Goal: Communication & Community: Answer question/provide support

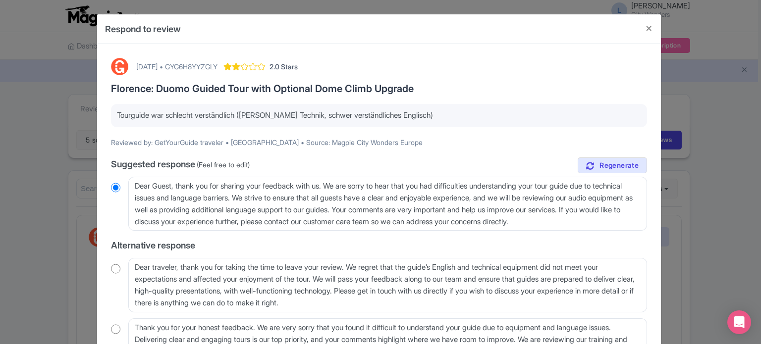
scroll to position [1318, 0]
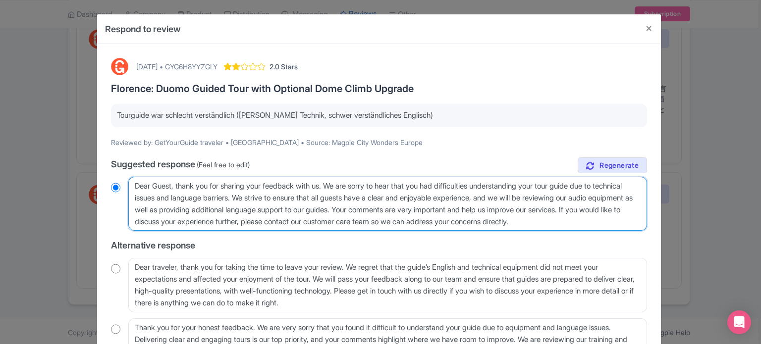
drag, startPoint x: 640, startPoint y: 218, endPoint x: 43, endPoint y: 170, distance: 598.7
click at [45, 171] on div "Respond to review October 11, 2025 • GYG6H8YYZGLY 2.0 Stars Florence: Duomo Gui…" at bounding box center [380, 172] width 761 height 344
paste textarea "Sehr geehrter Gast, es tut uns sehr leid zu hören, dass Sie den Guide aufgrund …"
type textarea "Sehr geehrter Gast, es tut uns sehr leid zu hören, dass Sie den Guide aufgrund …"
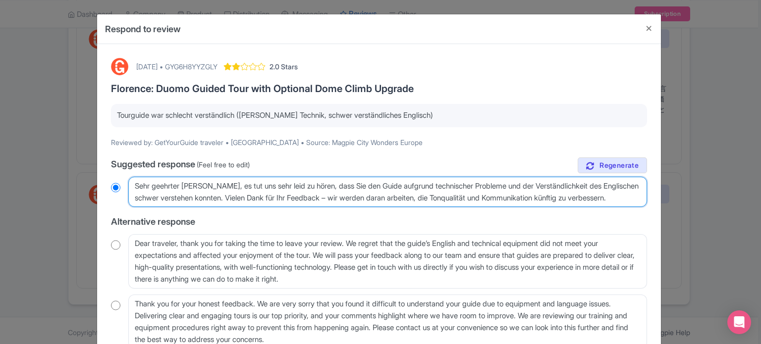
radio input "true"
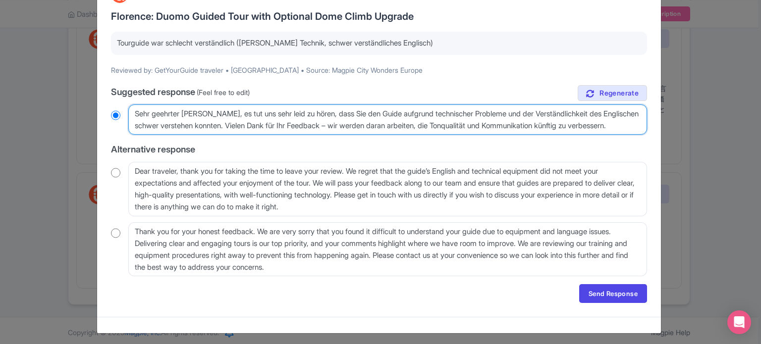
scroll to position [75, 0]
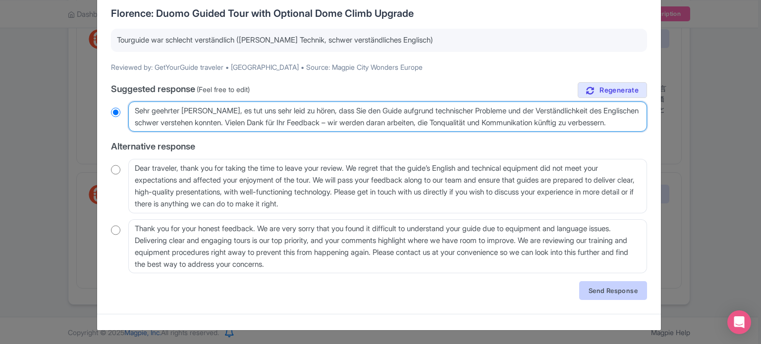
type textarea "Sehr geehrter Gast, es tut uns sehr leid zu hören, dass Sie den Guide aufgrund …"
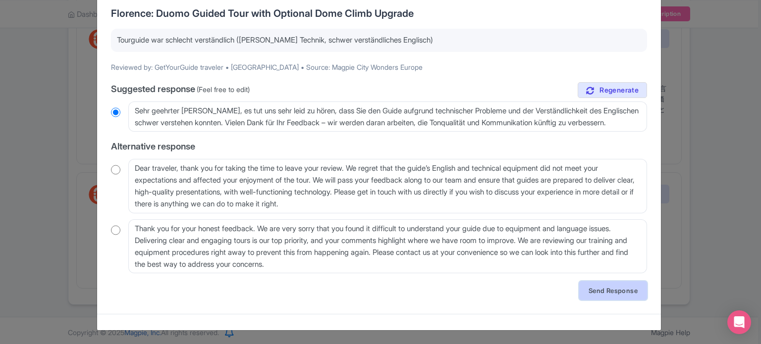
click at [616, 289] on link "Send Response" at bounding box center [613, 290] width 68 height 19
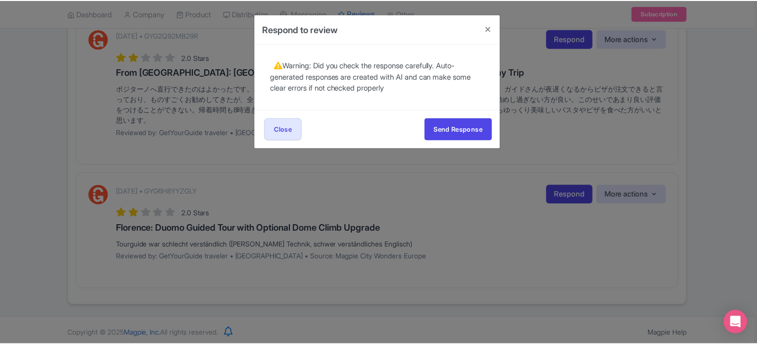
scroll to position [0, 0]
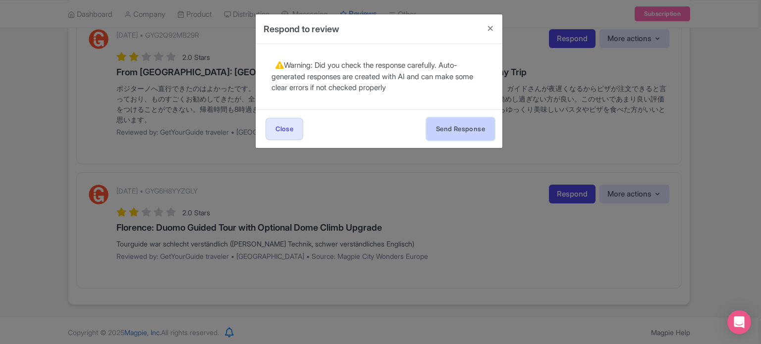
click at [459, 128] on button "Send Response" at bounding box center [460, 129] width 68 height 22
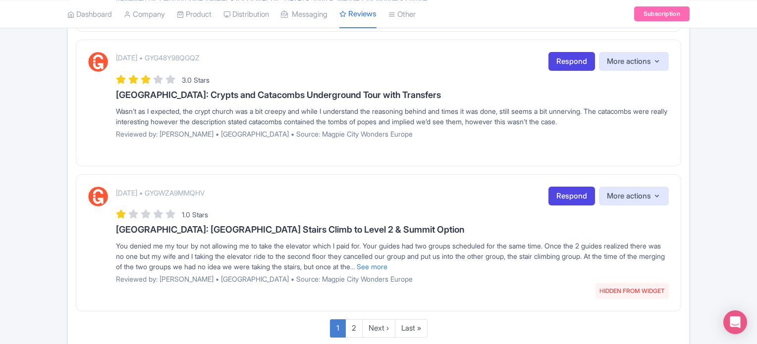
scroll to position [1323, 0]
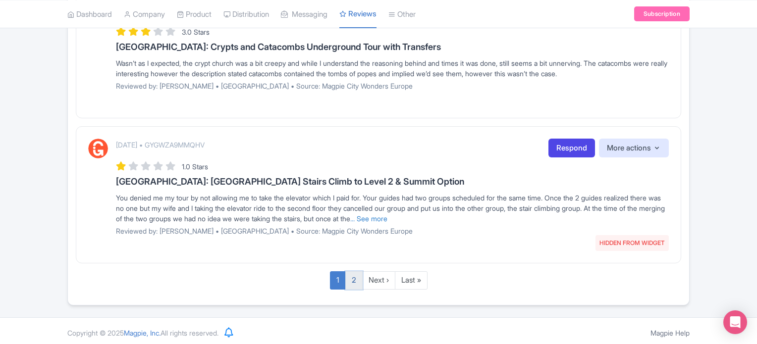
click at [354, 275] on link "2" at bounding box center [353, 280] width 17 height 18
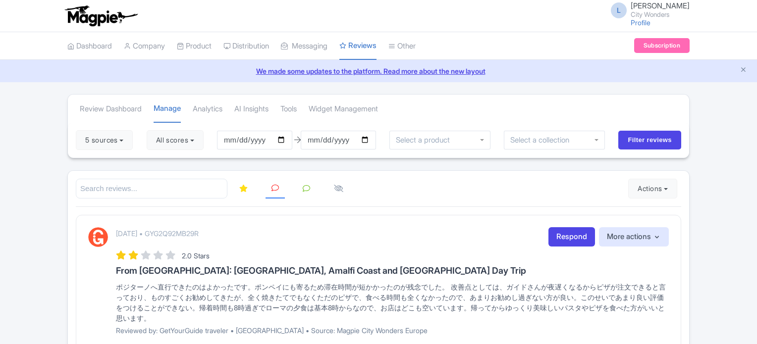
scroll to position [206, 0]
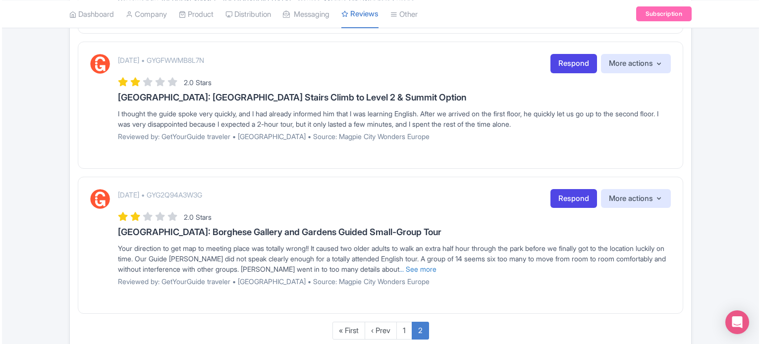
scroll to position [1044, 0]
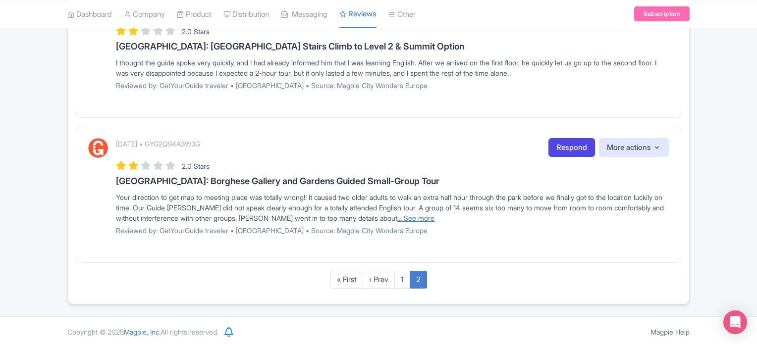
click at [434, 214] on link "... See more" at bounding box center [415, 218] width 37 height 8
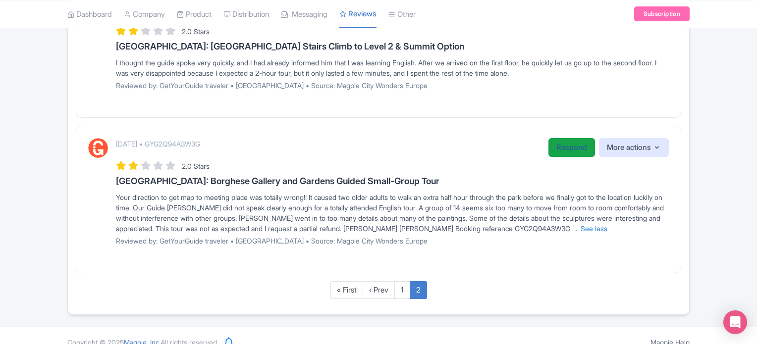
click at [569, 144] on link "Respond" at bounding box center [571, 147] width 47 height 19
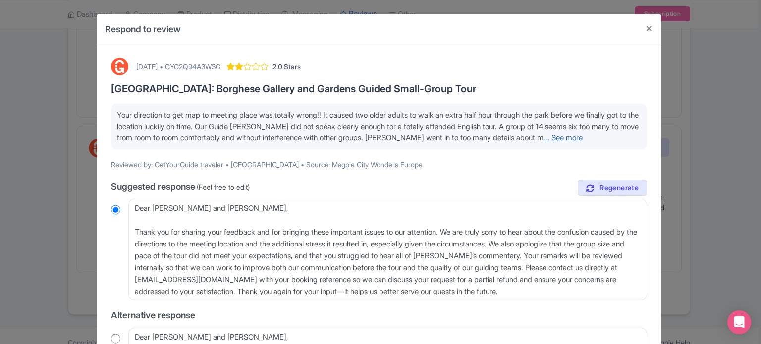
click at [582, 137] on link "... See more" at bounding box center [562, 137] width 39 height 9
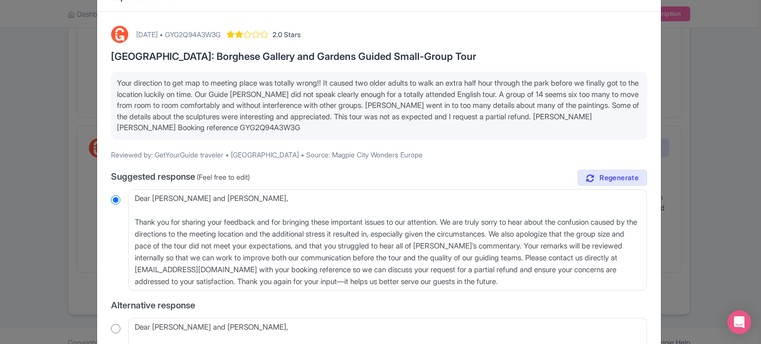
scroll to position [50, 0]
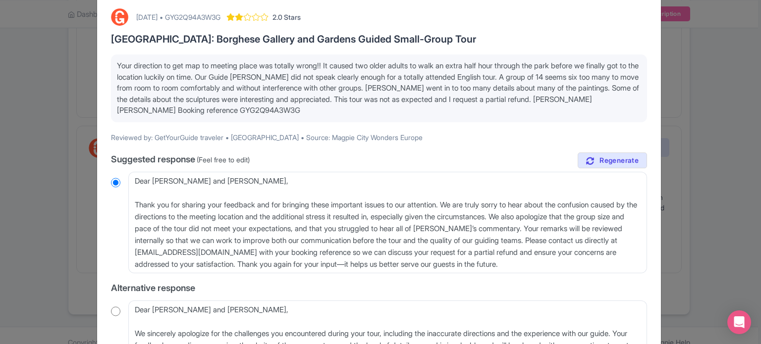
click at [220, 15] on div "October 10, 2025 • GYG2Q94A3W3G" at bounding box center [178, 17] width 84 height 10
click at [220, 16] on div "October 10, 2025 • GYG2Q94A3W3G" at bounding box center [178, 17] width 84 height 10
drag, startPoint x: 202, startPoint y: 18, endPoint x: 198, endPoint y: 15, distance: 5.6
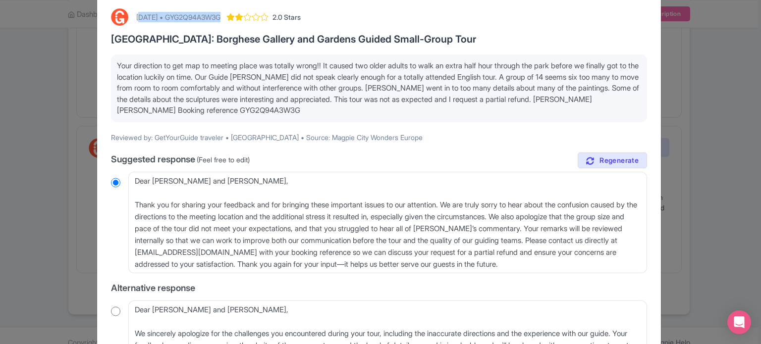
click at [202, 17] on div "October 10, 2025 • GYG2Q94A3W3G" at bounding box center [178, 17] width 84 height 10
click at [197, 14] on div "October 10, 2025 • GYG2Q94A3W3G" at bounding box center [178, 17] width 84 height 10
drag, startPoint x: 199, startPoint y: 15, endPoint x: 256, endPoint y: 17, distance: 57.0
click at [220, 15] on div "October 10, 2025 • GYG2Q94A3W3G" at bounding box center [178, 17] width 84 height 10
copy div "GYG2Q94A3W3G"
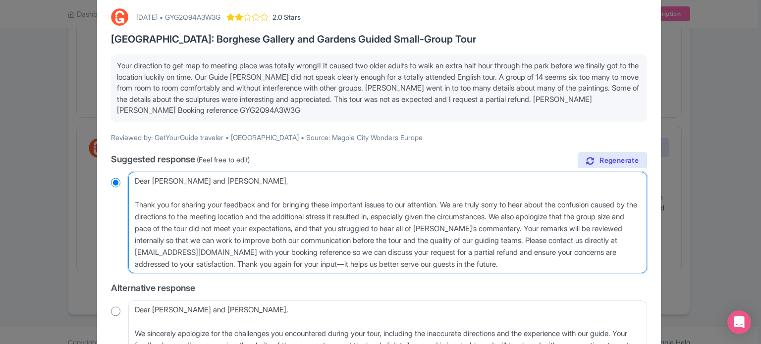
drag, startPoint x: 211, startPoint y: 178, endPoint x: 153, endPoint y: 179, distance: 59.0
click at [153, 179] on textarea "Dear Ethel and Joseph, Thank you for sharing your feedback and for bringing the…" at bounding box center [387, 223] width 519 height 102
type textarea "Dear G, Thank you for sharing your feedback and for bringing these important is…"
radio input "true"
type textarea "Dear Gue, Thank you for sharing your feedback and for bringing these important …"
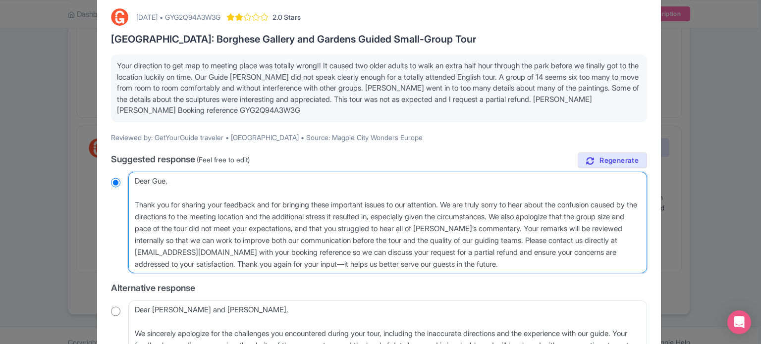
radio input "true"
type textarea "Dear Guest, Thank you for sharing your feedback and for bringing these importan…"
radio input "true"
click at [133, 202] on textarea "Dear Ethel and Joseph, Thank you for sharing your feedback and for bringing the…" at bounding box center [387, 223] width 519 height 102
type textarea "Dear Guest, Thank you for sharing your feedback and for bringing these importan…"
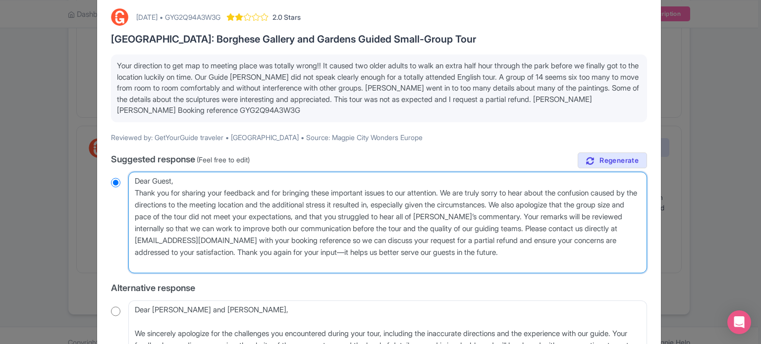
radio input "true"
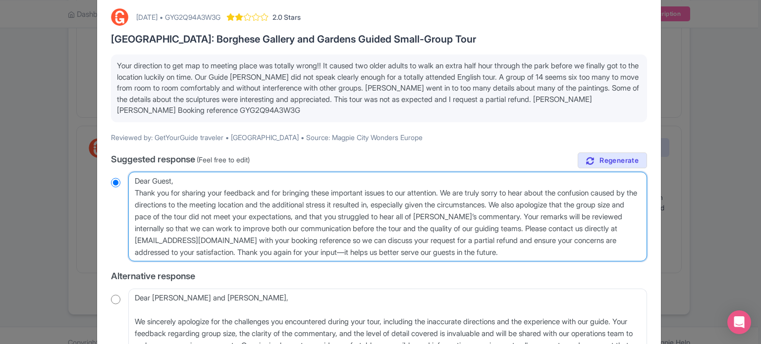
type textarea "Dear Guest, Thank you for sharing your feedback and for bringing these importan…"
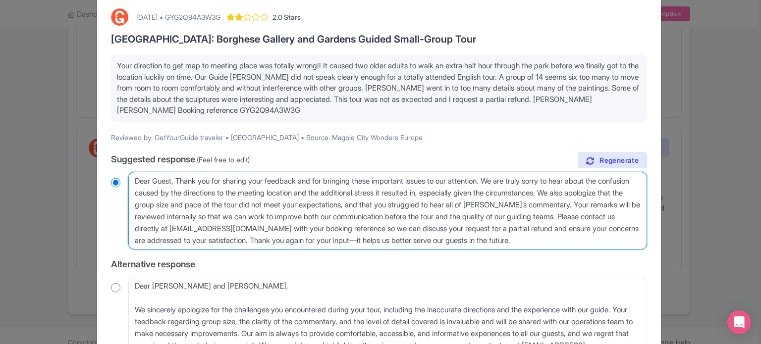
radio input "true"
type textarea "Dear Guest, hank you for sharing your feedback and for bringing these important…"
radio input "true"
type textarea "Dear Guest, thank you for sharing your feedback and for bringing these importan…"
radio input "true"
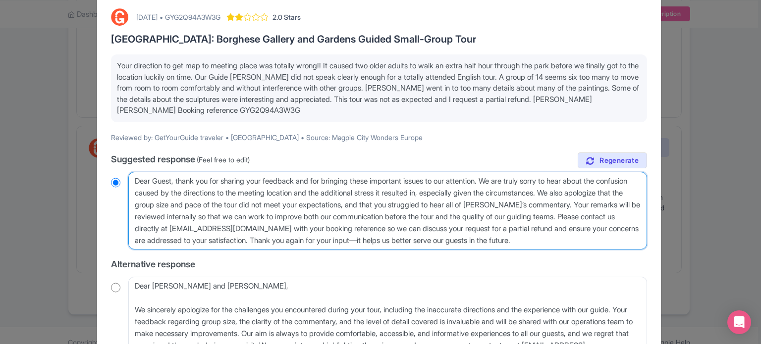
drag, startPoint x: 601, startPoint y: 192, endPoint x: 643, endPoint y: 207, distance: 44.2
click at [643, 207] on textarea "Dear Ethel and Joseph, Thank you for sharing your feedback and for bringing the…" at bounding box center [387, 211] width 519 height 78
type textarea "Dear Guest, thank you for sharing your feedback and for bringing these importan…"
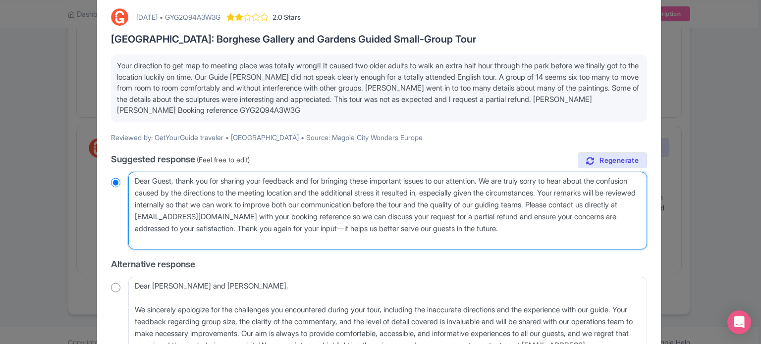
radio input "true"
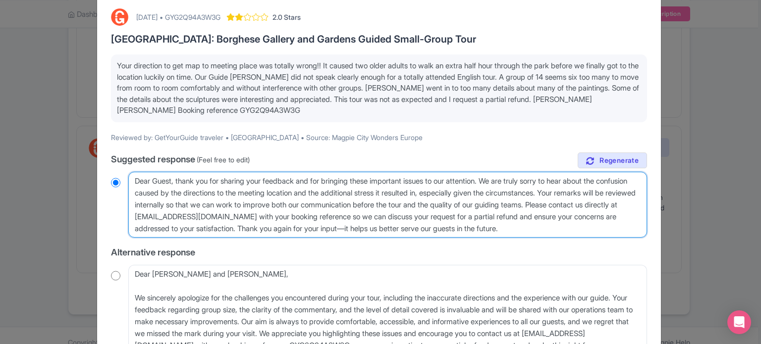
drag, startPoint x: 134, startPoint y: 216, endPoint x: 619, endPoint y: 227, distance: 485.0
click at [619, 227] on textarea "Dear Ethel and Joseph, Thank you for sharing your feedback and for bringing the…" at bounding box center [387, 205] width 519 height 66
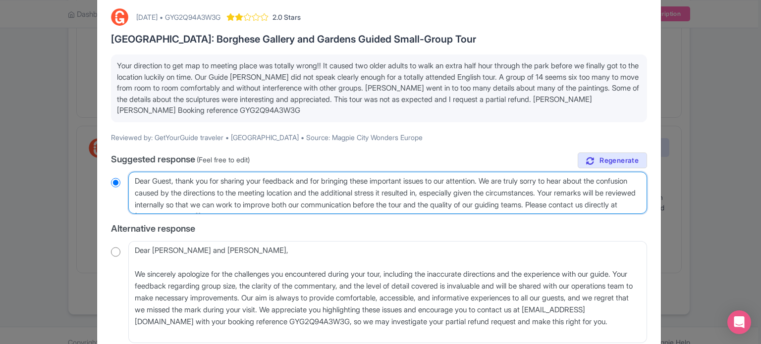
type textarea "Dear Guest, thank you for sharing your feedback and for bringing these importan…"
radio input "true"
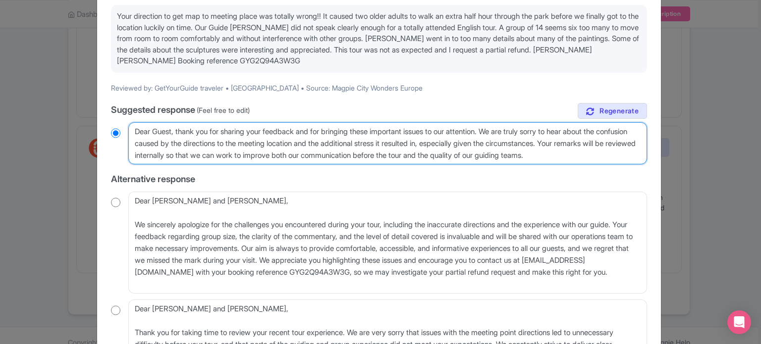
scroll to position [226, 0]
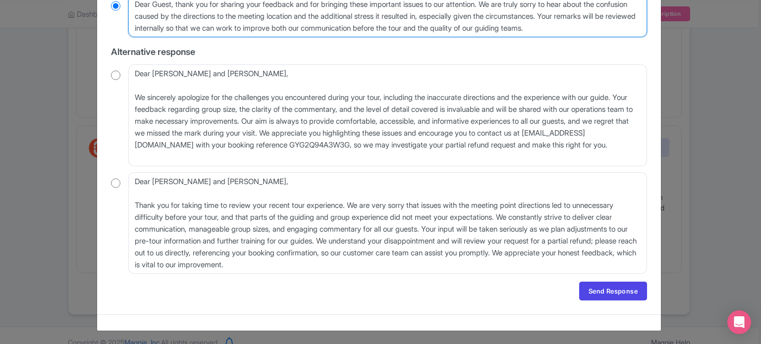
type textarea "Dear Guest, thank you for sharing your feedback and for bringing these importan…"
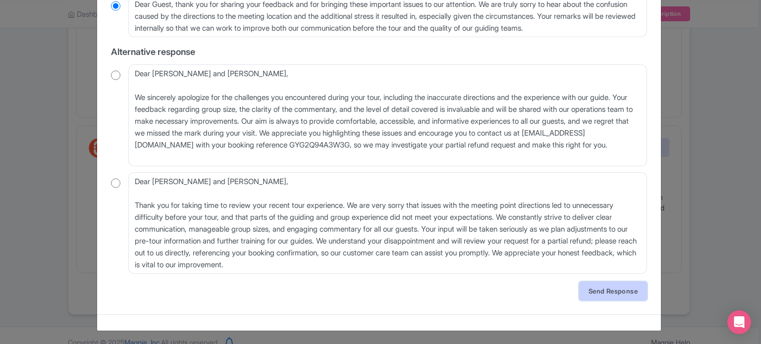
click at [596, 291] on link "Send Response" at bounding box center [613, 291] width 68 height 19
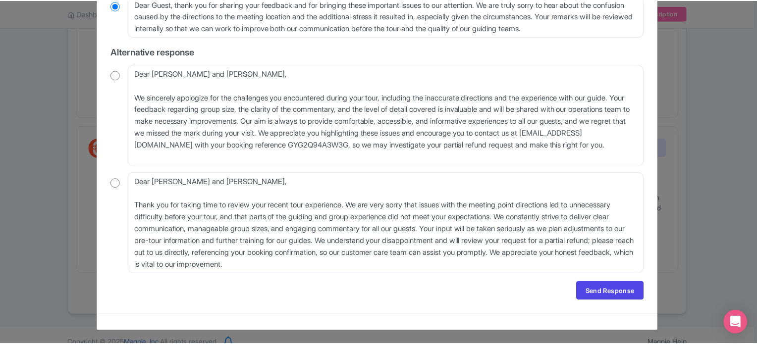
scroll to position [0, 0]
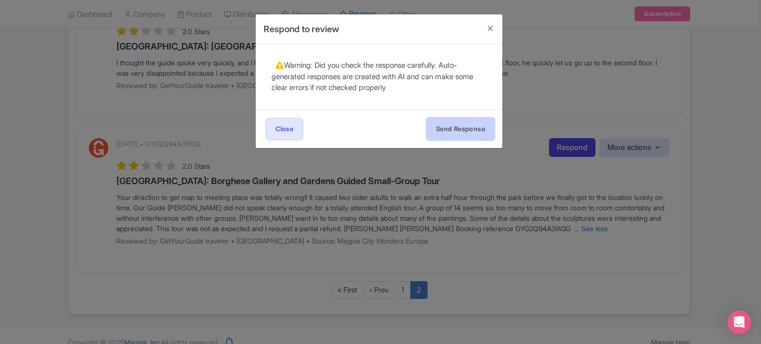
click at [457, 135] on button "Send Response" at bounding box center [460, 129] width 68 height 22
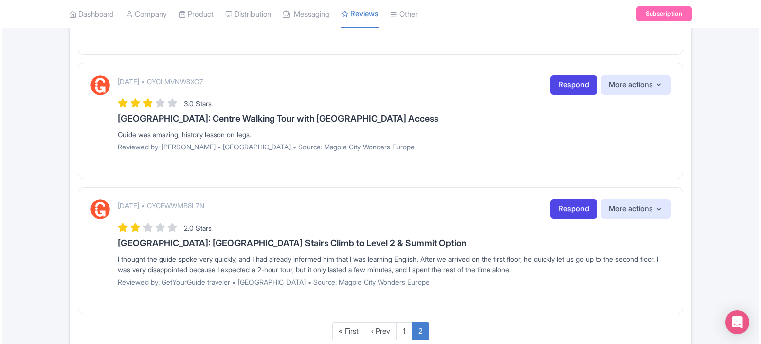
scroll to position [898, 0]
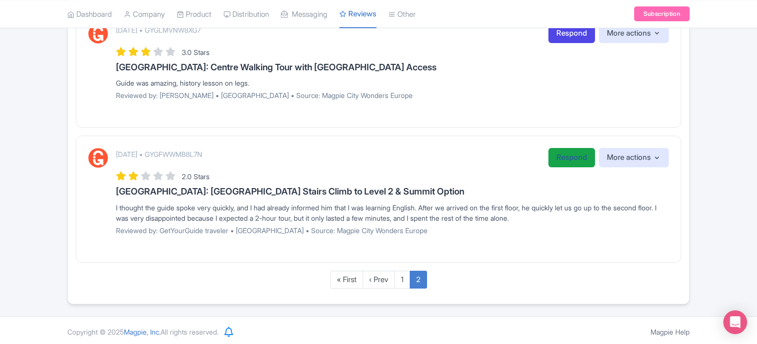
click at [566, 152] on link "Respond" at bounding box center [571, 157] width 47 height 19
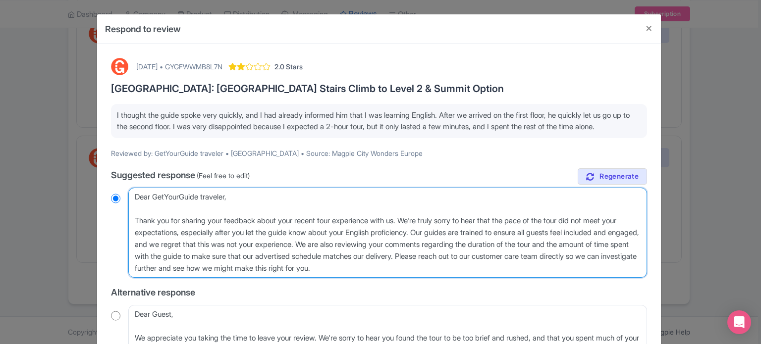
click at [136, 232] on textarea "Dear GetYourGuide traveler, Thank you for sharing your feedback about your rece…" at bounding box center [387, 233] width 519 height 90
type textarea "Dear GetYourGuide traveler, hank you for sharing your feedback about your recen…"
radio input "true"
type textarea "Dear GetYourGuide traveler, hank you for sharing your feedback about your recen…"
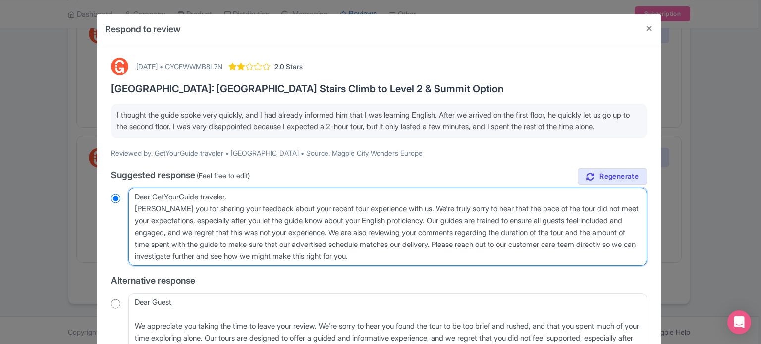
radio input "true"
type textarea "Dear GetYourGuide traveler,hank you for sharing your feedback about your recent…"
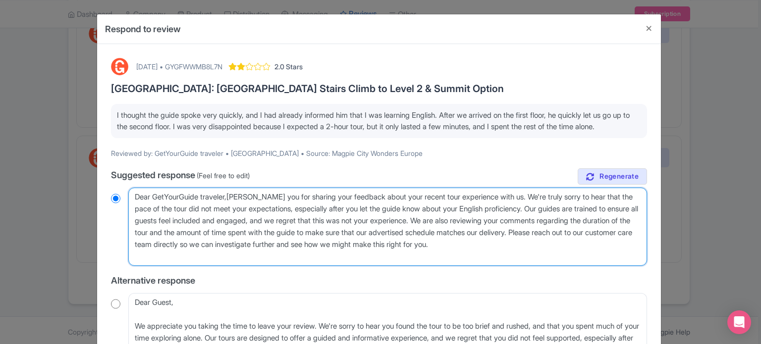
radio input "true"
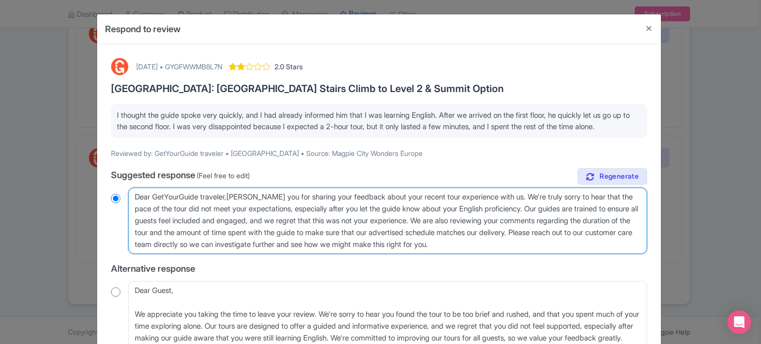
type textarea "Dear GetYourGuide travelerhank you for sharing your feedback about your recent …"
radio input "true"
type textarea "Dear hank you for sharing your feedback about your recent tour experience with …"
radio input "true"
type textarea "Dear uhank you for sharing your feedback about your recent tour experience with…"
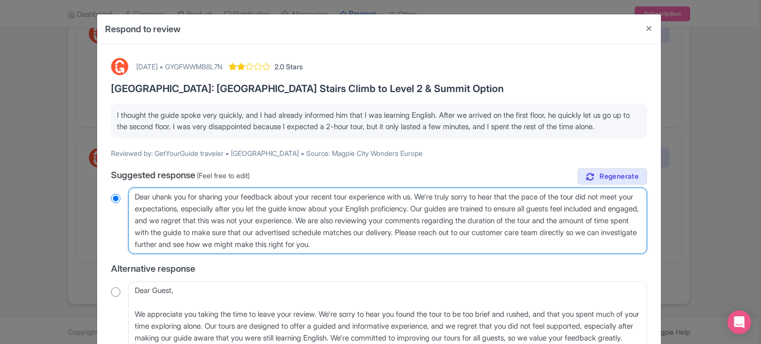
radio input "true"
type textarea "Dear hank you for sharing your feedback about your recent tour experience with …"
radio input "true"
type textarea "Dear Ghank you for sharing your feedback about your recent tour experience with…"
radio input "true"
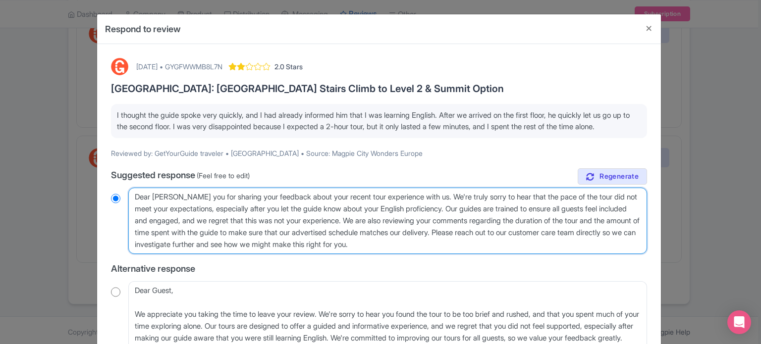
type textarea "Dear Guehank you for sharing your feedback about your recent tour experience wi…"
radio input "true"
type textarea "Dear Gueshank you for sharing your feedback about your recent tour experience w…"
radio input "true"
type textarea "Dear Guesthank you for sharing your feedback about your recent tour experience …"
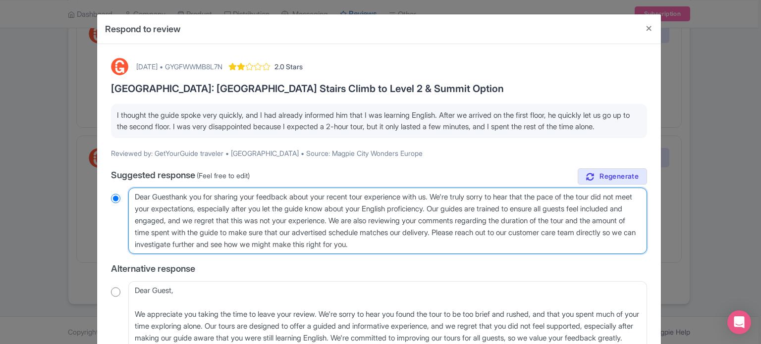
radio input "true"
type textarea "Dear Guest, hank you for sharing your feedback about your recent tour experienc…"
radio input "true"
type textarea "Dear Guest, thank you for sharing your feedback about your recent tour experien…"
radio input "true"
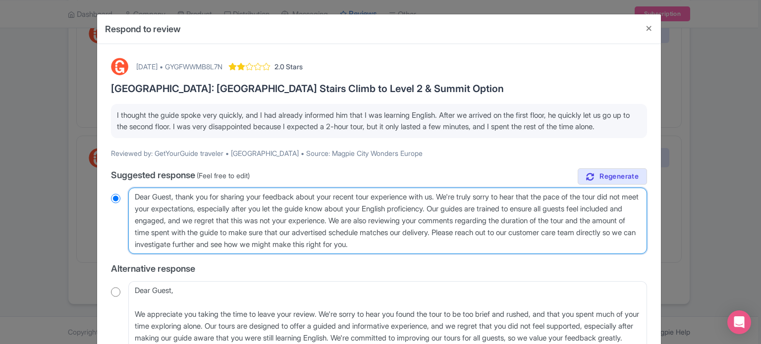
drag, startPoint x: 429, startPoint y: 229, endPoint x: 522, endPoint y: 267, distance: 100.0
click at [522, 267] on div "true Suggested response (Feel free to edit) Dear GetYourGuide traveler, Thank y…" at bounding box center [379, 317] width 536 height 299
type textarea "Dear Guest, thank you for sharing your feedback about your recent tour experien…"
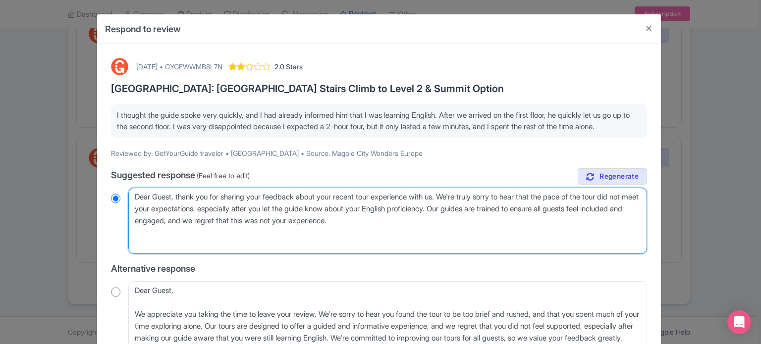
radio input "true"
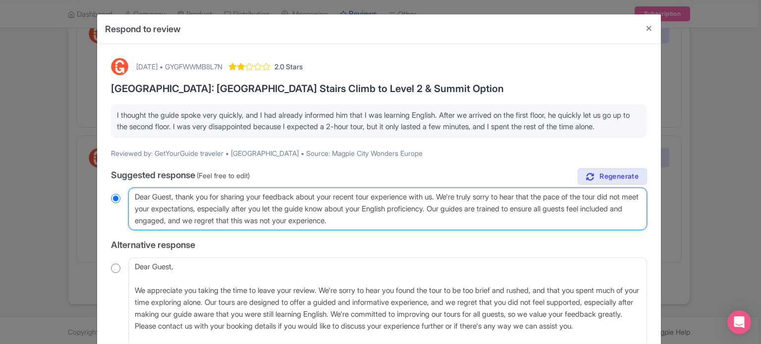
type textarea "Dear Guest, thank you for sharing your feedback about your recent tour experien…"
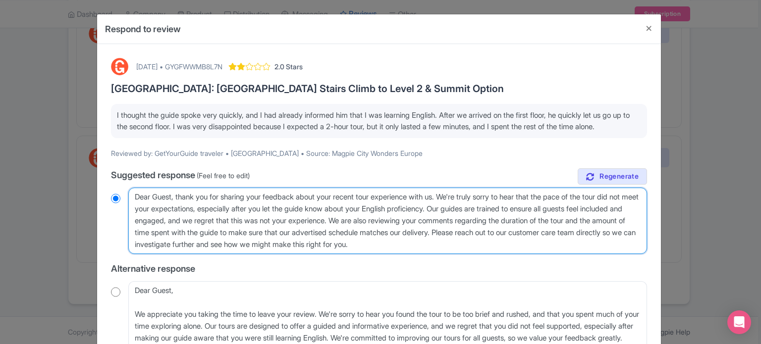
radio input "true"
click at [562, 247] on textarea "Dear GetYourGuide traveler, Thank you for sharing your feedback about your rece…" at bounding box center [387, 221] width 519 height 66
drag, startPoint x: 555, startPoint y: 242, endPoint x: 563, endPoint y: 256, distance: 16.0
click at [563, 254] on textarea "Dear GetYourGuide traveler, Thank you for sharing your feedback about your rece…" at bounding box center [387, 221] width 519 height 66
type textarea "Dear Guest, thank you for sharing your feedback about your recent tour experien…"
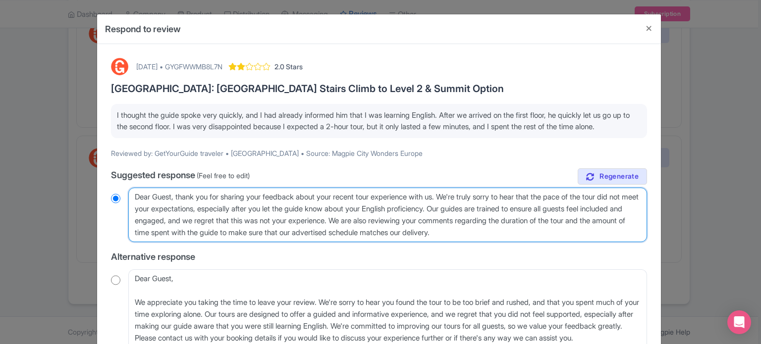
radio input "true"
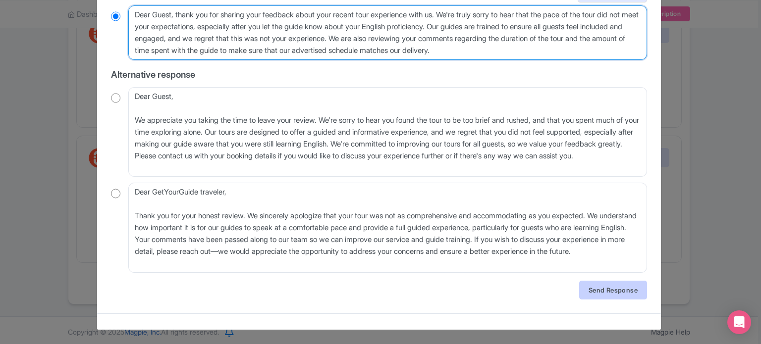
type textarea "Dear Guest, thank you for sharing your feedback about your recent tour experien…"
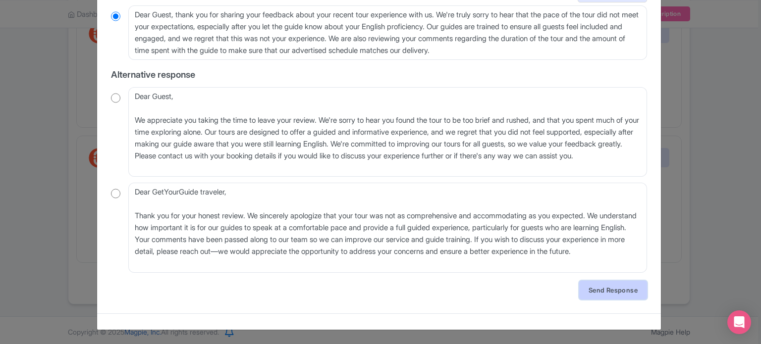
click at [616, 287] on link "Send Response" at bounding box center [613, 290] width 68 height 19
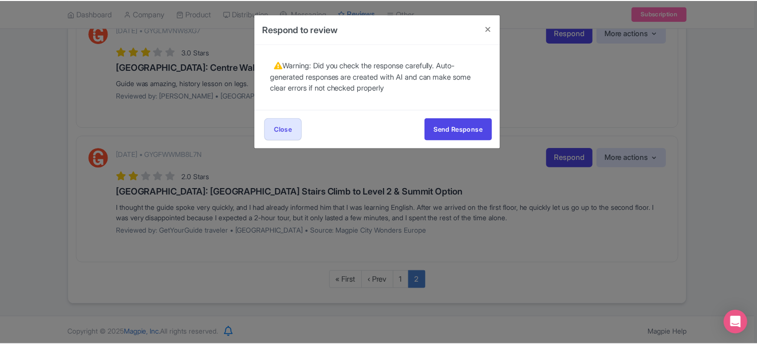
scroll to position [0, 0]
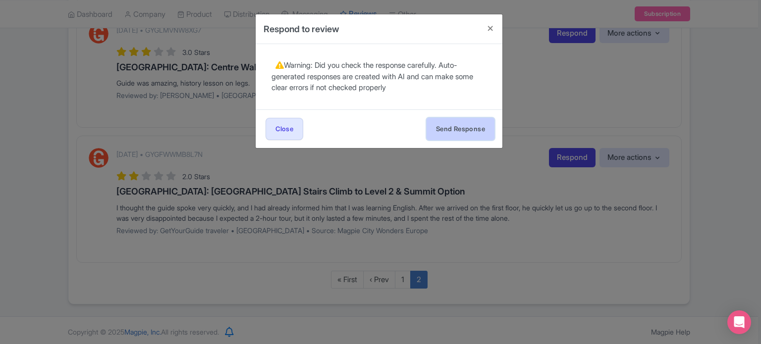
click at [464, 126] on button "Send Response" at bounding box center [460, 129] width 68 height 22
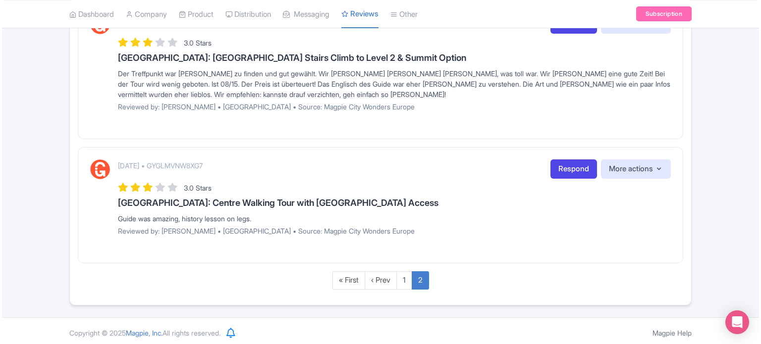
scroll to position [764, 0]
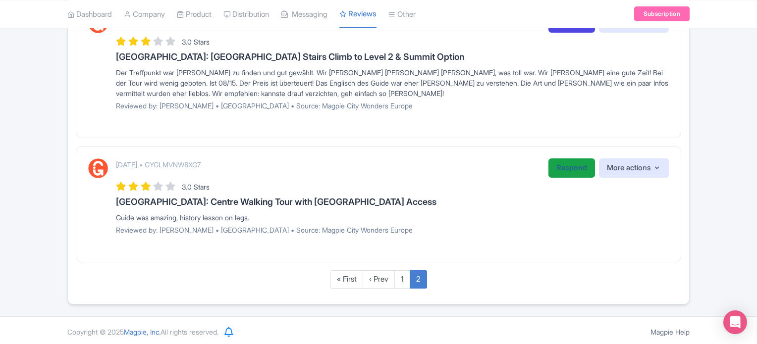
click at [568, 163] on link "Respond" at bounding box center [571, 167] width 47 height 19
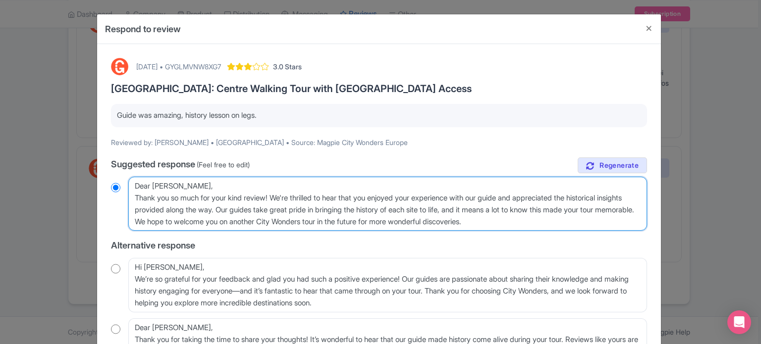
click at [131, 194] on textarea "Dear [PERSON_NAME], Thank you so much for your kind review! We're thrilled to h…" at bounding box center [387, 204] width 519 height 54
type textarea "Dear [PERSON_NAME], Thank you so much for your kind review! We're thrilled to h…"
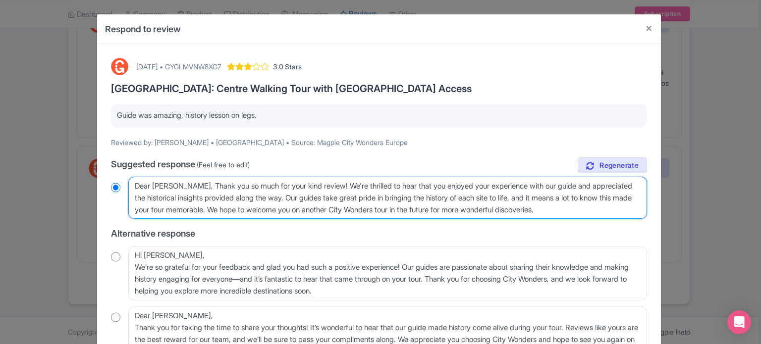
radio input "true"
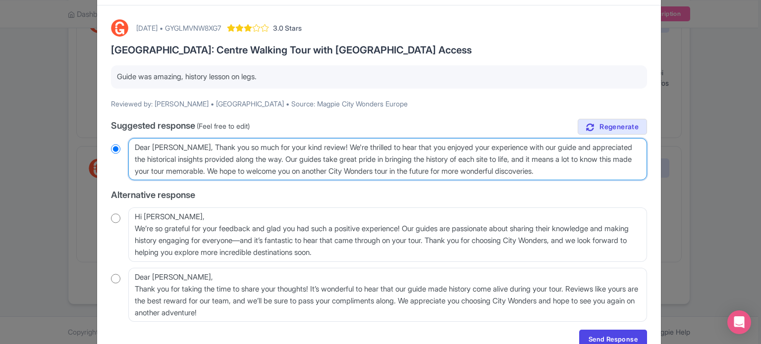
scroll to position [87, 0]
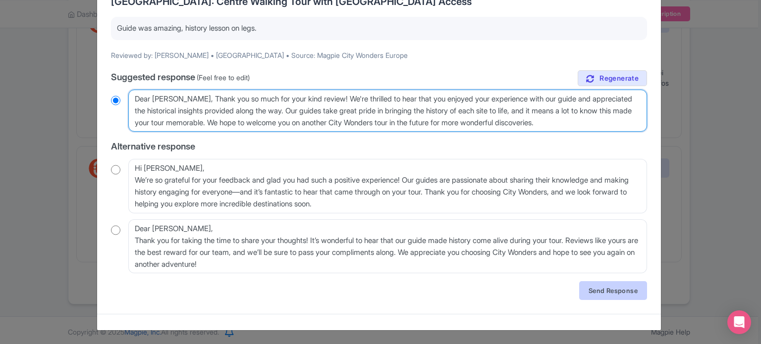
type textarea "Dear [PERSON_NAME], Thank you so much for your kind review! We're thrilled to h…"
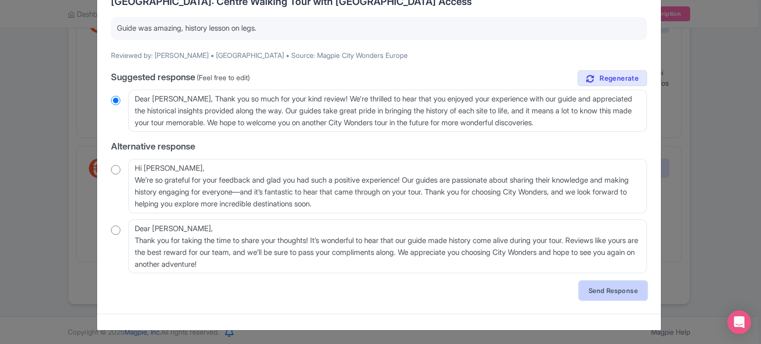
click at [608, 293] on link "Send Response" at bounding box center [613, 290] width 68 height 19
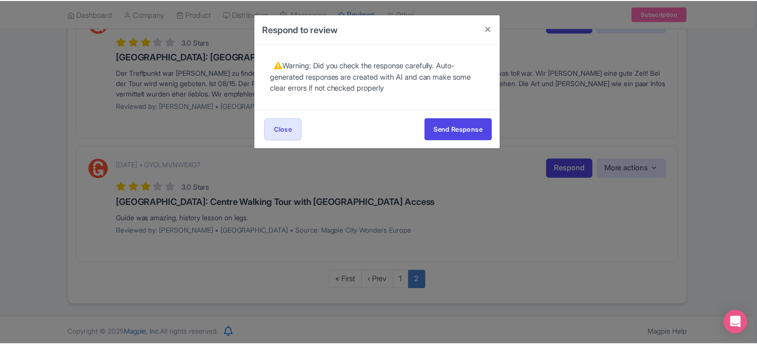
scroll to position [0, 0]
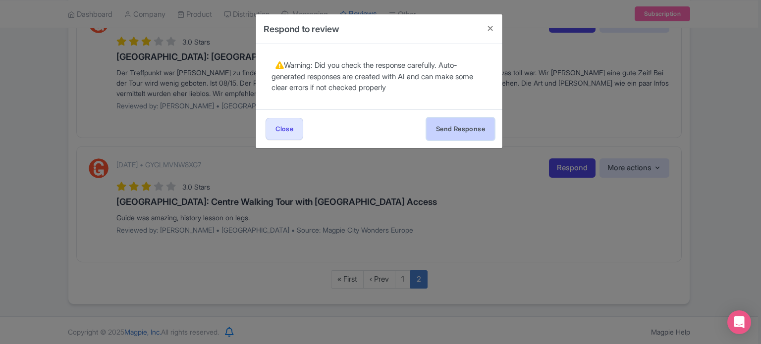
click at [457, 126] on button "Send Response" at bounding box center [460, 129] width 68 height 22
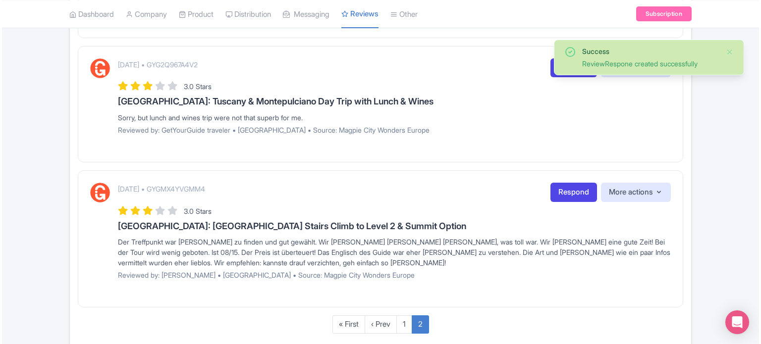
scroll to position [639, 0]
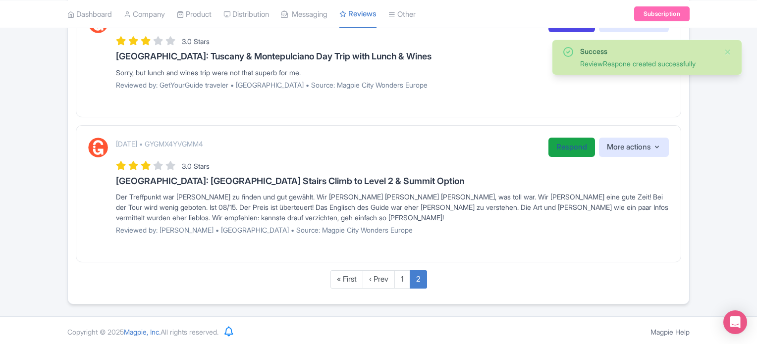
click at [561, 154] on link "Respond" at bounding box center [571, 147] width 47 height 19
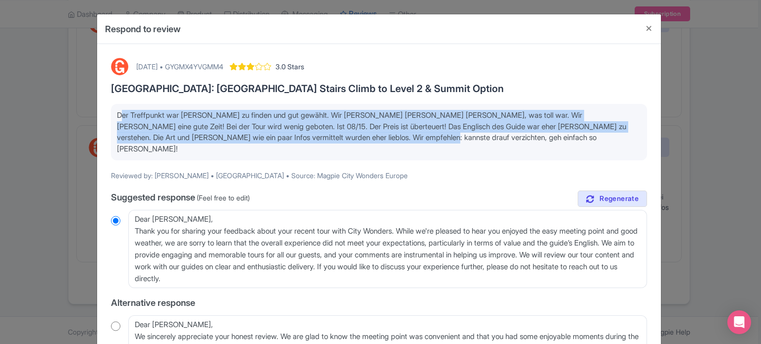
drag, startPoint x: 412, startPoint y: 134, endPoint x: 102, endPoint y: 106, distance: 311.3
click at [102, 106] on div "October 11, 2025 • GYGMX4YVGMM4 3.0 Stars Paris: Eiffel Tower Stairs Climb to L…" at bounding box center [379, 275] width 564 height 462
copy p "Der Treffpunkt war leicht zu finden und gut gewählt. Wir hatten schönes Wetter,…"
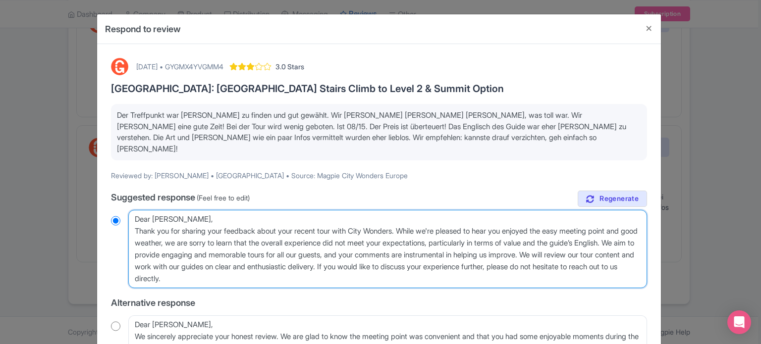
drag, startPoint x: 288, startPoint y: 271, endPoint x: 102, endPoint y: 197, distance: 200.3
click at [103, 198] on div "October 11, 2025 • GYGMX4YVGMM4 3.0 Stars Paris: Eiffel Tower Stairs Climb to L…" at bounding box center [379, 275] width 564 height 462
paste textarea "Sehr geehrter Gast, danke für Ihr Feedback. Es freut uns, dass Sie das Wetter u…"
type textarea "Sehr geehrter Gast, danke für Ihr Feedback. Es freut uns, dass Sie das Wetter u…"
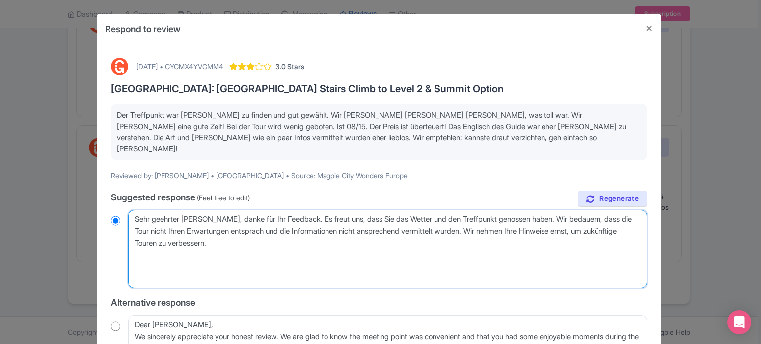
radio input "true"
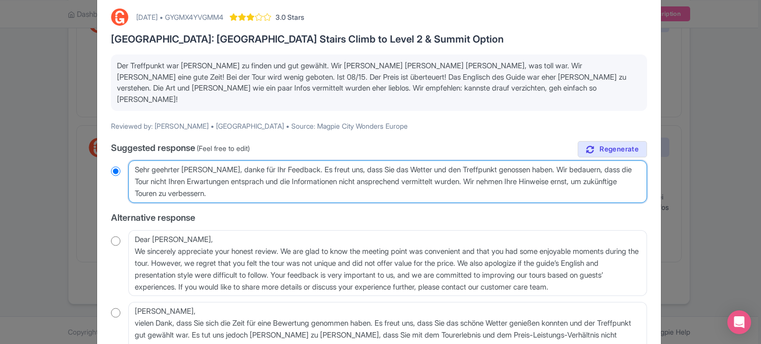
scroll to position [145, 0]
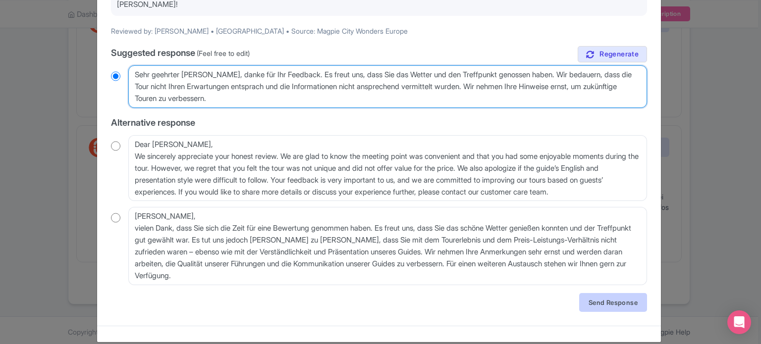
type textarea "Sehr geehrter Gast, danke für Ihr Feedback. Es freut uns, dass Sie das Wetter u…"
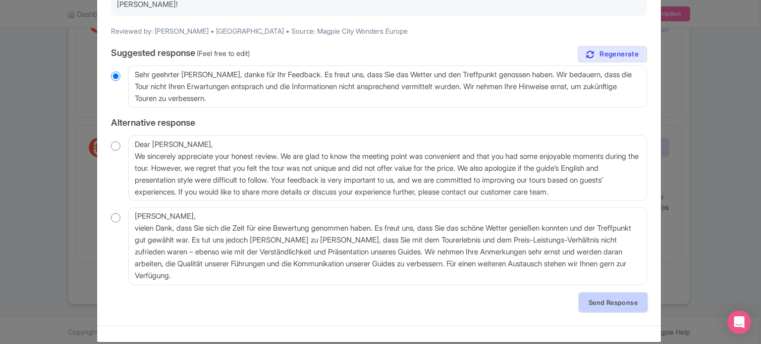
click at [599, 293] on link "Send Response" at bounding box center [613, 302] width 68 height 19
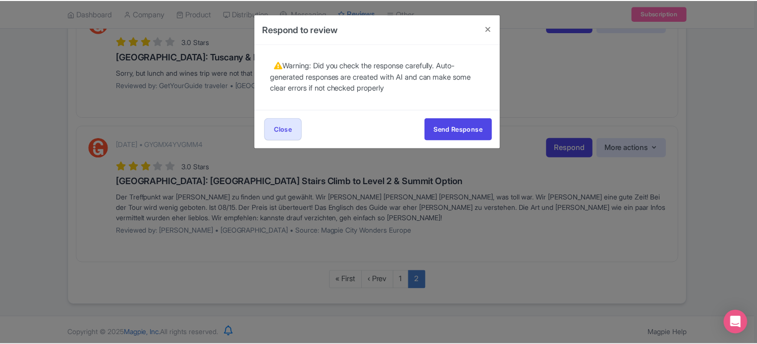
scroll to position [0, 0]
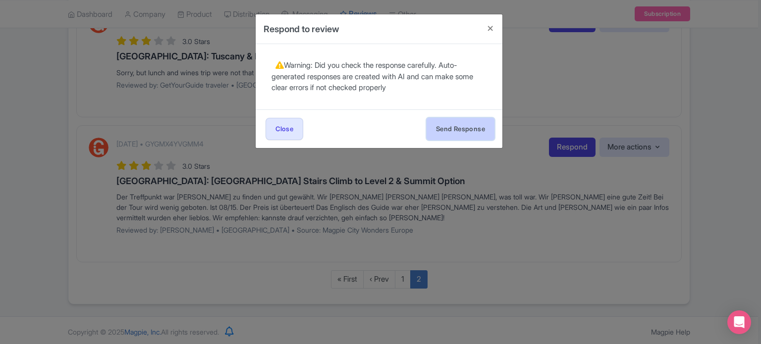
click at [441, 124] on button "Send Response" at bounding box center [460, 129] width 68 height 22
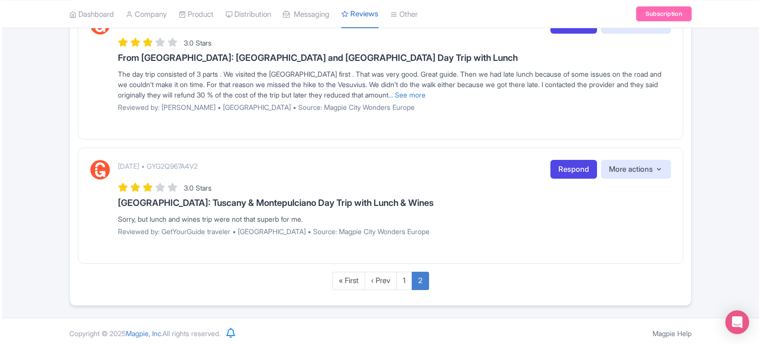
scroll to position [494, 0]
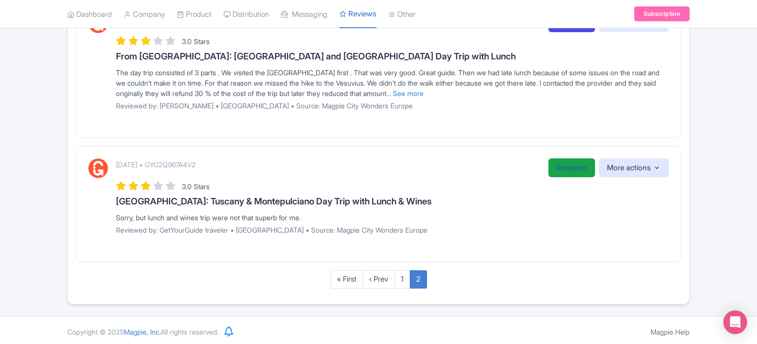
click at [563, 166] on link "Respond" at bounding box center [571, 167] width 47 height 19
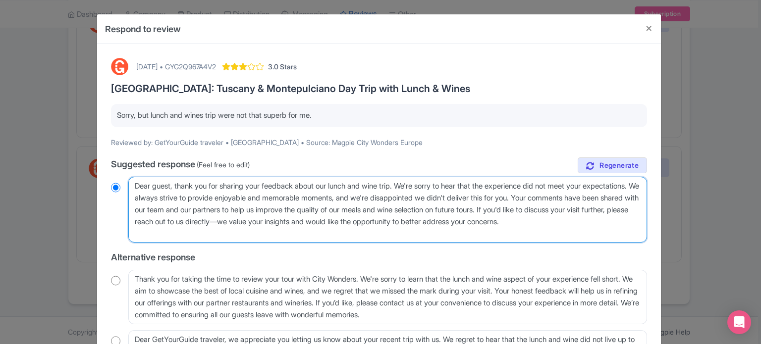
drag, startPoint x: 620, startPoint y: 208, endPoint x: 637, endPoint y: 228, distance: 26.7
click at [637, 228] on textarea "Dear guest, thank you for sharing your feedback about our lunch and wine trip. …" at bounding box center [387, 210] width 519 height 66
type textarea "Dear guest, thank you for sharing your feedback about our lunch and wine trip. …"
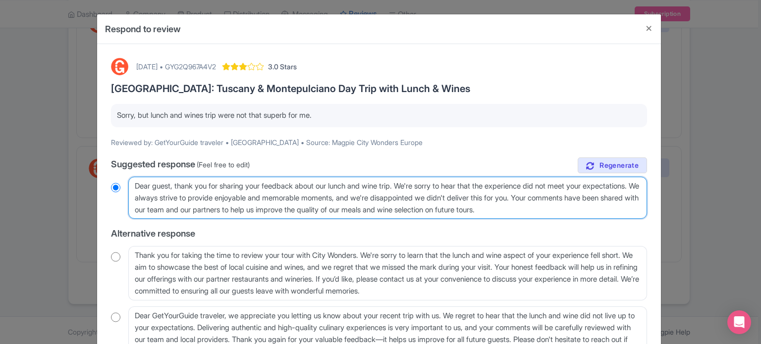
radio input "true"
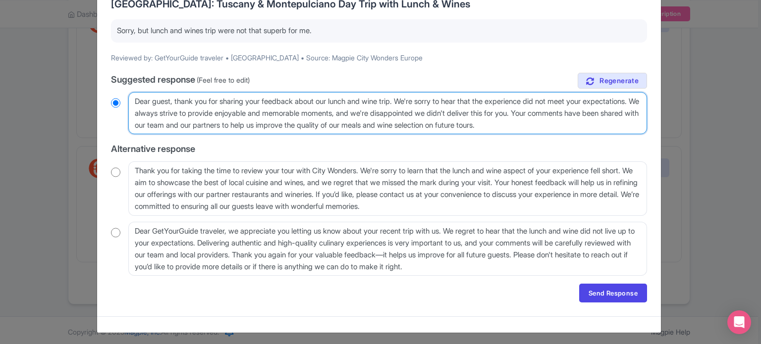
scroll to position [87, 0]
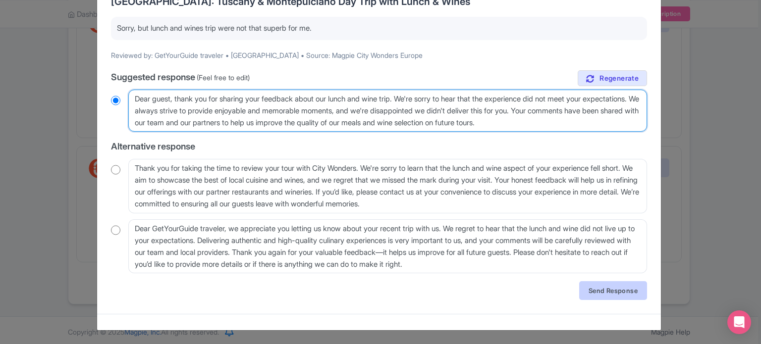
type textarea "Dear guest, thank you for sharing your feedback about our lunch and wine trip. …"
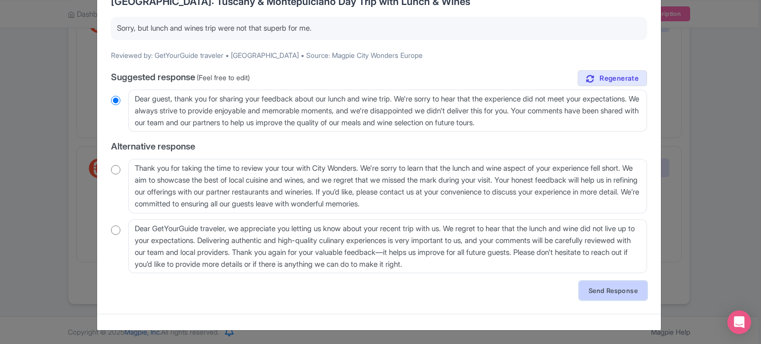
click at [594, 289] on link "Send Response" at bounding box center [613, 290] width 68 height 19
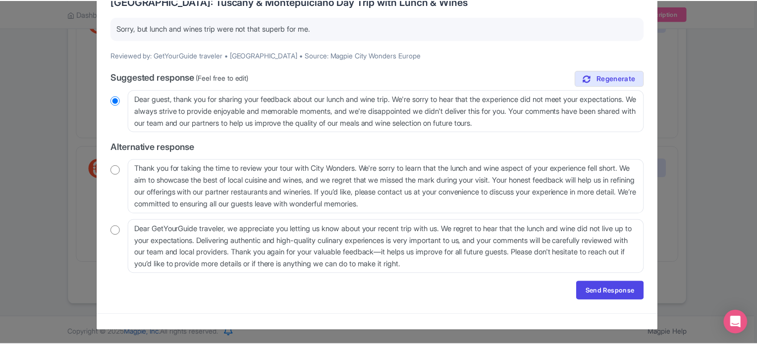
scroll to position [0, 0]
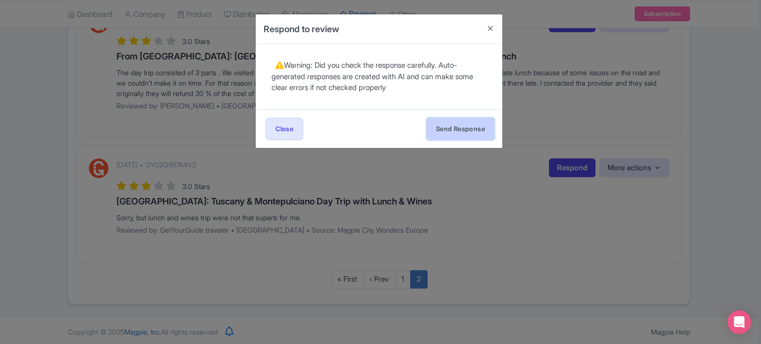
click at [470, 132] on button "Send Response" at bounding box center [460, 129] width 68 height 22
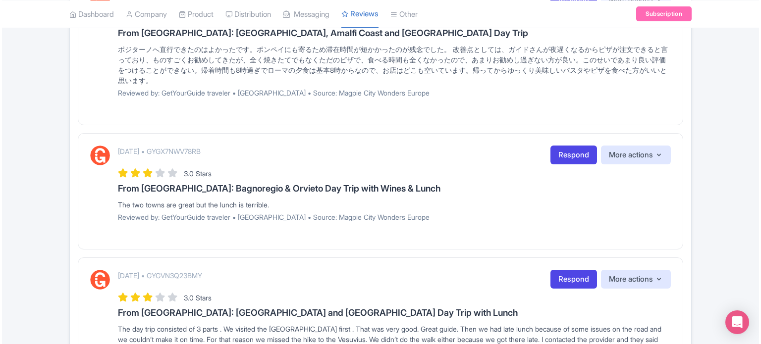
scroll to position [370, 0]
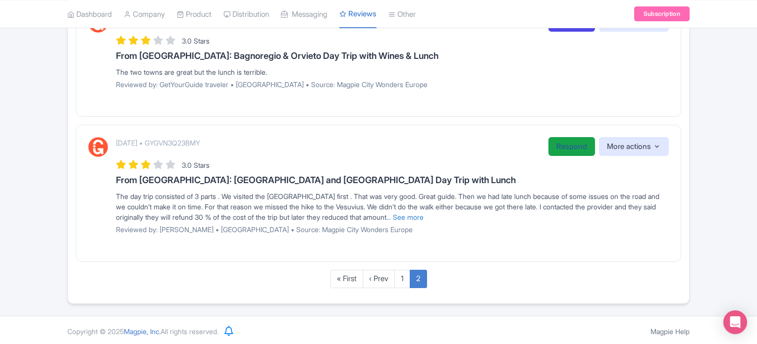
click at [557, 148] on link "Respond" at bounding box center [571, 146] width 47 height 19
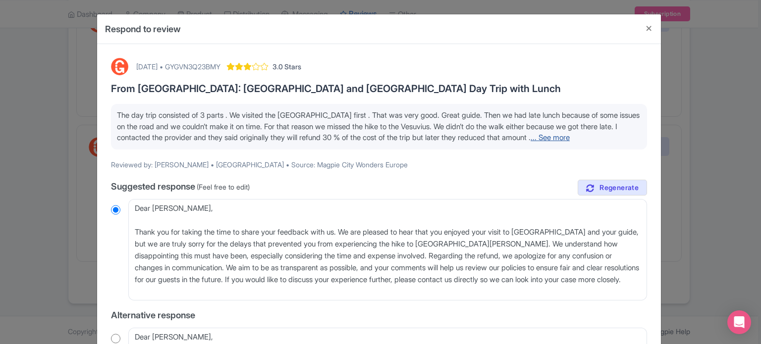
click at [570, 136] on link "... See more" at bounding box center [549, 137] width 39 height 9
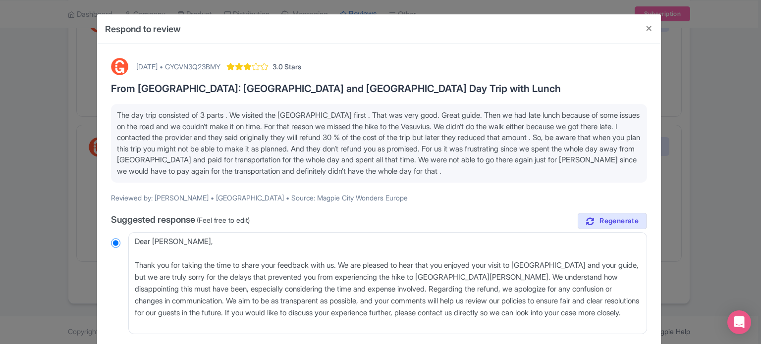
click at [220, 65] on div "October 11, 2025 • GYGVN3Q23BMY" at bounding box center [178, 66] width 84 height 10
copy div "GYGVN3Q23BMY"
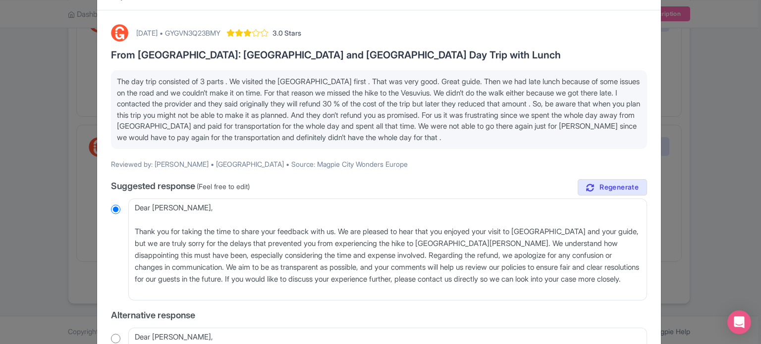
scroll to position [50, 0]
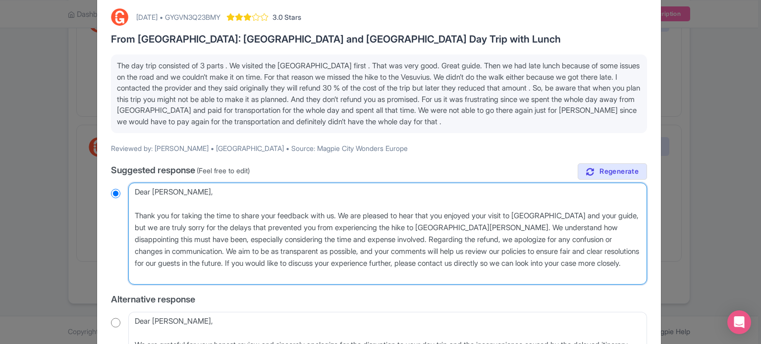
click at [130, 214] on textarea "Dear Ianina, Thank you for taking the time to share your feedback with us. We a…" at bounding box center [387, 234] width 519 height 102
type textarea "Dear Ianina, Thank you for taking the time to share your feedback with us. We a…"
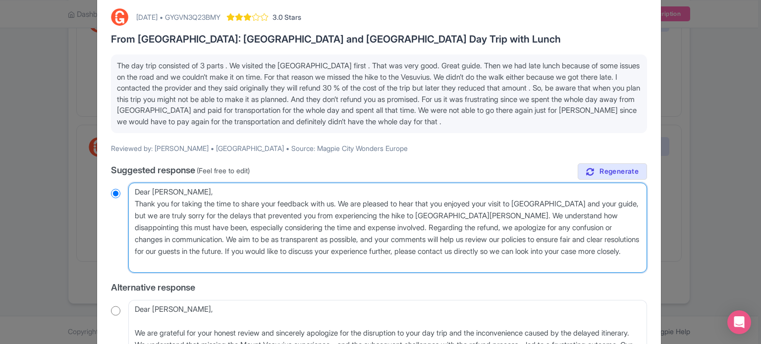
radio input "true"
type textarea "Dear Ianina,Thank you for taking the time to share your feedback with us. We ar…"
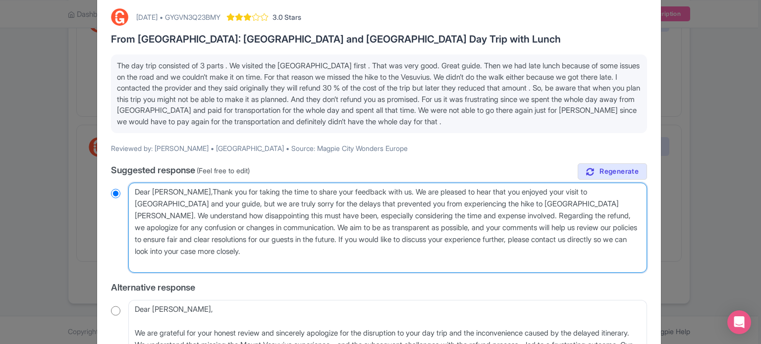
radio input "true"
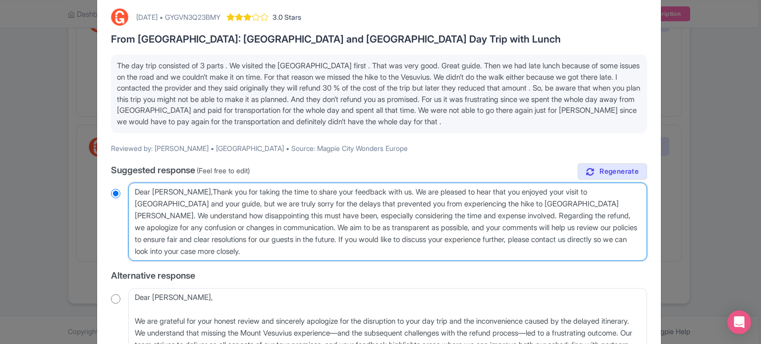
type textarea "Dear Ianina, Thank you for taking the time to share your feedback with us. We a…"
radio input "true"
click at [149, 204] on textarea "Dear Ianina, Thank you for taking the time to share your feedback with us. We a…" at bounding box center [387, 222] width 519 height 78
type textarea "Dear Ianina, Thank you for taking the time to share your feedback with us. We a…"
radio input "true"
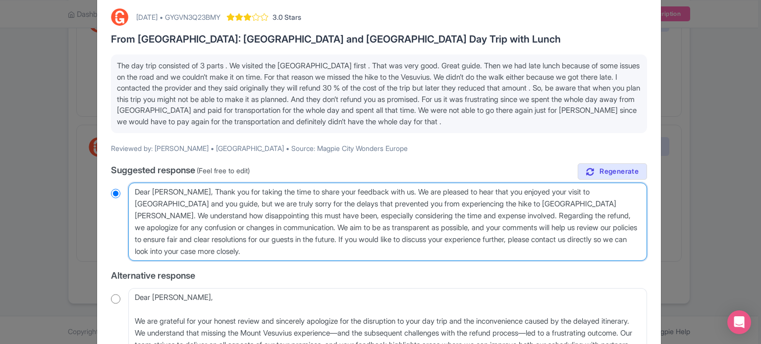
type textarea "Dear Ianina, Thank you for taking the time to share your feedback with us. We a…"
radio input "true"
type textarea "Dear Ianina, Thank you for taking the time to share your feedback with us. We a…"
radio input "true"
type textarea "Dear Ianina, Thank you for taking the time to share your feedback with us. We a…"
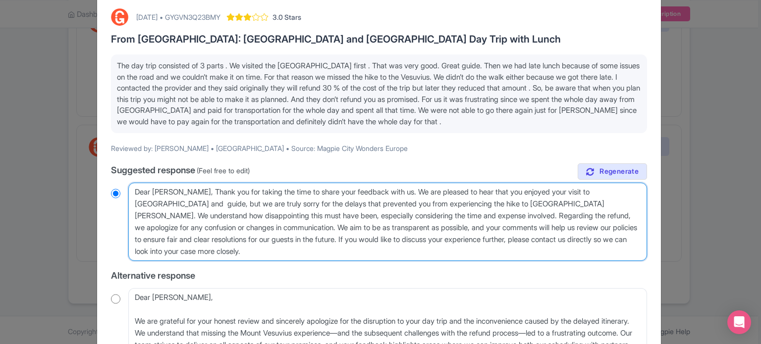
radio input "true"
type textarea "Dear Ianina, Thank you for taking the time to share your feedback with us. We a…"
radio input "true"
type textarea "Dear Ianina, Thank you for taking the time to share your feedback with us. We a…"
radio input "true"
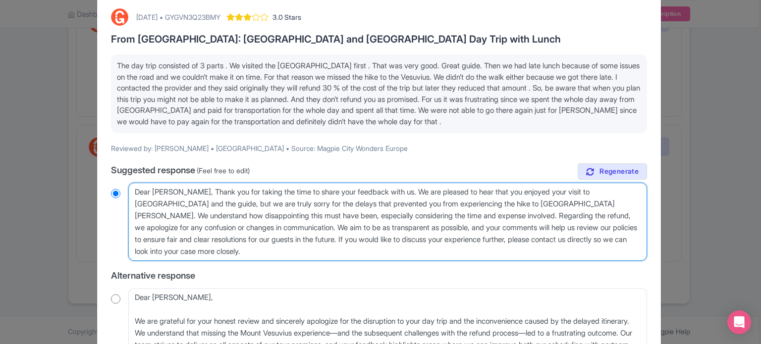
drag, startPoint x: 590, startPoint y: 215, endPoint x: 608, endPoint y: 250, distance: 39.4
click at [608, 250] on textarea "Dear Ianina, Thank you for taking the time to share your feedback with us. We a…" at bounding box center [387, 222] width 519 height 78
type textarea "Dear Ianina, Thank you for taking the time to share your feedback with us. We a…"
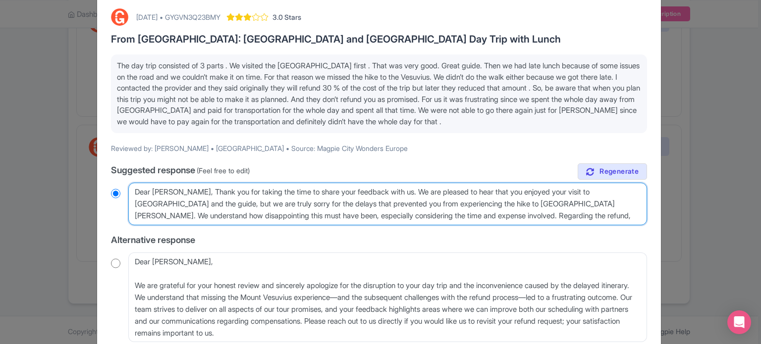
radio input "true"
type textarea "Dear Ianina, Thank you for taking the time to share your feedback with us. We a…"
radio input "true"
type textarea "Dear Ianina, Thank you for taking the time to share your feedback with us. We a…"
radio input "true"
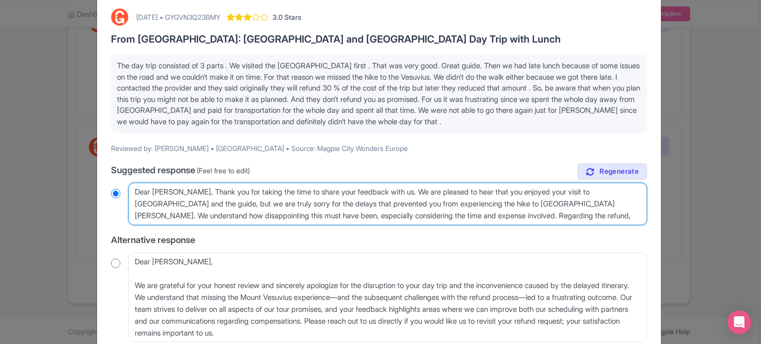
type textarea "Dear Ianina, Thank you for taking the time to share your feedback with us. We a…"
radio input "true"
type textarea "Dear Ianina, Thank you for taking the time to share your feedback with us. We a…"
radio input "true"
type textarea "Dear Ianina, Thank you for taking the time to share your feedback with us. We a…"
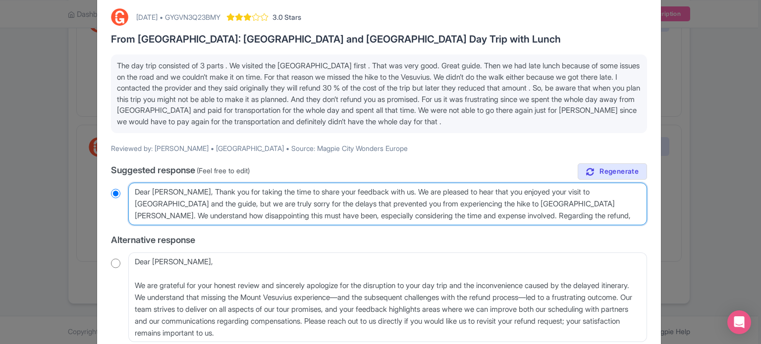
radio input "true"
type textarea "Dear Ianina, Thank you for taking the time to share your feedback with us. We a…"
radio input "true"
type textarea "Dear Ianina, Thank you for taking the time to share your feedback with us. We a…"
radio input "true"
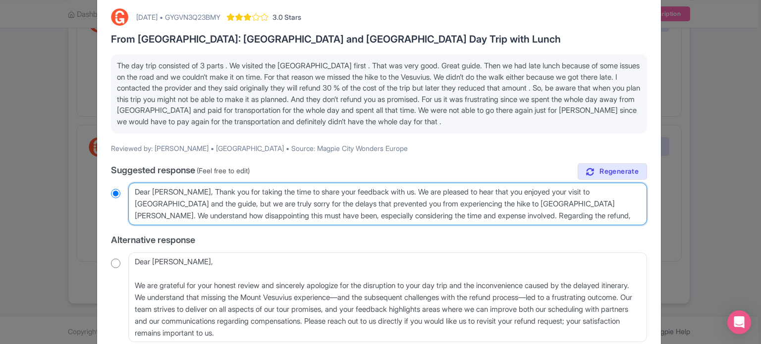
type textarea "Dear Ianina, Thank you for taking the time to share your feedback with us. We a…"
radio input "true"
type textarea "Dear Ianina, Thank you for taking the time to share your feedback with us. We a…"
radio input "true"
type textarea "Dear Ianina, Thank you for taking the time to share your feedback with us. We a…"
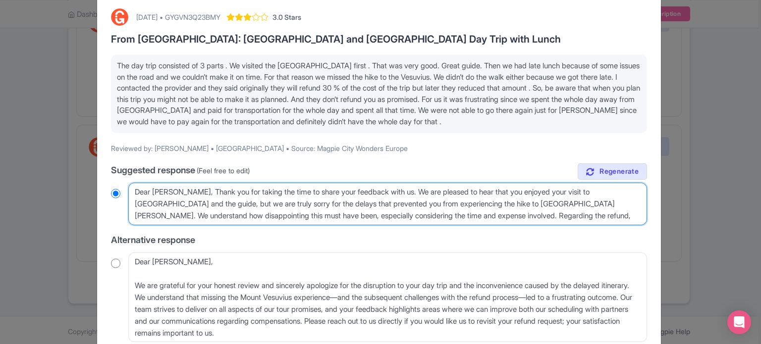
radio input "true"
type textarea "Dear Ianina, Thank you for taking the time to share your feedback with us. We a…"
radio input "true"
type textarea "Dear Ianina, Thank you for taking the time to share your feedback with us. We a…"
radio input "true"
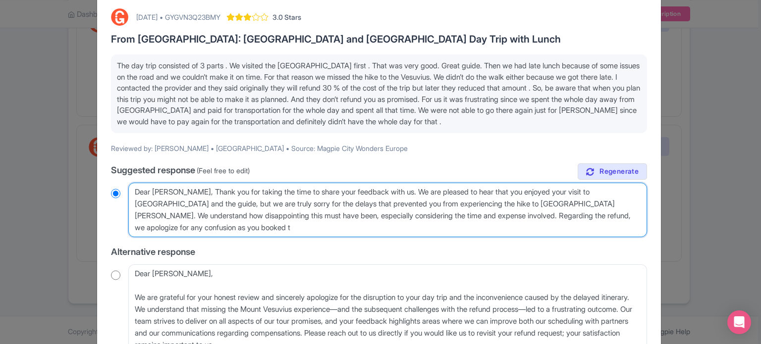
type textarea "Dear Ianina, Thank you for taking the time to share your feedback with us. We a…"
radio input "true"
type textarea "Dear Ianina, Thank you for taking the time to share your feedback with us. We a…"
radio input "true"
type textarea "Dear Ianina, Thank you for taking the time to share your feedback with us. We a…"
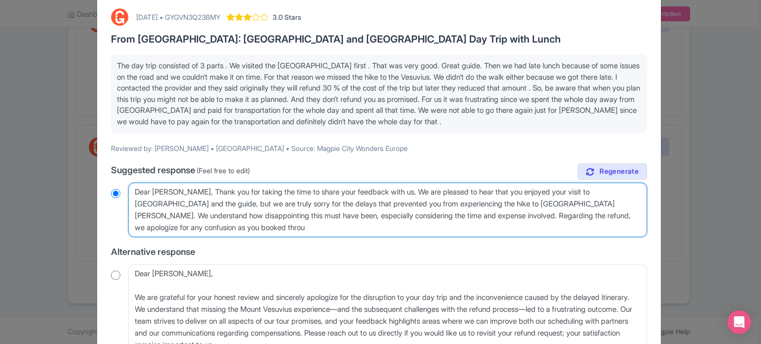
radio input "true"
type textarea "Dear Ianina, Thank you for taking the time to share your feedback with us. We a…"
radio input "true"
type textarea "Dear Ianina, Thank you for taking the time to share your feedback with us. We a…"
radio input "true"
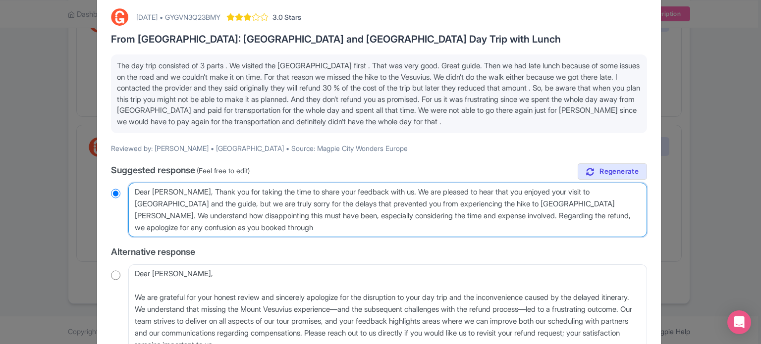
type textarea "Dear Ianina, Thank you for taking the time to share your feedback with us. We a…"
radio input "true"
type textarea "Dear Ianina, Thank you for taking the time to share your feedback with us. We a…"
radio input "true"
type textarea "Dear Ianina, Thank you for taking the time to share your feedback with us. We a…"
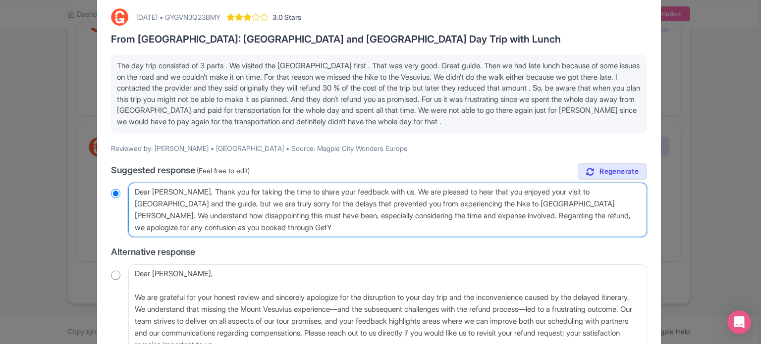
radio input "true"
type textarea "Dear Ianina, Thank you for taking the time to share your feedback with us. We a…"
radio input "true"
type textarea "Dear Ianina, Thank you for taking the time to share your feedback with us. We a…"
radio input "true"
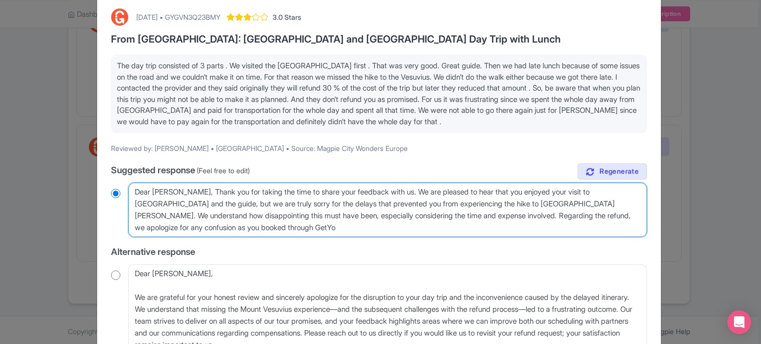
type textarea "Dear Ianina, Thank you for taking the time to share your feedback with us. We a…"
radio input "true"
type textarea "Dear Ianina, Thank you for taking the time to share your feedback with us. We a…"
radio input "true"
type textarea "Dear Ianina, Thank you for taking the time to share your feedback with us. We a…"
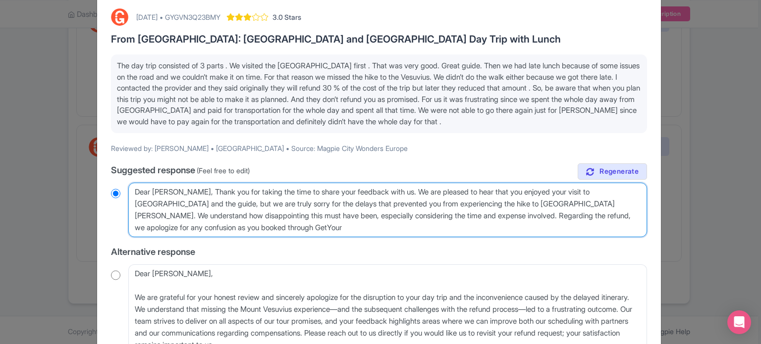
radio input "true"
type textarea "Dear Ianina, Thank you for taking the time to share your feedback with us. We a…"
radio input "true"
type textarea "Dear Ianina, Thank you for taking the time to share your feedback with us. We a…"
radio input "true"
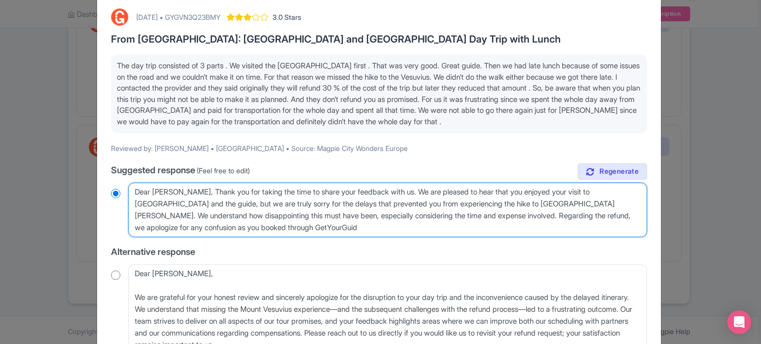
type textarea "Dear Ianina, Thank you for taking the time to share your feedback with us. We a…"
radio input "true"
type textarea "Dear Ianina, Thank you for taking the time to share your feedback with us. We a…"
radio input "true"
type textarea "Dear Ianina, Thank you for taking the time to share your feedback with us. We a…"
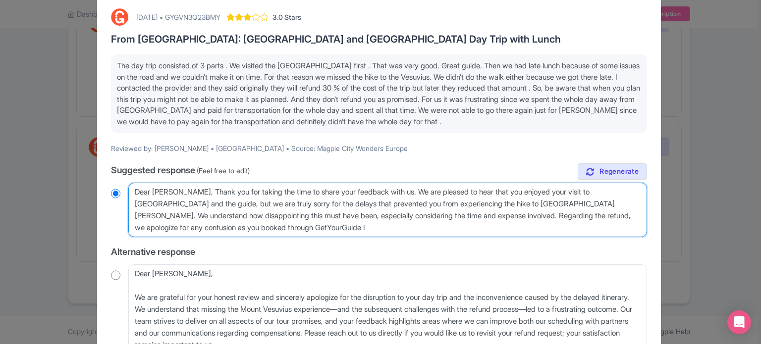
radio input "true"
type textarea "Dear Ianina, Thank you for taking the time to share your feedback with us. We a…"
radio input "true"
type textarea "Dear Ianina, Thank you for taking the time to share your feedback with us. We a…"
radio input "true"
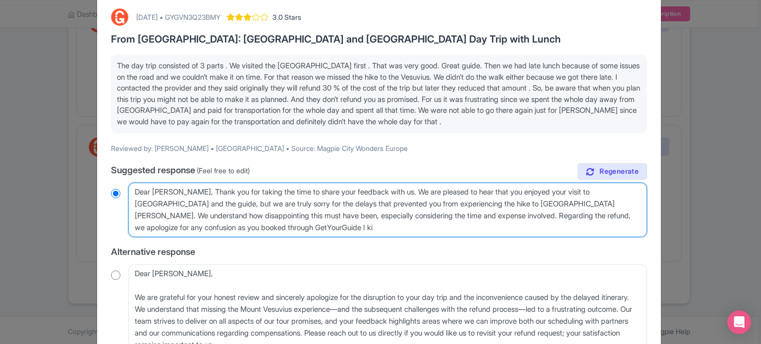
type textarea "Dear Ianina, Thank you for taking the time to share your feedback with us. We a…"
radio input "true"
type textarea "Dear Ianina, Thank you for taking the time to share your feedback with us. We a…"
radio input "true"
type textarea "Dear Ianina, Thank you for taking the time to share your feedback with us. We a…"
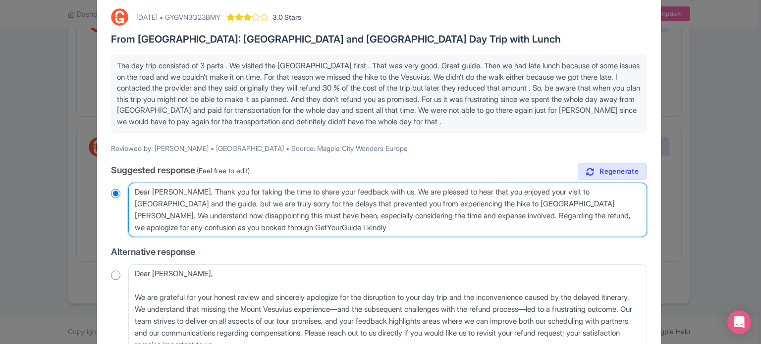
radio input "true"
type textarea "Dear Ianina, Thank you for taking the time to share your feedback with us. We a…"
radio input "true"
type textarea "Dear Ianina, Thank you for taking the time to share your feedback with us. We a…"
radio input "true"
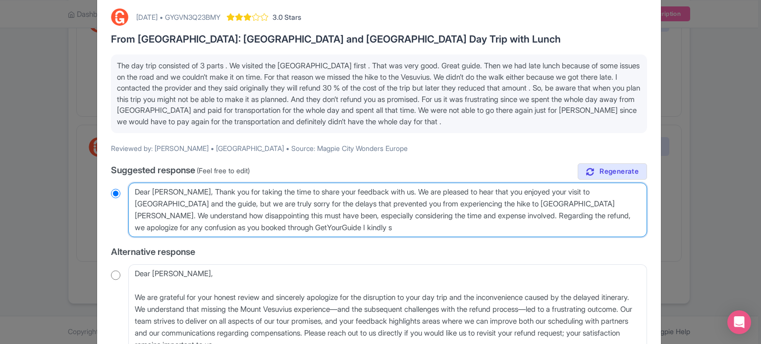
type textarea "Dear Ianina, Thank you for taking the time to share your feedback with us. We a…"
radio input "true"
type textarea "Dear Ianina, Thank you for taking the time to share your feedback with us. We a…"
radio input "true"
type textarea "Dear Ianina, Thank you for taking the time to share your feedback with us. We a…"
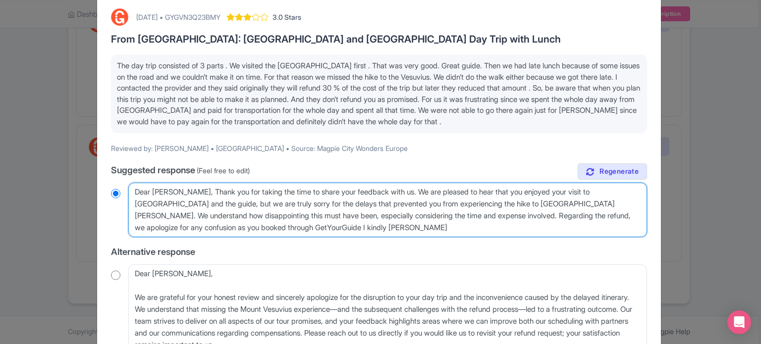
radio input "true"
type textarea "Dear Ianina, Thank you for taking the time to share your feedback with us. We a…"
radio input "true"
type textarea "Dear Ianina, Thank you for taking the time to share your feedback with us. We a…"
radio input "true"
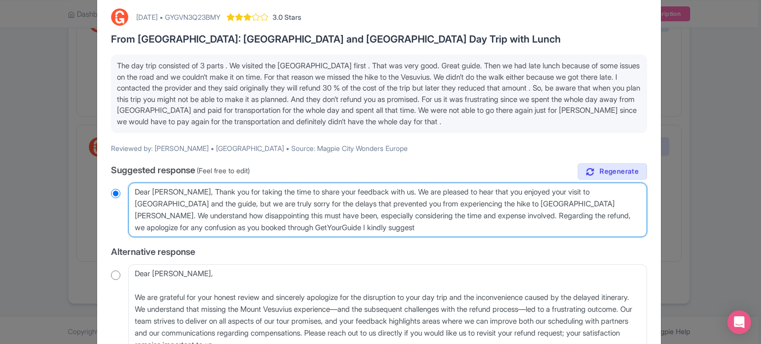
type textarea "Dear Ianina, Thank you for taking the time to share your feedback with us. We a…"
radio input "true"
type textarea "Dear Ianina, Thank you for taking the time to share your feedback with us. We a…"
radio input "true"
type textarea "Dear Ianina, Thank you for taking the time to share your feedback with us. We a…"
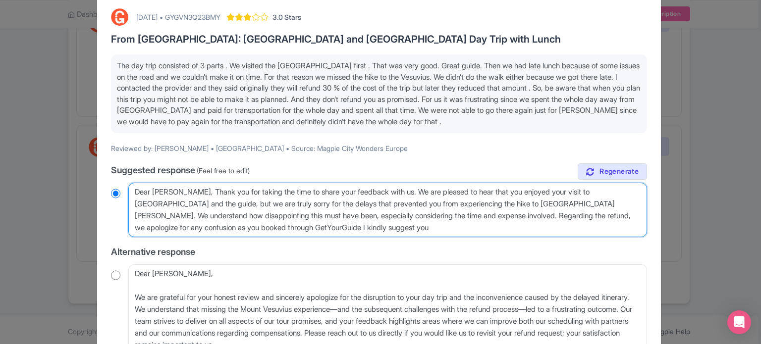
radio input "true"
type textarea "Dear Ianina, Thank you for taking the time to share your feedback with us. We a…"
radio input "true"
type textarea "Dear Ianina, Thank you for taking the time to share your feedback with us. We a…"
radio input "true"
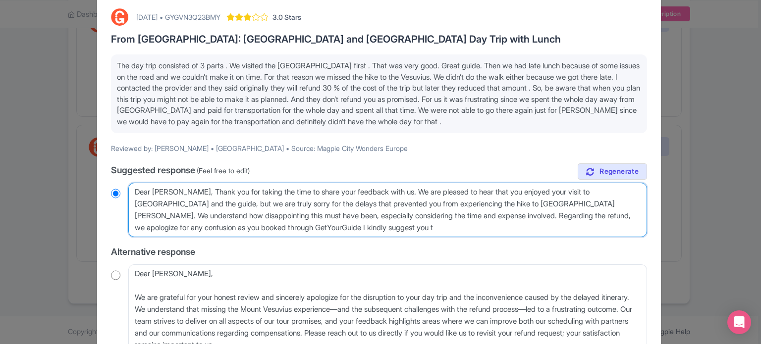
type textarea "Dear Ianina, Thank you for taking the time to share your feedback with us. We a…"
radio input "true"
type textarea "Dear Ianina, Thank you for taking the time to share your feedback with us. We a…"
radio input "true"
type textarea "Dear Ianina, Thank you for taking the time to share your feedback with us. We a…"
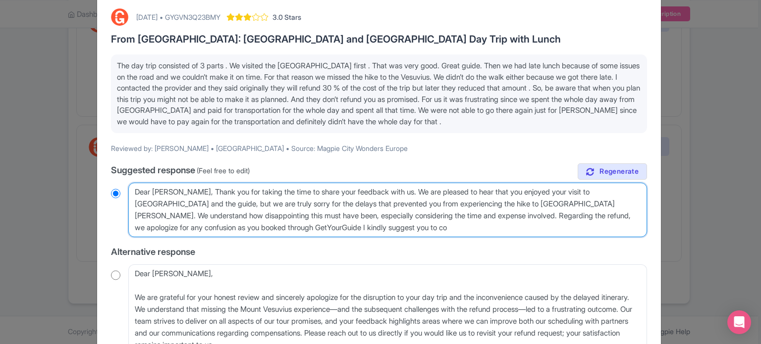
radio input "true"
type textarea "Dear Ianina, Thank you for taking the time to share your feedback with us. We a…"
radio input "true"
type textarea "Dear Ianina, Thank you for taking the time to share your feedback with us. We a…"
radio input "true"
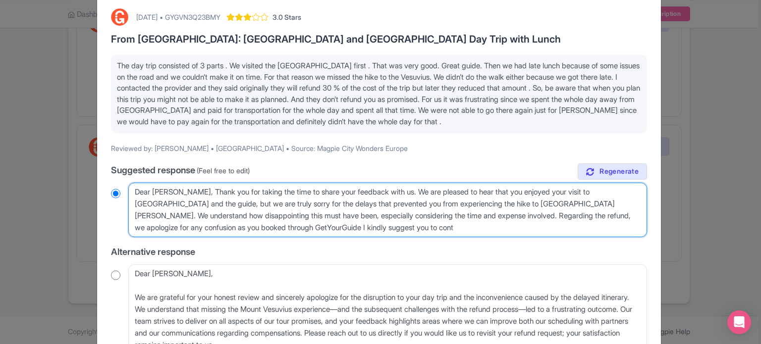
type textarea "Dear Ianina, Thank you for taking the time to share your feedback with us. We a…"
radio input "true"
type textarea "Dear Ianina, Thank you for taking the time to share your feedback with us. We a…"
radio input "true"
type textarea "Dear Ianina, Thank you for taking the time to share your feedback with us. We a…"
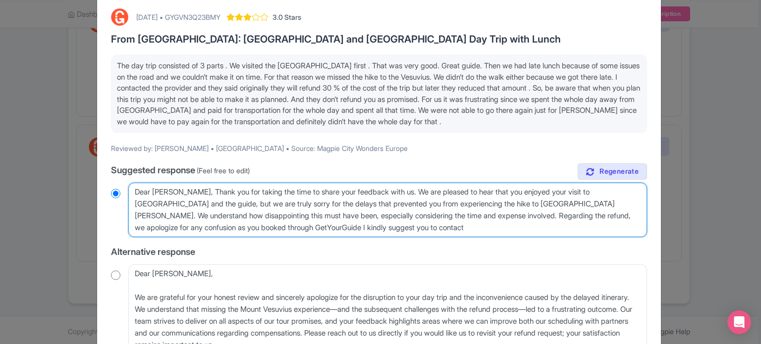
radio input "true"
type textarea "Dear Ianina, Thank you for taking the time to share your feedback with us. We a…"
radio input "true"
type textarea "Dear Ianina, Thank you for taking the time to share your feedback with us. We a…"
radio input "true"
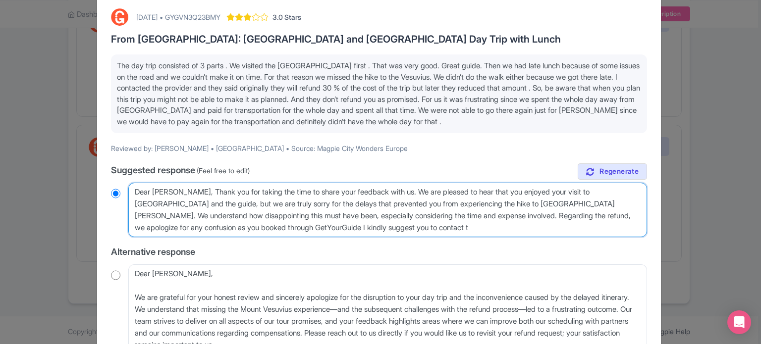
type textarea "Dear Ianina, Thank you for taking the time to share your feedback with us. We a…"
radio input "true"
type textarea "Dear Ianina, Thank you for taking the time to share your feedback with us. We a…"
radio input "true"
type textarea "Dear Ianina, Thank you for taking the time to share your feedback with us. We a…"
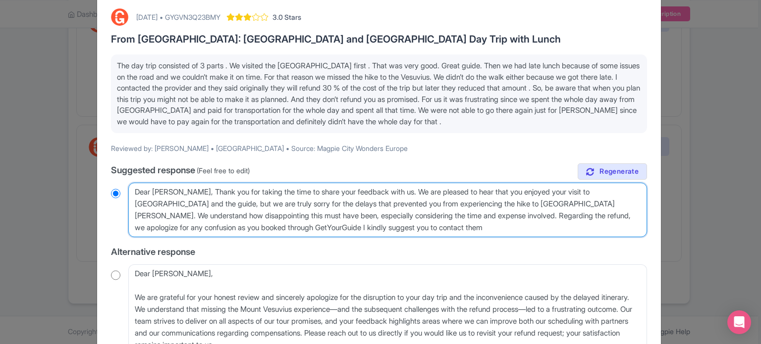
radio input "true"
type textarea "Dear Ianina, Thank you for taking the time to share your feedback with us. We a…"
radio input "true"
type textarea "Dear Ianina, Thank you for taking the time to share your feedback with us. We a…"
radio input "true"
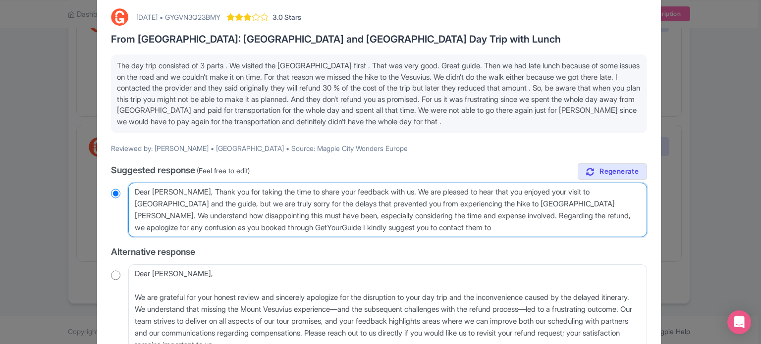
type textarea "Dear Ianina, Thank you for taking the time to share your feedback with us. We a…"
radio input "true"
type textarea "Dear Ianina, Thank you for taking the time to share your feedback with us. We a…"
radio input "true"
type textarea "Dear Ianina, Thank you for taking the time to share your feedback with us. We a…"
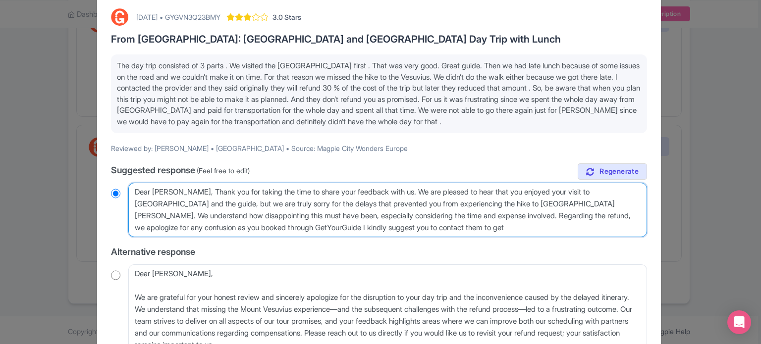
radio input "true"
type textarea "Dear Ianina, Thank you for taking the time to share your feedback with us. We a…"
radio input "true"
type textarea "Dear Ianina, Thank you for taking the time to share your feedback with us. We a…"
radio input "true"
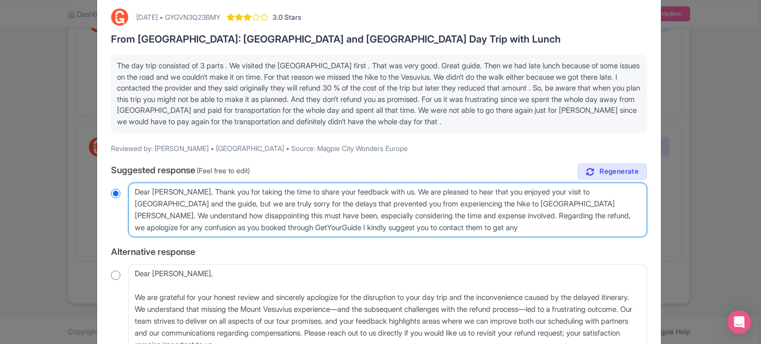
type textarea "Dear Ianina, Thank you for taking the time to share your feedback with us. We a…"
radio input "true"
type textarea "Dear Ianina, Thank you for taking the time to share your feedback with us. We a…"
radio input "true"
type textarea "Dear Ianina, Thank you for taking the time to share your feedback with us. We a…"
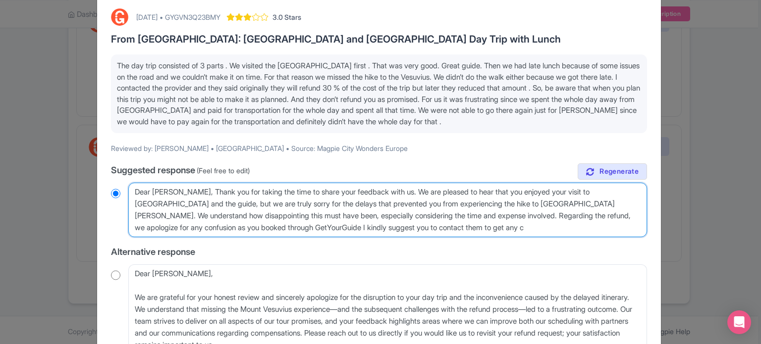
radio input "true"
type textarea "Dear Ianina, Thank you for taking the time to share your feedback with us. We a…"
radio input "true"
type textarea "Dear Ianina, Thank you for taking the time to share your feedback with us. We a…"
radio input "true"
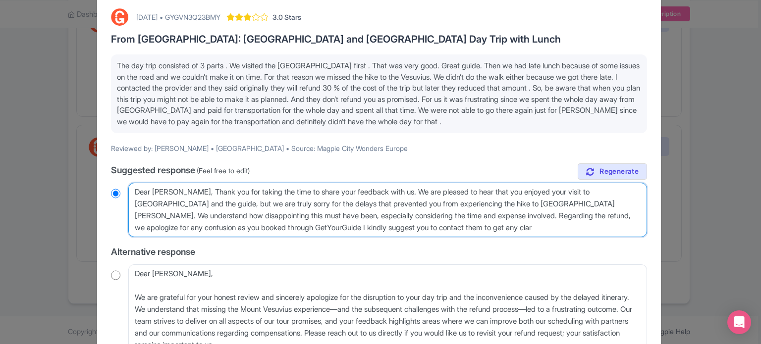
type textarea "Dear Ianina, Thank you for taking the time to share your feedback with us. We a…"
radio input "true"
type textarea "Dear Ianina, Thank you for taking the time to share your feedback with us. We a…"
radio input "true"
type textarea "Dear Ianina, Thank you for taking the time to share your feedback with us. We a…"
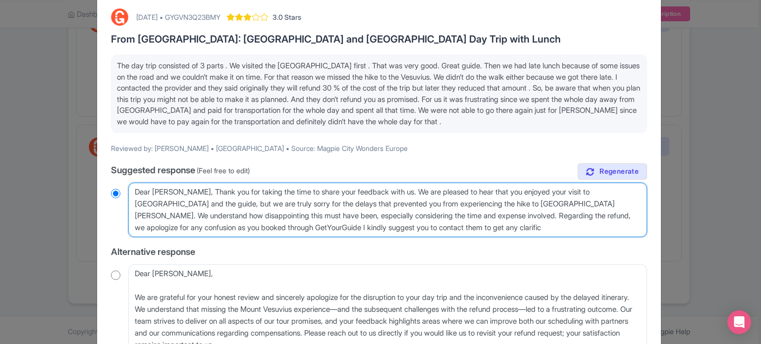
radio input "true"
type textarea "Dear Ianina, Thank you for taking the time to share your feedback with us. We a…"
radio input "true"
type textarea "Dear Ianina, Thank you for taking the time to share your feedback with us. We a…"
radio input "true"
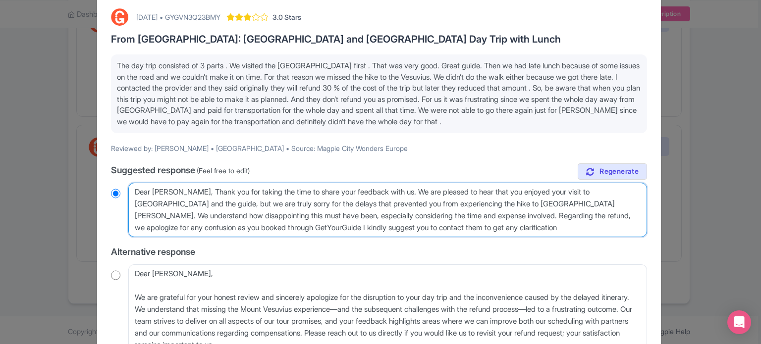
type textarea "Dear Ianina, Thank you for taking the time to share your feedback with us. We a…"
radio input "true"
type textarea "Dear Ianina, Thank you for taking the time to share your feedback with us. We a…"
radio input "true"
type textarea "Dear Ianina, Thank you for taking the time to share your feedback with us. We a…"
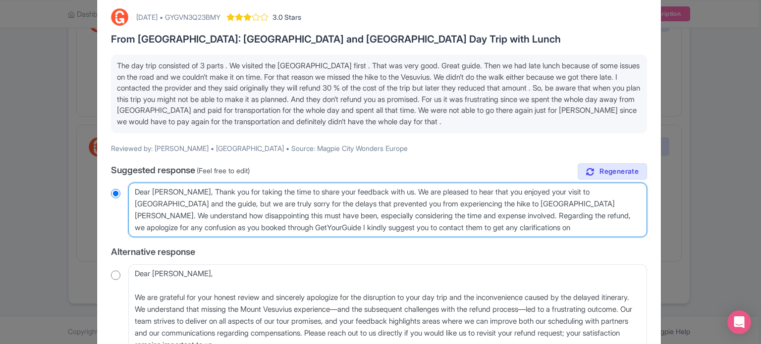
radio input "true"
type textarea "Dear Ianina, Thank you for taking the time to share your feedback with us. We a…"
radio input "true"
type textarea "Dear Ianina, Thank you for taking the time to share your feedback with us. We a…"
radio input "true"
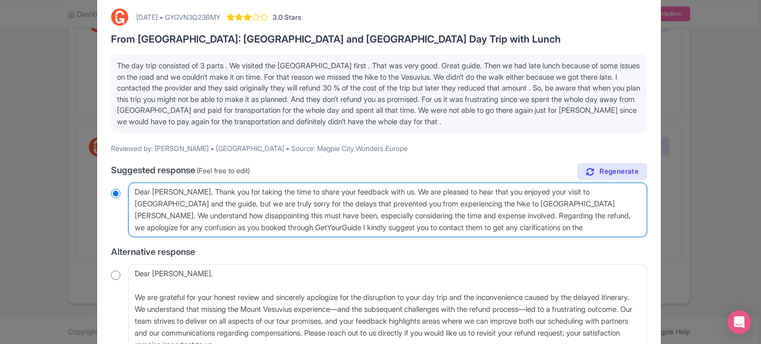
type textarea "Dear Ianina, Thank you for taking the time to share your feedback with us. We a…"
radio input "true"
type textarea "Dear Ianina, Thank you for taking the time to share your feedback with us. We a…"
radio input "true"
type textarea "Dear Ianina, Thank you for taking the time to share your feedback with us. We a…"
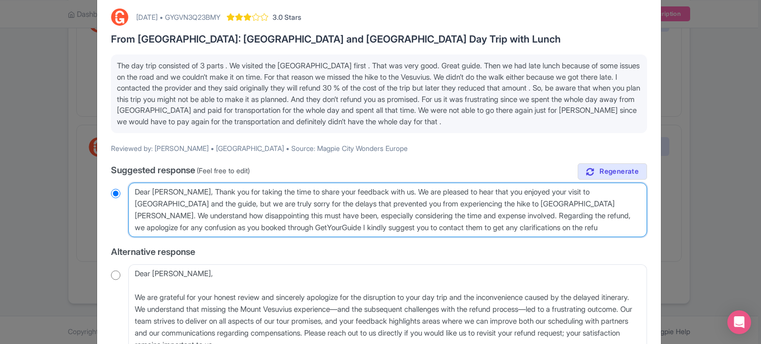
radio input "true"
type textarea "Dear Ianina, Thank you for taking the time to share your feedback with us. We a…"
radio input "true"
type textarea "Dear Ianina, Thank you for taking the time to share your feedback with us. We a…"
radio input "true"
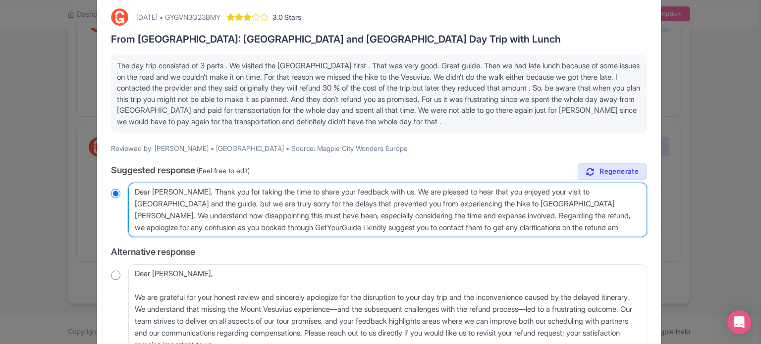
type textarea "Dear Ianina, Thank you for taking the time to share your feedback with us. We a…"
radio input "true"
type textarea "Dear Ianina, Thank you for taking the time to share your feedback with us. We a…"
radio input "true"
type textarea "Dear Ianina, Thank you for taking the time to share your feedback with us. We a…"
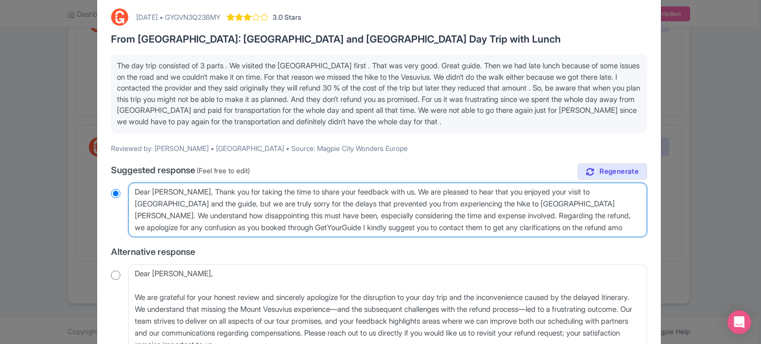
radio input "true"
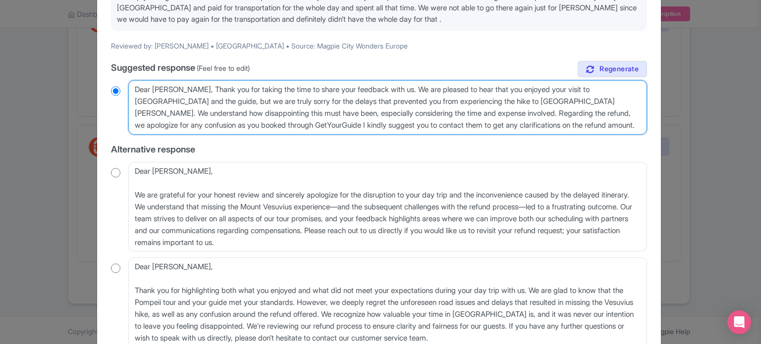
scroll to position [226, 0]
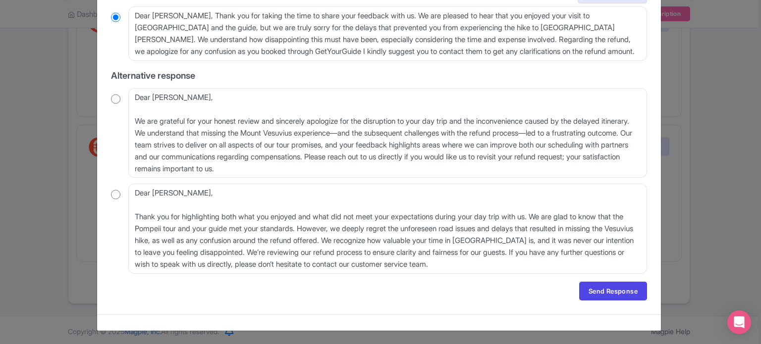
click at [595, 280] on div "October 11, 2025 • GYGVN3Q23BMY 3.0 Stars From Rome: Pompeii and Mount Vesuvius…" at bounding box center [379, 66] width 548 height 480
click at [624, 288] on link "Send Response" at bounding box center [613, 291] width 68 height 19
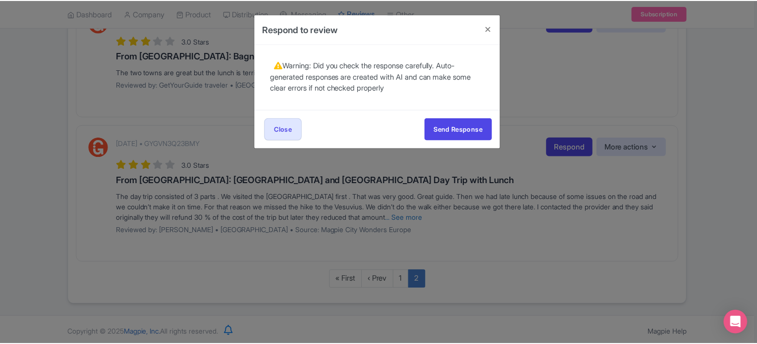
scroll to position [0, 0]
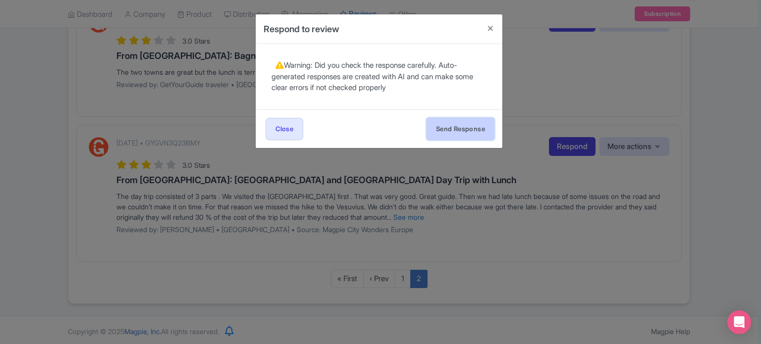
click at [461, 131] on button "Send Response" at bounding box center [460, 129] width 68 height 22
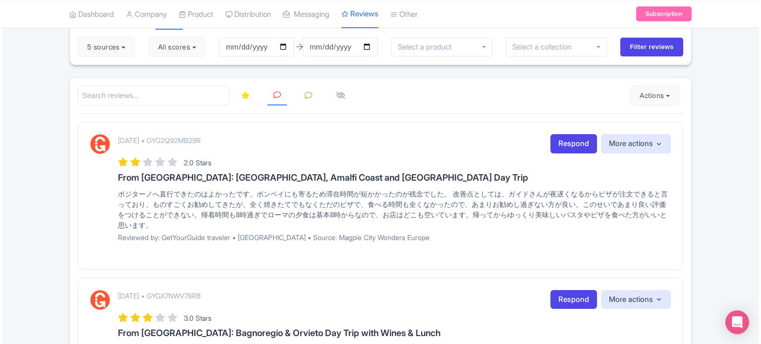
scroll to position [225, 0]
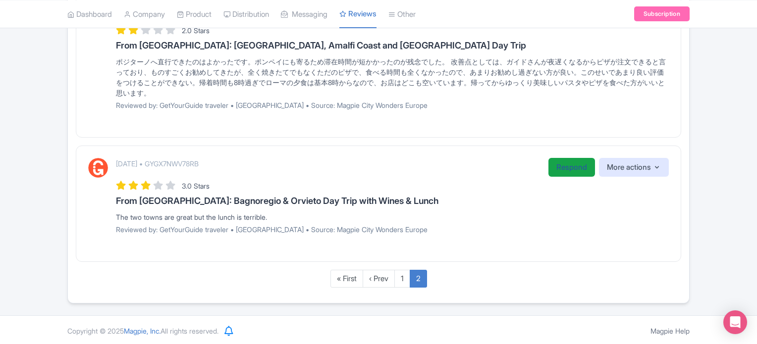
click at [554, 162] on link "Respond" at bounding box center [571, 167] width 47 height 19
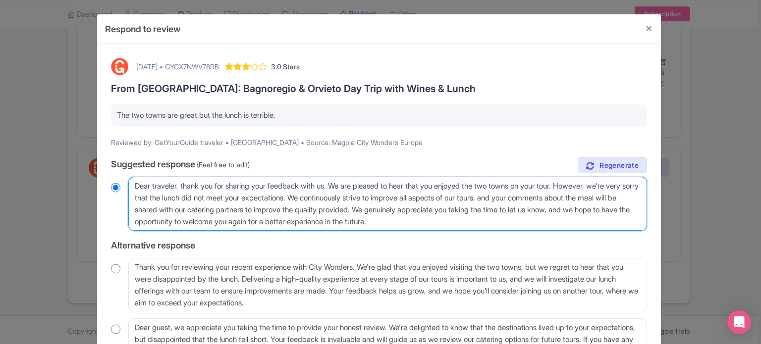
drag, startPoint x: 420, startPoint y: 208, endPoint x: 489, endPoint y: 220, distance: 69.5
click at [489, 220] on textarea "Dear traveler, thank you for sharing your feedback with us. We are pleased to h…" at bounding box center [387, 204] width 519 height 54
type textarea "Dear traveler, thank you for sharing your feedback with us. We are pleased to h…"
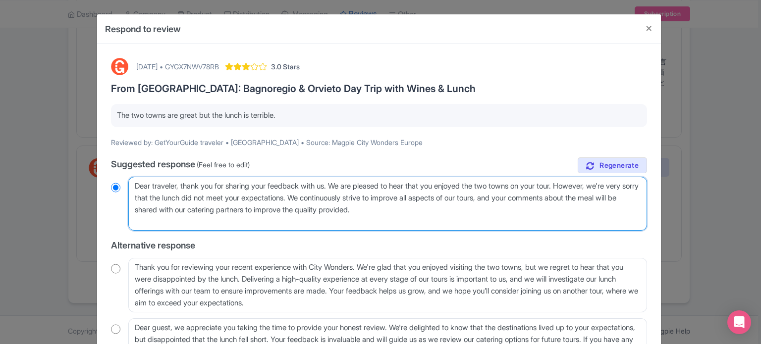
radio input "true"
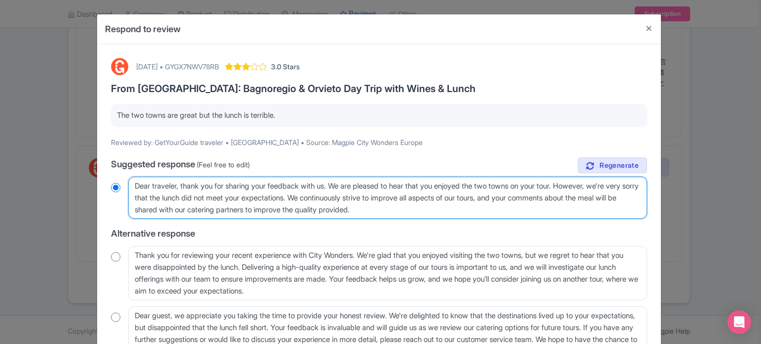
scroll to position [87, 0]
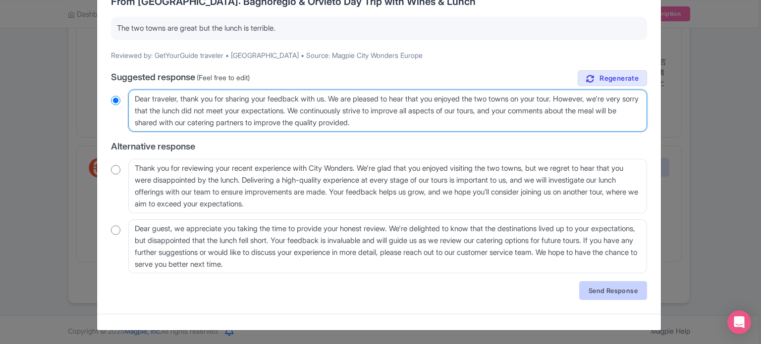
type textarea "Dear traveler, thank you for sharing your feedback with us. We are pleased to h…"
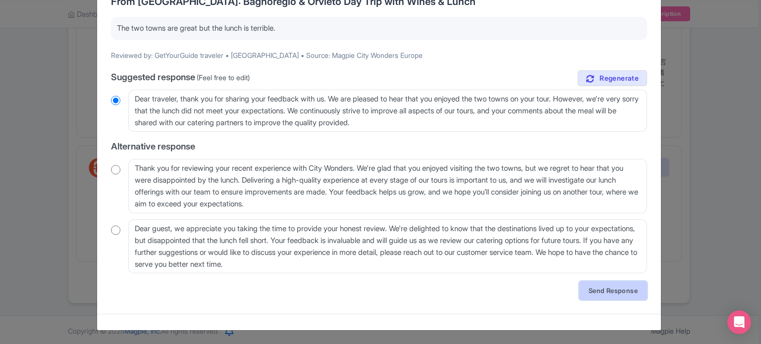
click at [596, 291] on link "Send Response" at bounding box center [613, 290] width 68 height 19
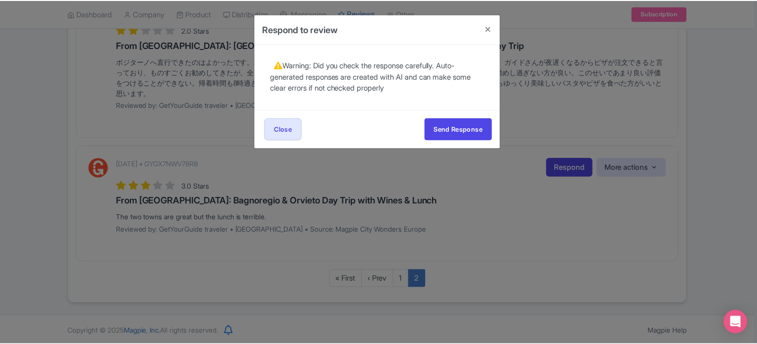
scroll to position [0, 0]
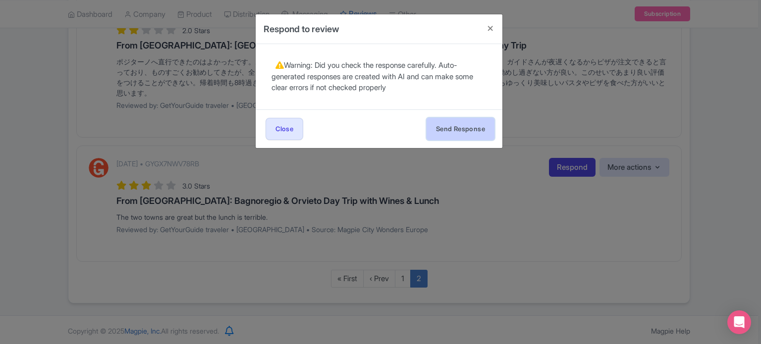
click at [451, 129] on button "Send Response" at bounding box center [460, 129] width 68 height 22
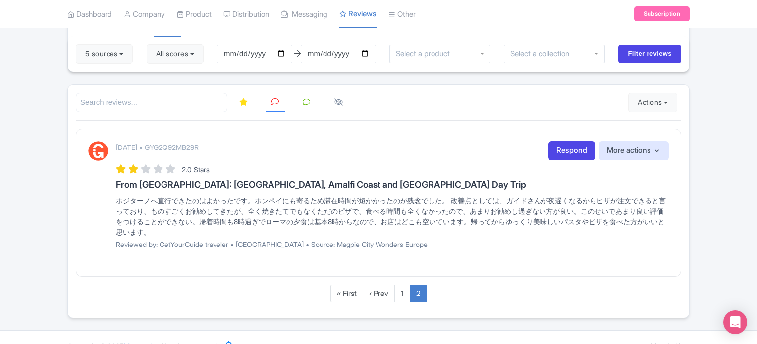
scroll to position [101, 0]
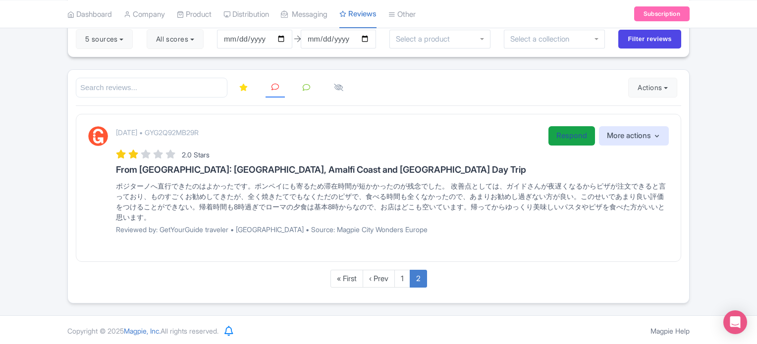
click at [578, 132] on link "Respond" at bounding box center [571, 135] width 47 height 19
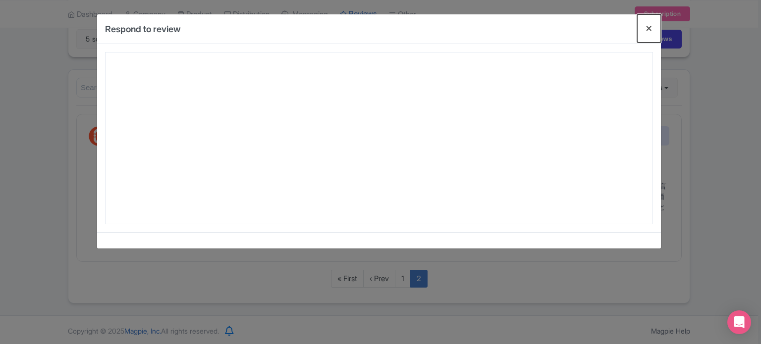
click at [648, 27] on button "Close" at bounding box center [649, 28] width 24 height 28
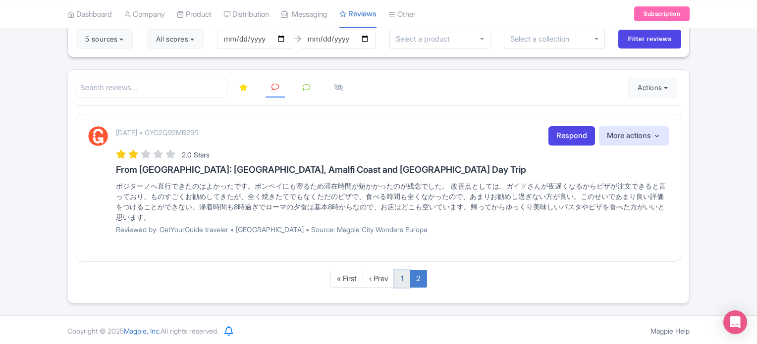
click at [403, 272] on link "1" at bounding box center [402, 279] width 16 height 18
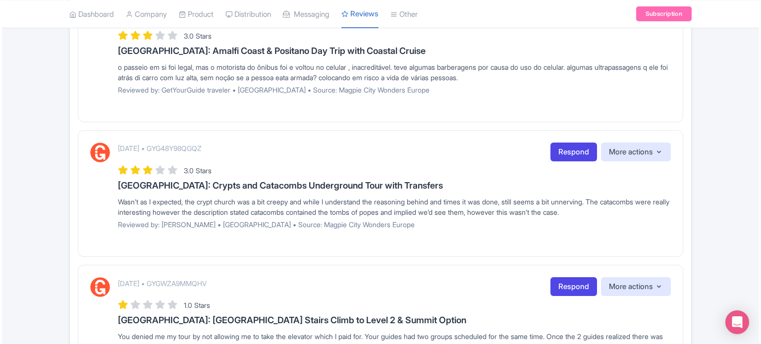
scroll to position [1323, 0]
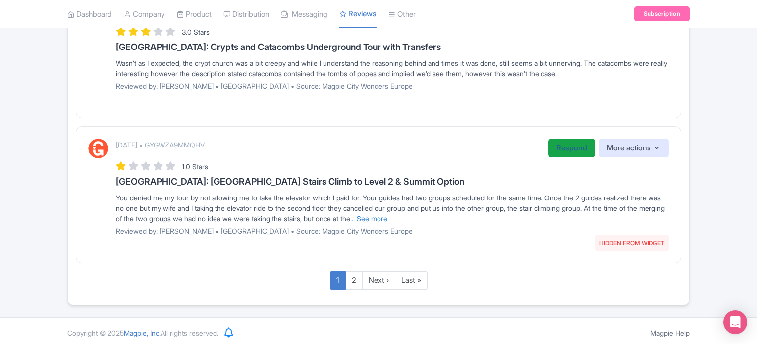
click at [560, 145] on link "Respond" at bounding box center [571, 148] width 47 height 19
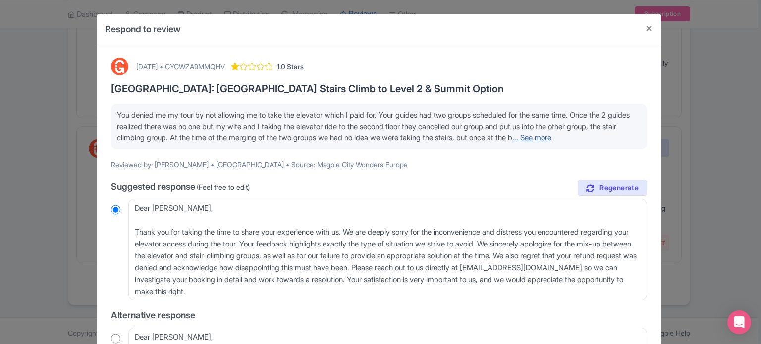
click at [551, 139] on link "... See more" at bounding box center [531, 137] width 39 height 9
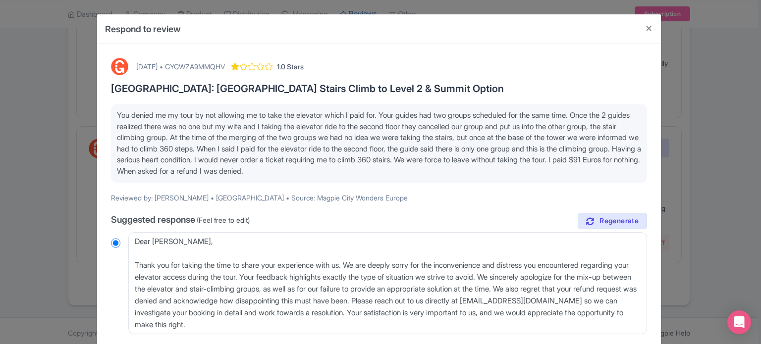
scroll to position [50, 0]
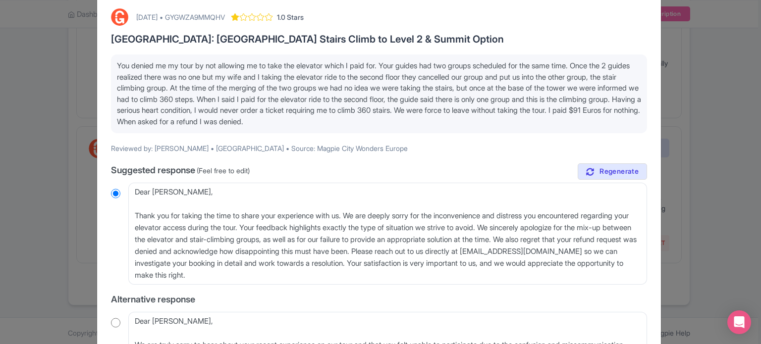
click at [205, 13] on div "October 11, 2025 • GYGWZA9MMQHV" at bounding box center [180, 17] width 89 height 10
copy div "Y"
click at [205, 13] on div "October 11, 2025 • GYGWZA9MMQHV" at bounding box center [180, 17] width 89 height 10
click at [204, 13] on div "October 11, 2025 • GYGWZA9MMQHV" at bounding box center [180, 17] width 89 height 10
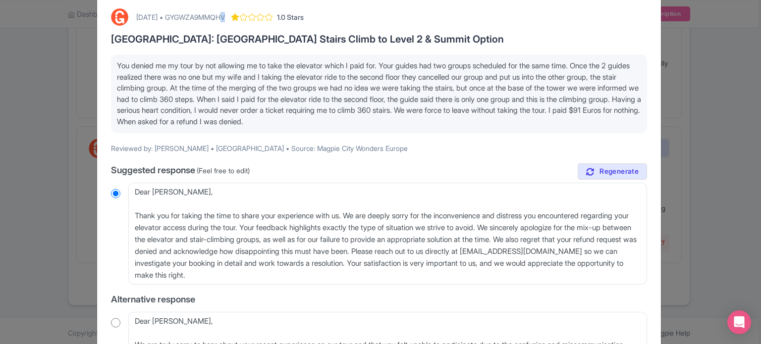
drag, startPoint x: 197, startPoint y: 15, endPoint x: 264, endPoint y: 16, distance: 67.9
click at [263, 16] on div "October 11, 2025 • GYGWZA9MMQHV 1.0 Stars" at bounding box center [219, 16] width 167 height 17
copy div "GYGWZA9MMQHV"
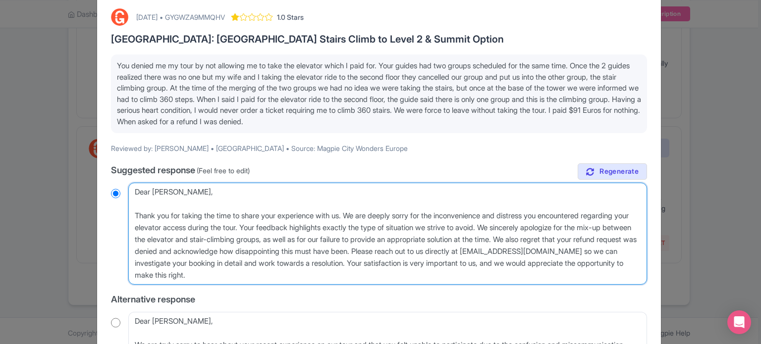
click at [133, 214] on textarea "Dear Steven, Thank you for taking the time to share your experience with us. We…" at bounding box center [387, 234] width 519 height 102
type textarea "Dear Steven, Thank you for taking the time to share your experience with us. We…"
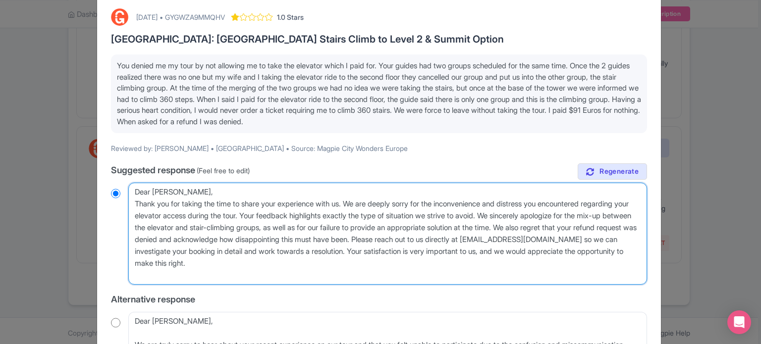
radio input "true"
type textarea "Dear Steven, Thank you for taking the time to share your experience with us. We…"
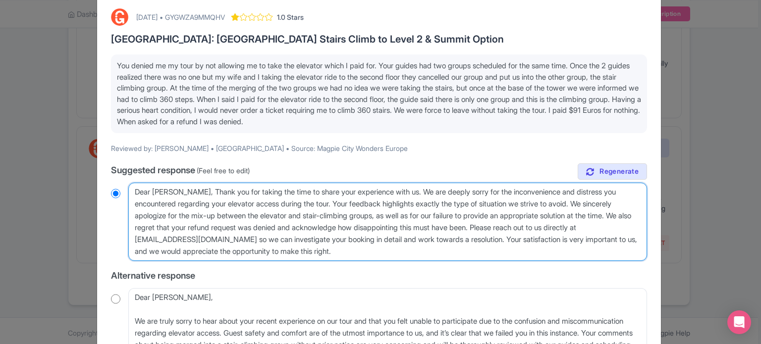
radio input "true"
drag, startPoint x: 232, startPoint y: 203, endPoint x: 327, endPoint y: 205, distance: 94.6
click at [327, 205] on textarea "Dear Steven, Thank you for taking the time to share your experience with us. We…" at bounding box center [387, 222] width 519 height 78
type textarea "Dear Steven, Thank you for taking the time to share your experience with us. We…"
radio input "true"
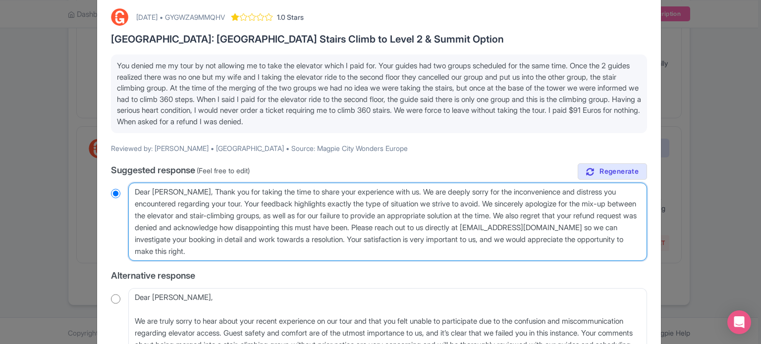
type textarea "Dear Steven, Thank you for taking the time to share your experience with us. We…"
radio input "true"
type textarea "Dear Steven, Thank you for taking the time to share your experience with us. We…"
radio input "true"
type textarea "Dear Steven, Thank you for taking the time to share your experience with us. We…"
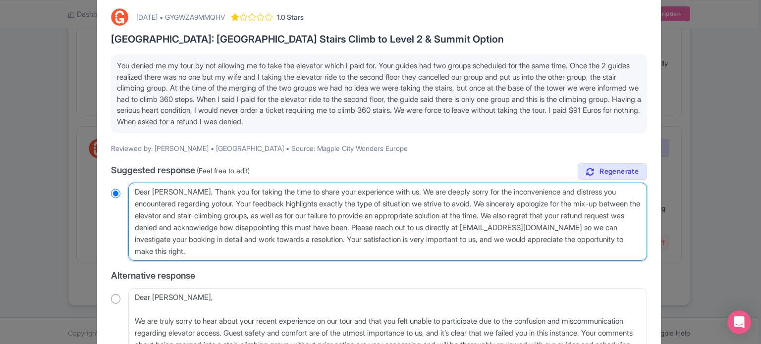
radio input "true"
type textarea "Dear Steven, Thank you for taking the time to share your experience with us. We…"
radio input "true"
type textarea "Dear Steven, Thank you for taking the time to share your experience with us. We…"
radio input "true"
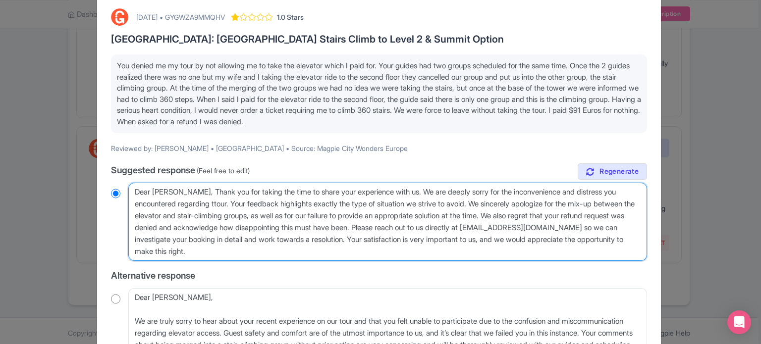
type textarea "Dear Steven, Thank you for taking the time to share your experience with us. We…"
radio input "true"
type textarea "Dear Steven, Thank you for taking the time to share your experience with us. We…"
radio input "true"
type textarea "Dear Steven, Thank you for taking the time to share your experience with us. We…"
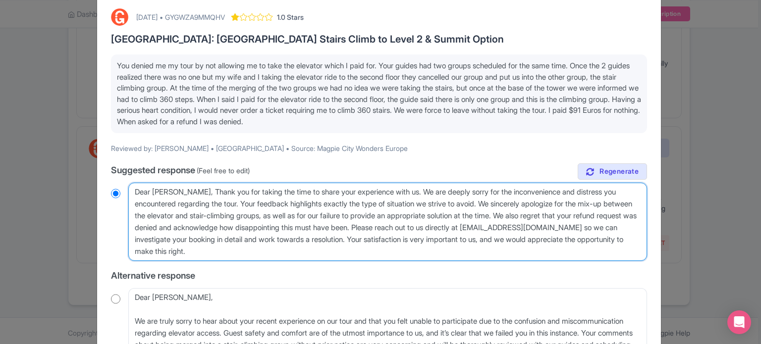
radio input "true"
drag, startPoint x: 500, startPoint y: 200, endPoint x: 525, endPoint y: 247, distance: 53.8
click at [525, 247] on textarea "Dear Steven, Thank you for taking the time to share your experience with us. We…" at bounding box center [387, 222] width 519 height 78
type textarea "Dear Steven, Thank you for taking the time to share your experience with us. We…"
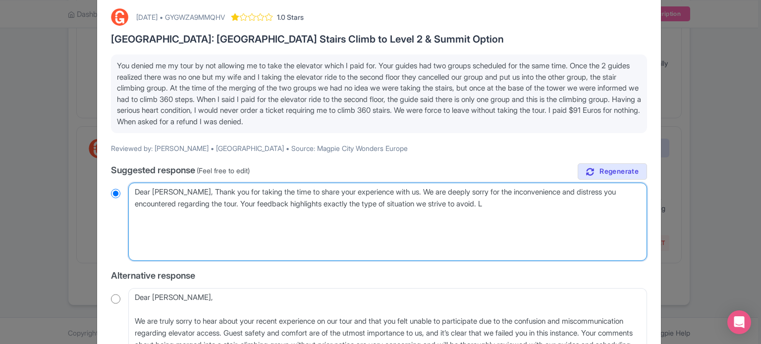
radio input "true"
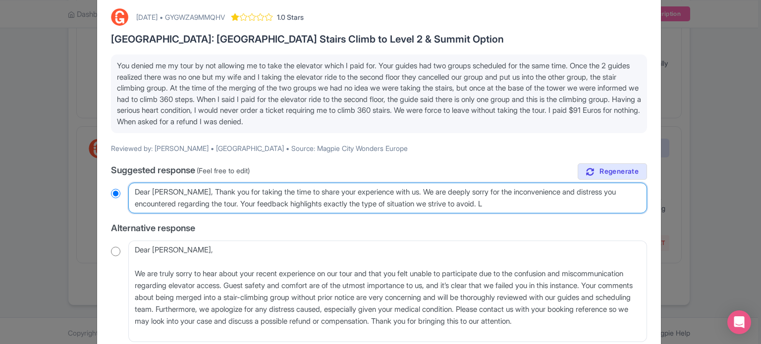
type textarea "Dear Steven, Thank you for taking the time to share your experience with us. We…"
radio input "true"
type textarea "Dear Steven, Thank you for taking the time to share your experience with us. We…"
radio input "true"
type textarea "Dear Steven, Thank you for taking the time to share your experience with us. We…"
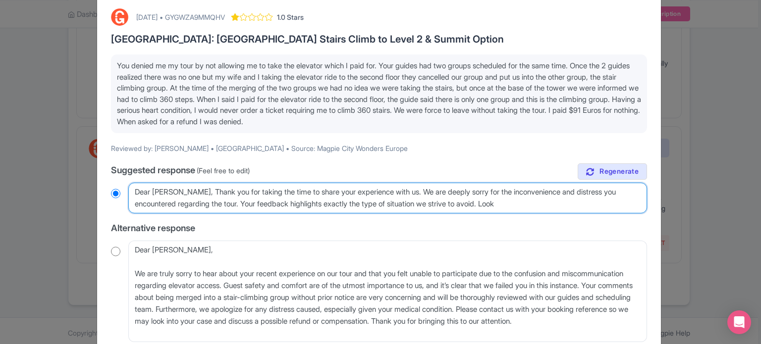
radio input "true"
type textarea "Dear Steven, Thank you for taking the time to share your experience with us. We…"
radio input "true"
type textarea "Dear Steven, Thank you for taking the time to share your experience with us. We…"
radio input "true"
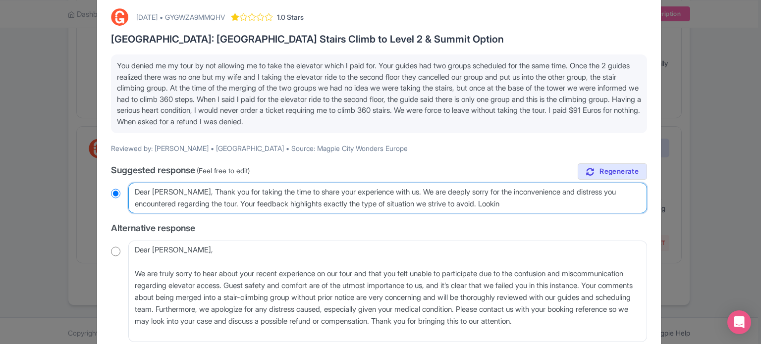
type textarea "Dear Steven, Thank you for taking the time to share your experience with us. We…"
radio input "true"
type textarea "Dear Steven, Thank you for taking the time to share your experience with us. We…"
radio input "true"
type textarea "Dear Steven, Thank you for taking the time to share your experience with us. We…"
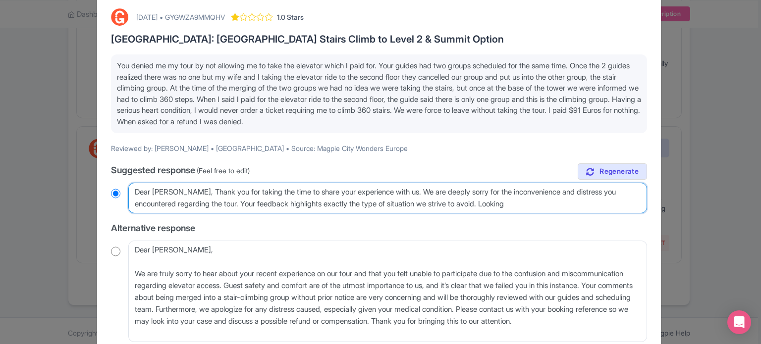
radio input "true"
type textarea "Dear Steven, Thank you for taking the time to share your experience with us. We…"
radio input "true"
type textarea "Dear Steven, Thank you for taking the time to share your experience with us. We…"
radio input "true"
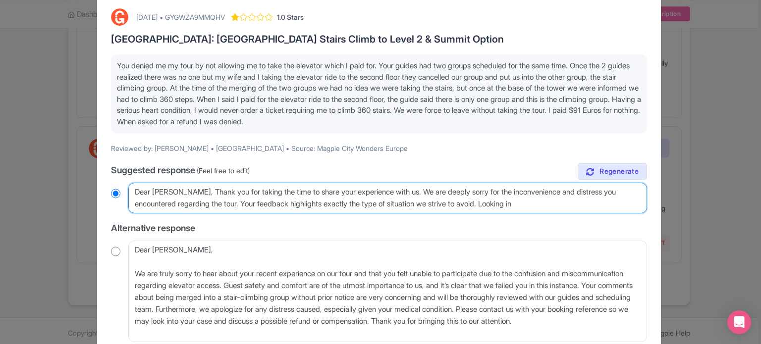
type textarea "Dear Steven, Thank you for taking the time to share your experience with us. We…"
radio input "true"
type textarea "Dear Steven, Thank you for taking the time to share your experience with us. We…"
radio input "true"
type textarea "Dear Steven, Thank you for taking the time to share your experience with us. We…"
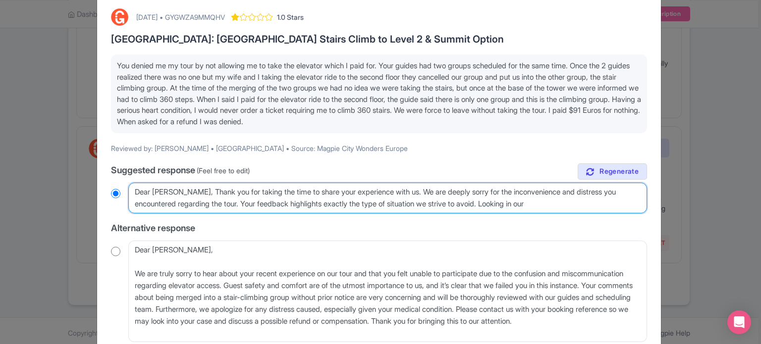
radio input "true"
type textarea "Dear Steven, Thank you for taking the time to share your experience with us. We…"
radio input "true"
type textarea "Dear Steven, Thank you for taking the time to share your experience with us. We…"
radio input "true"
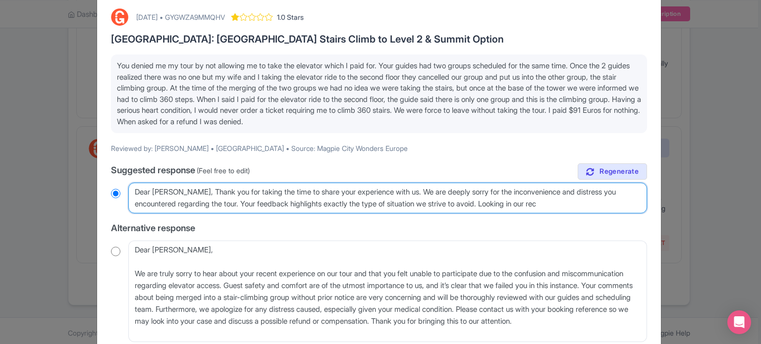
type textarea "Dear Steven, Thank you for taking the time to share your experience with us. We…"
radio input "true"
type textarea "Dear Steven, Thank you for taking the time to share your experience with us. We…"
radio input "true"
type textarea "Dear Steven, Thank you for taking the time to share your experience with us. We…"
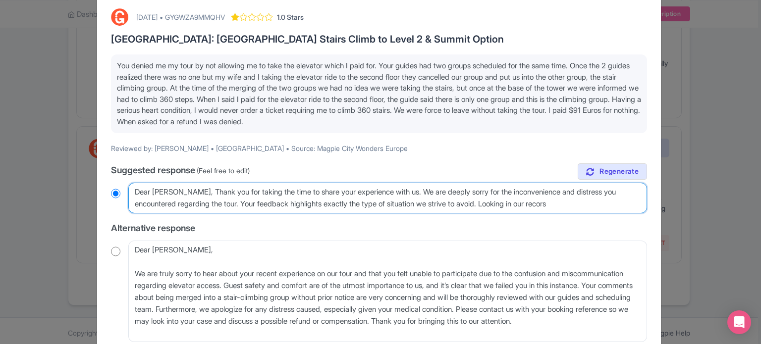
radio input "true"
type textarea "Dear Steven, Thank you for taking the time to share your experience with us. We…"
radio input "true"
type textarea "Dear Steven, Thank you for taking the time to share your experience with us. We…"
radio input "true"
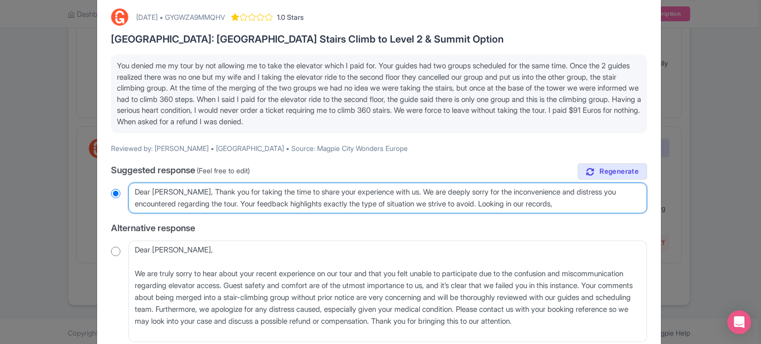
type textarea "Dear Steven, Thank you for taking the time to share your experience with us. We…"
radio input "true"
type textarea "Dear Steven, Thank you for taking the time to share your experience with us. We…"
radio input "true"
type textarea "Dear Steven, Thank you for taking the time to share your experience with us. We…"
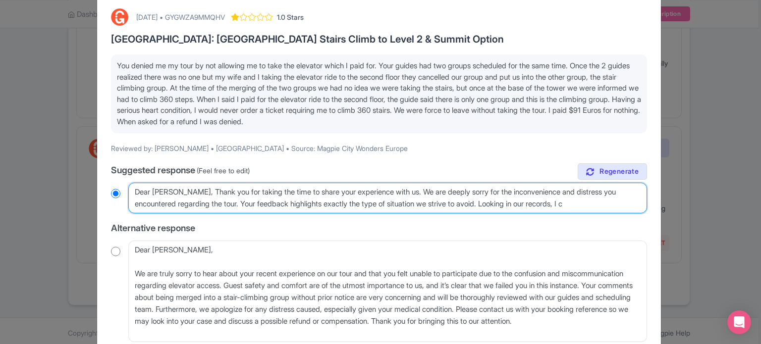
radio input "true"
type textarea "Dear Steven, Thank you for taking the time to share your experience with us. We…"
radio input "true"
type textarea "Dear Steven, Thank you for taking the time to share your experience with us. We…"
radio input "true"
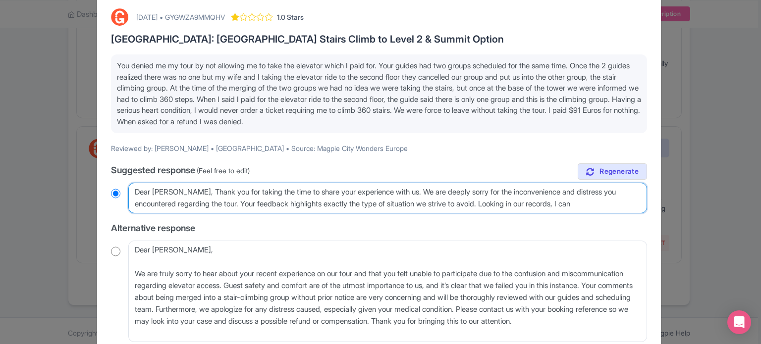
type textarea "Dear Steven, Thank you for taking the time to share your experience with us. We…"
radio input "true"
type textarea "Dear Steven, Thank you for taking the time to share your experience with us. We…"
radio input "true"
type textarea "Dear Steven, Thank you for taking the time to share your experience with us. We…"
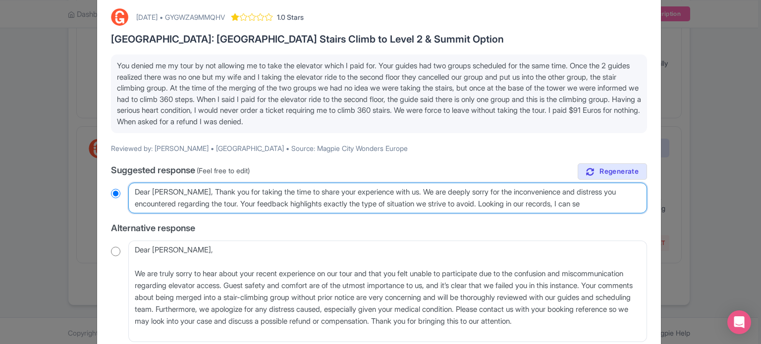
radio input "true"
type textarea "Dear Steven, Thank you for taking the time to share your experience with us. We…"
radio input "true"
type textarea "Dear Steven, Thank you for taking the time to share your experience with us. We…"
radio input "true"
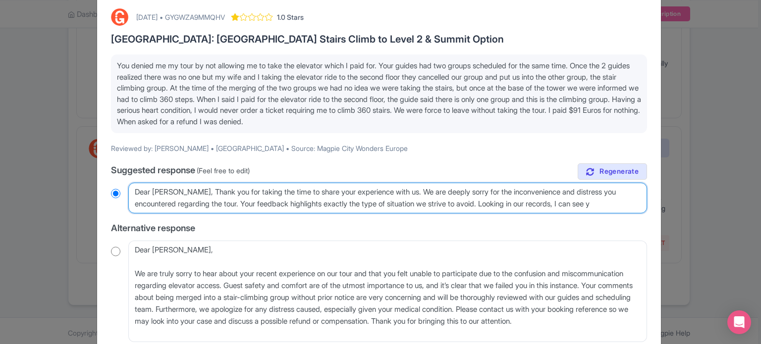
type textarea "Dear Steven, Thank you for taking the time to share your experience with us. We…"
radio input "true"
type textarea "Dear Steven, Thank you for taking the time to share your experience with us. We…"
radio input "true"
type textarea "Dear Steven, Thank you for taking the time to share your experience with us. We…"
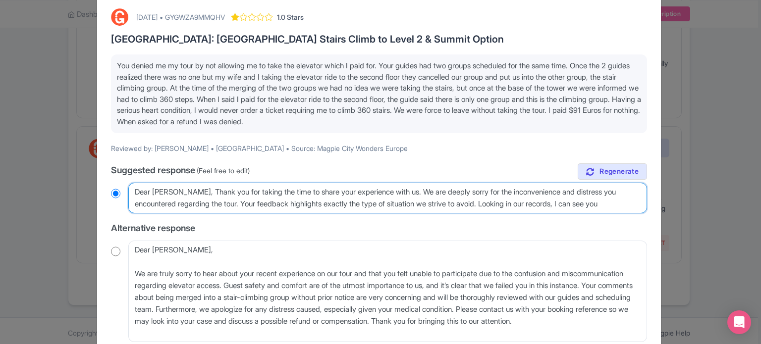
radio input "true"
type textarea "Dear Steven, Thank you for taking the time to share your experience with us. We…"
radio input "true"
type textarea "Dear Steven, Thank you for taking the time to share your experience with us. We…"
radio input "true"
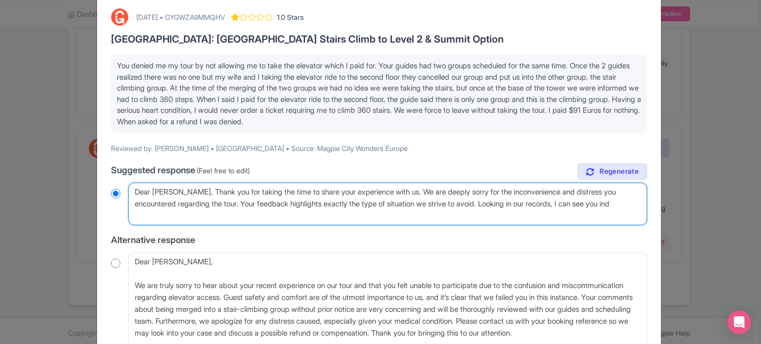
type textarea "Dear Steven, Thank you for taking the time to share your experience with us. We…"
radio input "true"
type textarea "Dear Steven, Thank you for taking the time to share your experience with us. We…"
radio input "true"
type textarea "Dear Steven, Thank you for taking the time to share your experience with us. We…"
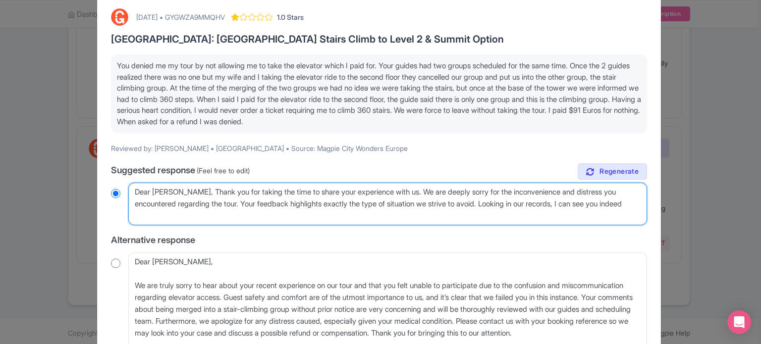
radio input "true"
type textarea "Dear Steven, Thank you for taking the time to share your experience with us. We…"
radio input "true"
type textarea "Dear Steven, Thank you for taking the time to share your experience with us. We…"
radio input "true"
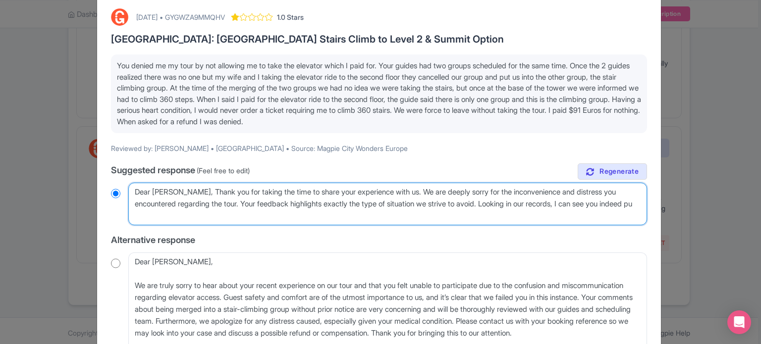
type textarea "Dear Steven, Thank you for taking the time to share your experience with us. We…"
radio input "true"
type textarea "Dear Steven, Thank you for taking the time to share your experience with us. We…"
radio input "true"
type textarea "Dear Steven, Thank you for taking the time to share your experience with us. We…"
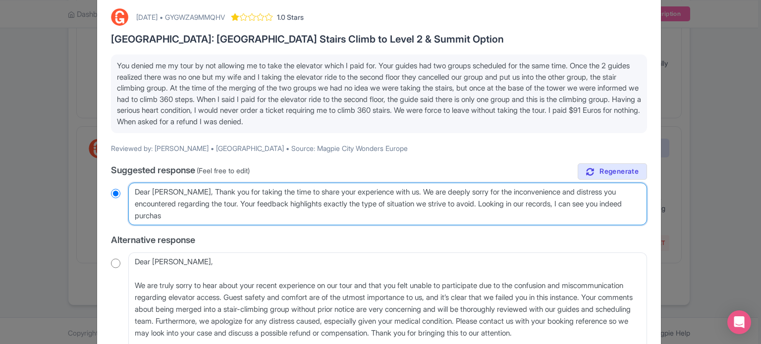
radio input "true"
type textarea "Dear Steven, Thank you for taking the time to share your experience with us. We…"
radio input "true"
type textarea "Dear Steven, Thank you for taking the time to share your experience with us. We…"
radio input "true"
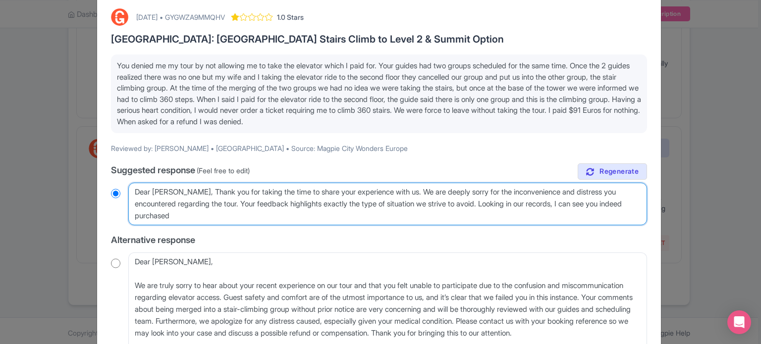
type textarea "Dear Steven, Thank you for taking the time to share your experience with us. We…"
radio input "true"
type textarea "Dear Steven, Thank you for taking the time to share your experience with us. We…"
radio input "true"
type textarea "Dear Steven, Thank you for taking the time to share your experience with us. We…"
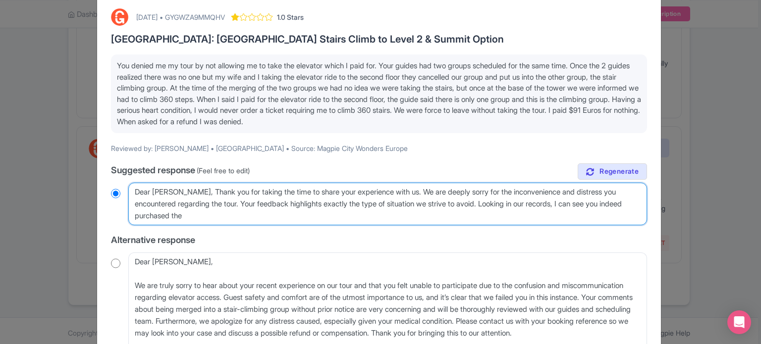
radio input "true"
type textarea "Dear Steven, Thank you for taking the time to share your experience with us. We…"
radio input "true"
type textarea "Dear Steven, Thank you for taking the time to share your experience with us. We…"
radio input "true"
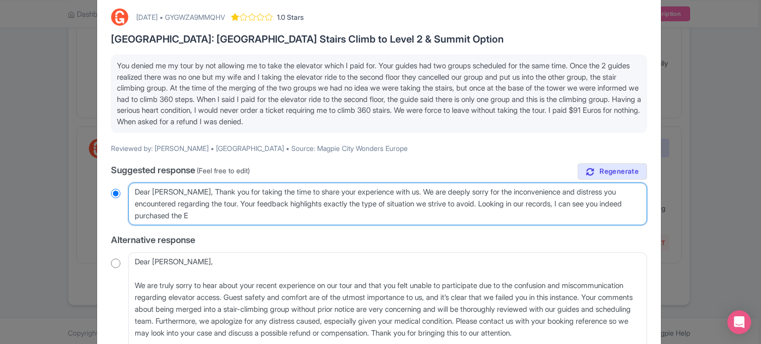
type textarea "Dear Steven, Thank you for taking the time to share your experience with us. We…"
radio input "true"
type textarea "Dear Steven, Thank you for taking the time to share your experience with us. We…"
radio input "true"
type textarea "Dear Steven, Thank you for taking the time to share your experience with us. We…"
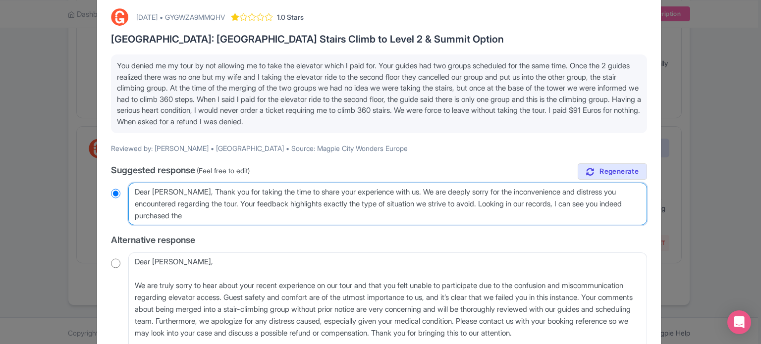
radio input "true"
type textarea "Dear Steven, Thank you for taking the time to share your experience with us. We…"
radio input "true"
type textarea "Dear Steven, Thank you for taking the time to share your experience with us. We…"
radio input "true"
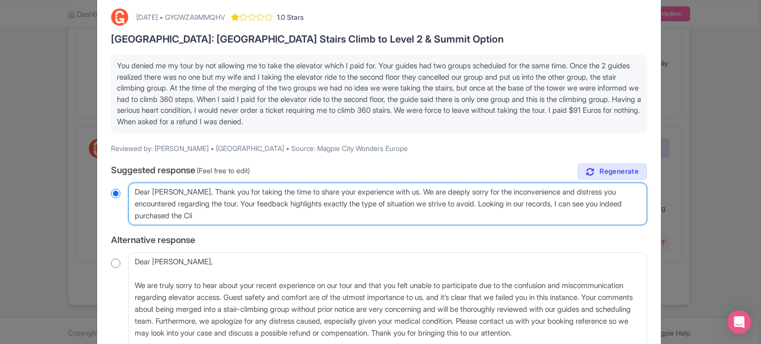
type textarea "Dear Steven, Thank you for taking the time to share your experience with us. We…"
radio input "true"
type textarea "Dear Steven, Thank you for taking the time to share your experience with us. We…"
radio input "true"
type textarea "Dear Steven, Thank you for taking the time to share your experience with us. We…"
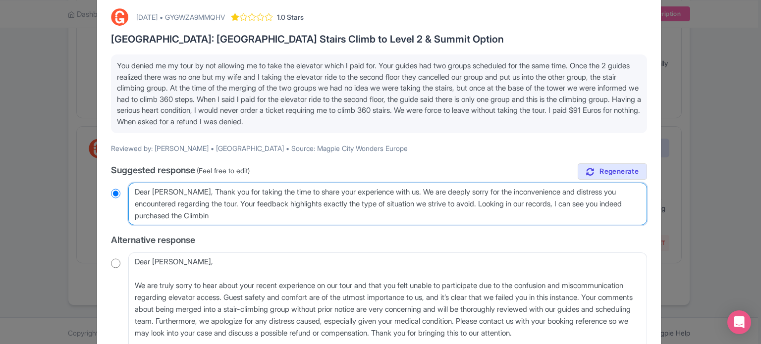
radio input "true"
type textarea "Dear Steven, Thank you for taking the time to share your experience with us. We…"
radio input "true"
type textarea "Dear Steven, Thank you for taking the time to share your experience with us. We…"
radio input "true"
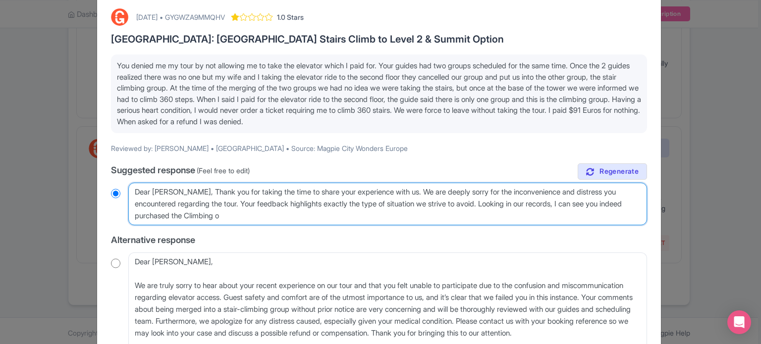
type textarea "Dear Steven, Thank you for taking the time to share your experience with us. We…"
radio input "true"
type textarea "Dear Steven, Thank you for taking the time to share your experience with us. We…"
radio input "true"
type textarea "Dear Steven, Thank you for taking the time to share your experience with us. We…"
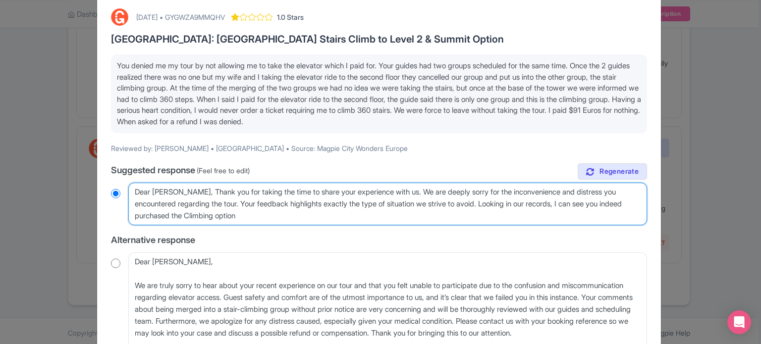
radio input "true"
type textarea "Dear Steven, Thank you for taking the time to share your experience with us. We…"
radio input "true"
type textarea "Dear Steven, Thank you for taking the time to share your experience with us. We…"
radio input "true"
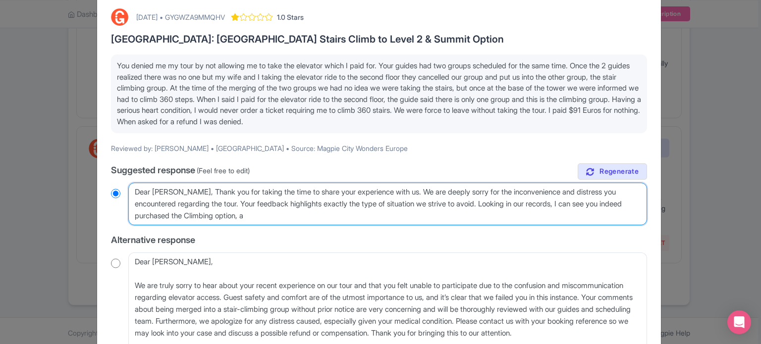
type textarea "Dear Steven, Thank you for taking the time to share your experience with us. We…"
radio input "true"
type textarea "Dear Steven, Thank you for taking the time to share your experience with us. We…"
radio input "true"
type textarea "Dear Steven, Thank you for taking the time to share your experience with us. We…"
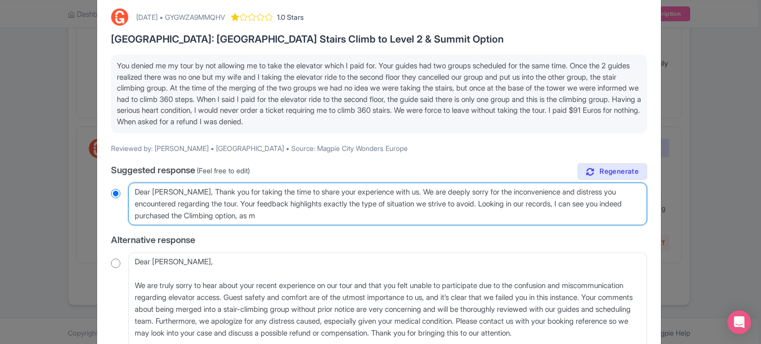
radio input "true"
type textarea "Dear Steven, Thank you for taking the time to share your experience with us. We…"
radio input "true"
type textarea "Dear Steven, Thank you for taking the time to share your experience with us. We…"
radio input "true"
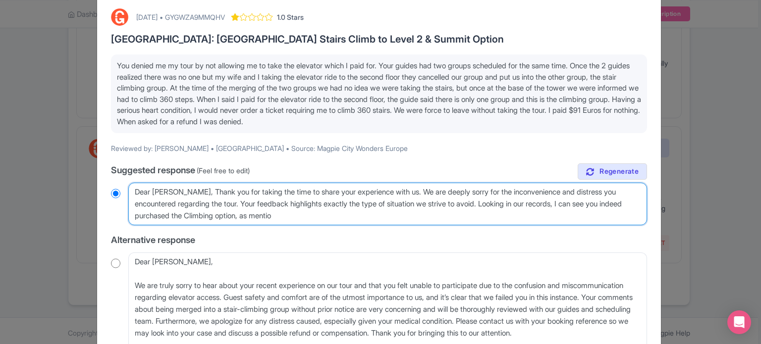
type textarea "Dear Steven, Thank you for taking the time to share your experience with us. We…"
radio input "true"
type textarea "Dear Steven, Thank you for taking the time to share your experience with us. We…"
radio input "true"
type textarea "Dear Steven, Thank you for taking the time to share your experience with us. We…"
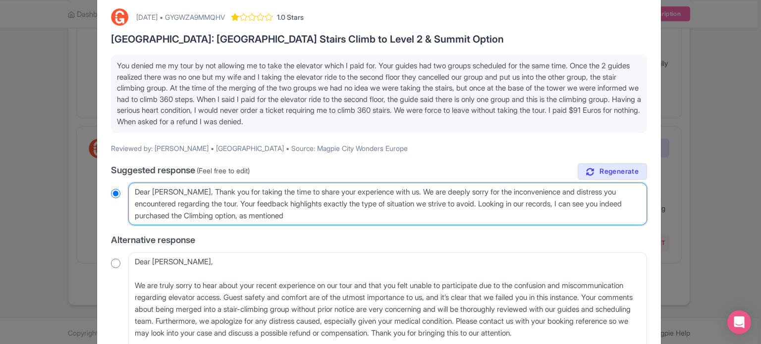
radio input "true"
type textarea "Dear Steven, Thank you for taking the time to share your experience with us. We…"
radio input "true"
type textarea "Dear Steven, Thank you for taking the time to share your experience with us. We…"
radio input "true"
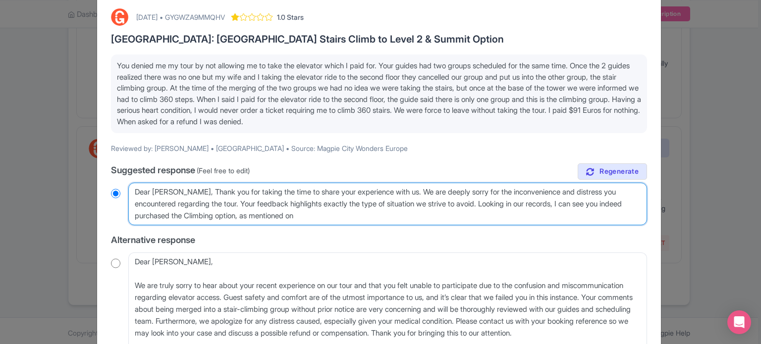
type textarea "Dear Steven, Thank you for taking the time to share your experience with us. We…"
radio input "true"
type textarea "Dear Steven, Thank you for taking the time to share your experience with us. We…"
radio input "true"
type textarea "Dear Steven, Thank you for taking the time to share your experience with us. We…"
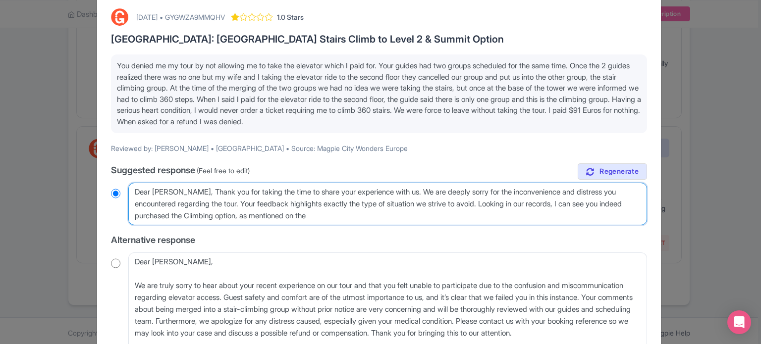
radio input "true"
type textarea "Dear Steven, Thank you for taking the time to share your experience with us. We…"
radio input "true"
type textarea "Dear Steven, Thank you for taking the time to share your experience with us. We…"
radio input "true"
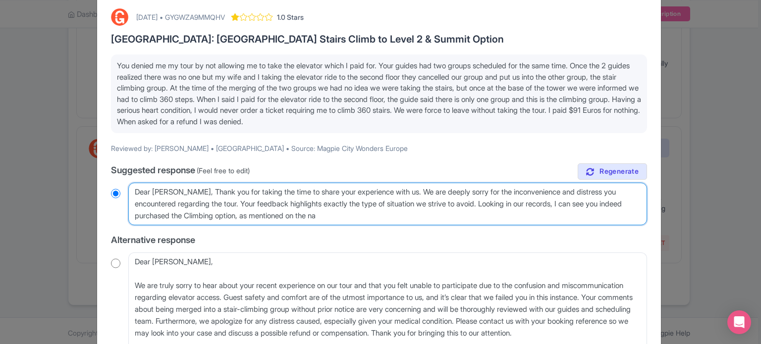
type textarea "Dear Steven, Thank you for taking the time to share your experience with us. We…"
radio input "true"
type textarea "Dear Steven, Thank you for taking the time to share your experience with us. We…"
radio input "true"
type textarea "Dear Steven, Thank you for taking the time to share your experience with us. We…"
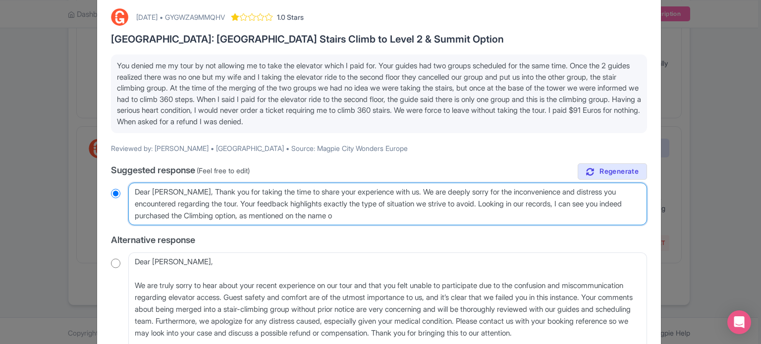
radio input "true"
type textarea "Dear Steven, Thank you for taking the time to share your experience with us. We…"
radio input "true"
type textarea "Dear Steven, Thank you for taking the time to share your experience with us. We…"
radio input "true"
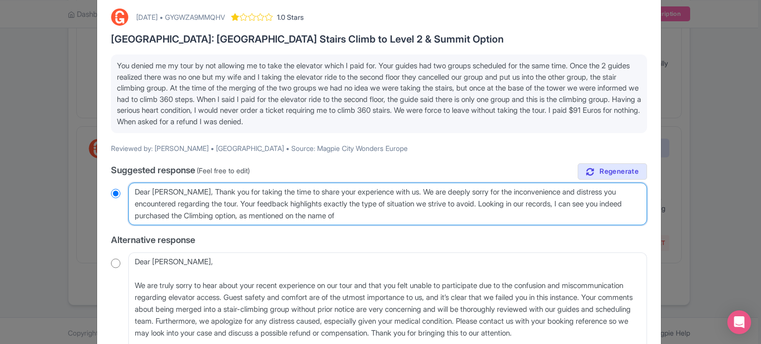
type textarea "Dear Steven, Thank you for taking the time to share your experience with us. We…"
radio input "true"
type textarea "Dear Steven, Thank you for taking the time to share your experience with us. We…"
radio input "true"
type textarea "Dear Steven, Thank you for taking the time to share your experience with us. We…"
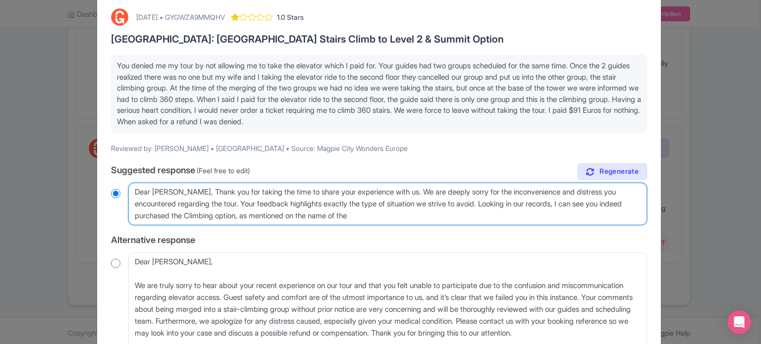
radio input "true"
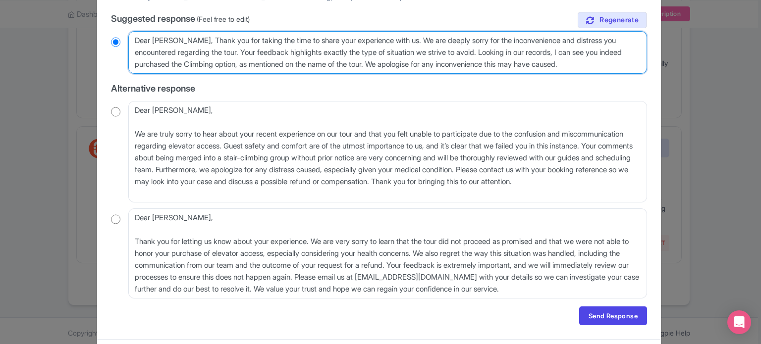
scroll to position [226, 0]
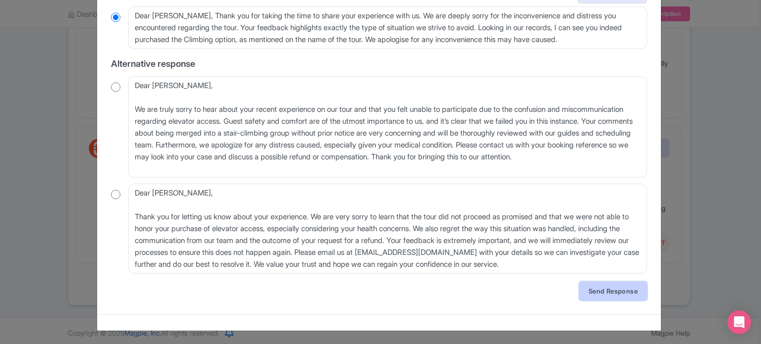
click at [600, 293] on link "Send Response" at bounding box center [613, 291] width 68 height 19
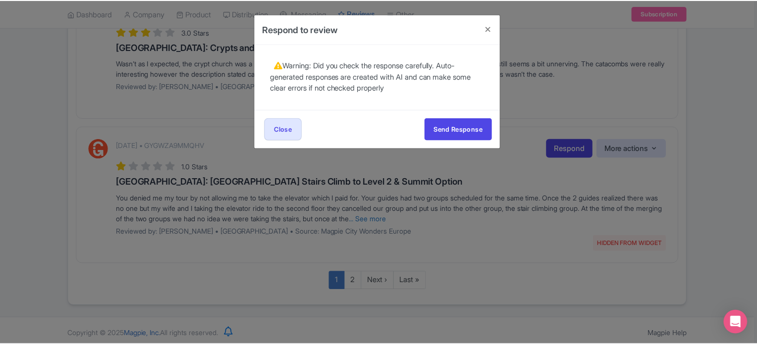
scroll to position [0, 0]
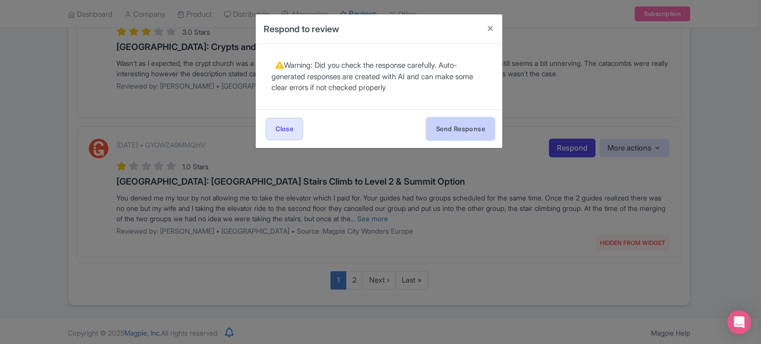
click at [464, 132] on button "Send Response" at bounding box center [460, 129] width 68 height 22
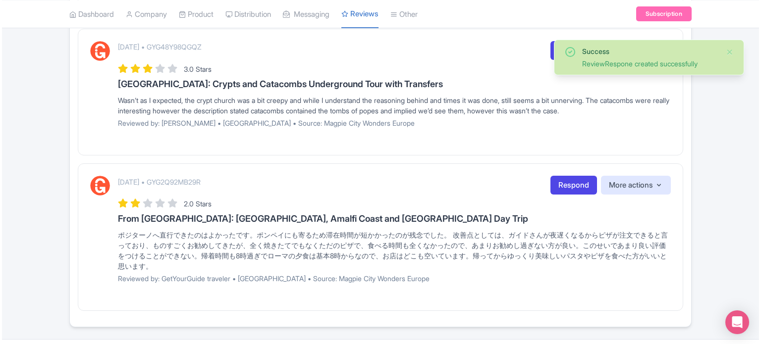
scroll to position [1308, 0]
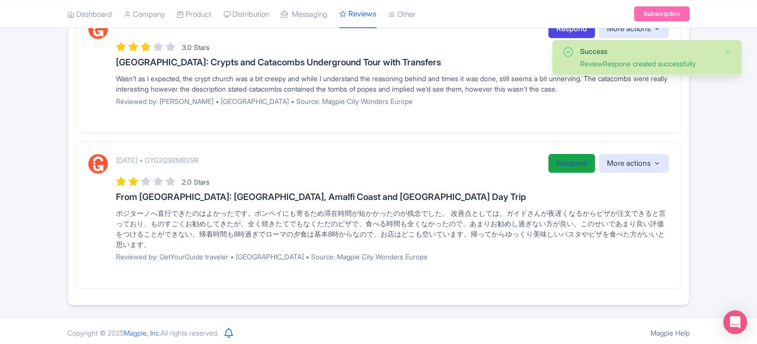
click at [559, 154] on link "Respond" at bounding box center [571, 163] width 47 height 19
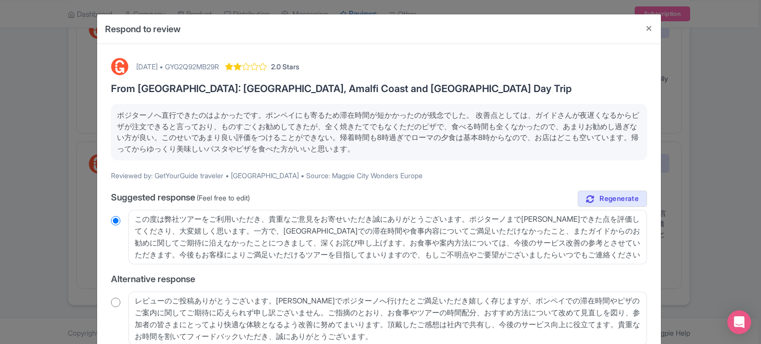
drag, startPoint x: 360, startPoint y: 154, endPoint x: 107, endPoint y: 103, distance: 257.6
click at [107, 103] on div "October 11, 2025 • GYG2Q92MB29R 2.0 Stars From Rome: Pompeii, Amalfi Coast and …" at bounding box center [379, 245] width 548 height 387
copy p "ポジターノへ直行できたのはよかったです。ポンペイにも寄るため滞在時間が短かかったのが残念でした。 改善点としては、ガイドさんが夜遅くなるからピザが注文できると…"
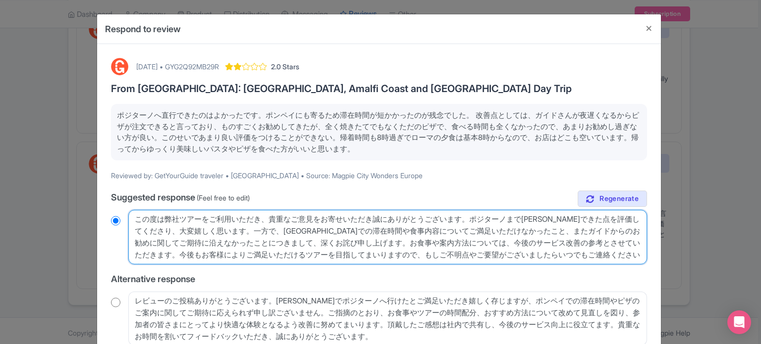
drag, startPoint x: 477, startPoint y: 252, endPoint x: 111, endPoint y: 205, distance: 369.0
click at [111, 205] on div "true Suggested response (Feel free to edit) この度は弊社ツアーをご利用いただき、貴重なご意見をお寄せいただき誠にあ…" at bounding box center [379, 298] width 536 height 215
radio input "true"
paste textarea "480 / 5,000 ツアーに関する貴重なご意見をお寄せいただき、誠にありがとうございます。ポジターノへの直行便をご利用いただき、大変嬉しく存じます。しかし…"
type textarea "480 / 5,000 ツアーに関する貴重なご意見をお寄せいただき、誠にありがとうございます。ポジターノへの直行便をご利用いただき、大変嬉しく存じます。しかし…"
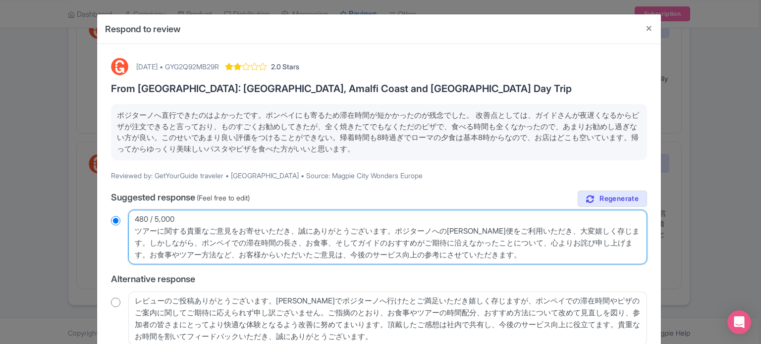
radio input "true"
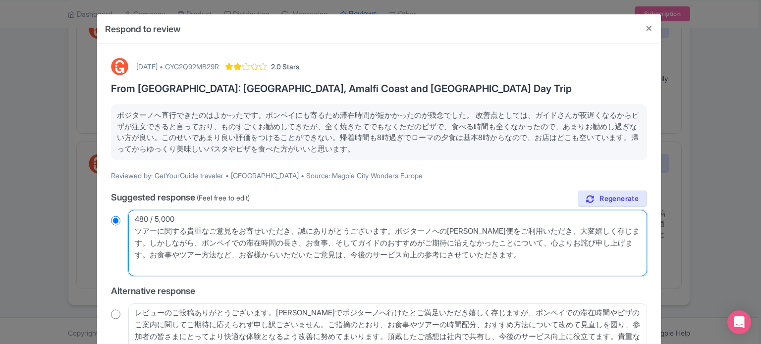
drag, startPoint x: 193, startPoint y: 229, endPoint x: 107, endPoint y: 203, distance: 90.2
click at [108, 204] on div "October 11, 2025 • GYG2Q92MB29R 2.0 Stars From Rome: Pompeii, Amalfi Coast and …" at bounding box center [379, 251] width 548 height 399
type textarea "ツアーに関する貴重なご意見をお寄せいただき、誠にありがとうございます。ポジターノへの直行便をご利用いただき、大変嬉しく存じます。しかしながら、ポンペイでの滞在…"
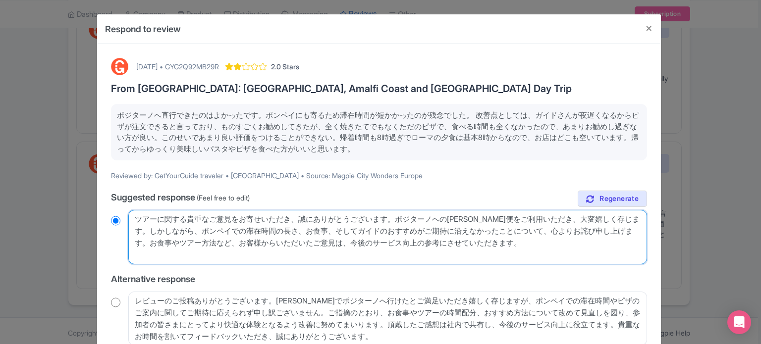
radio input "true"
click at [133, 227] on textarea "この度は弊社ツアーをご利用いただき、貴重なご意見をお寄せいただき誠にありがとうございます。ポジターノまで直行できた点を評価してくださり、大変嬉しく思います。一…" at bounding box center [387, 237] width 519 height 54
type textarea "ツアーに関する貴重なご意見をお寄せいただき、誠にありがとうございます。ポジターノへの直行便をご利用いただき、大変嬉しく存じます。しかしながら、ポンペイでの滞在…"
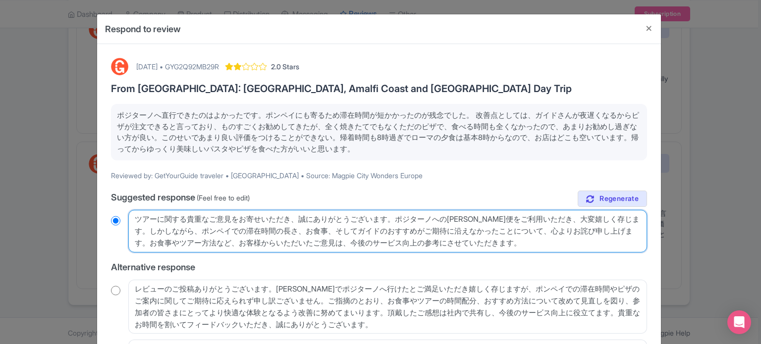
radio input "true"
type textarea "ツアーに関する貴重なご意見をお寄せいただき、誠にありがとうございます。ポジターノへの直行便をご利用いただき、大変嬉しく存じます。しかしながら、ポンペイでの滞在…"
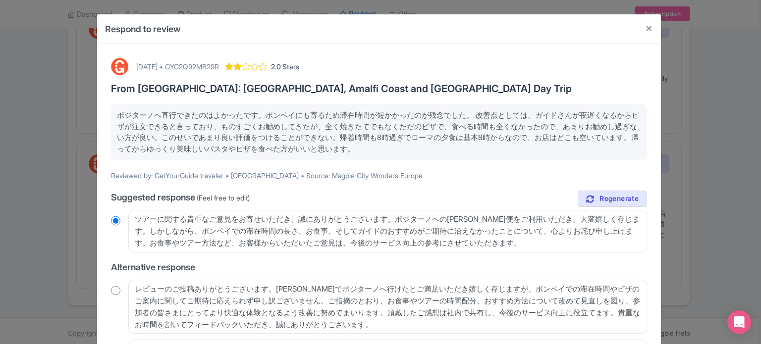
scroll to position [120, 0]
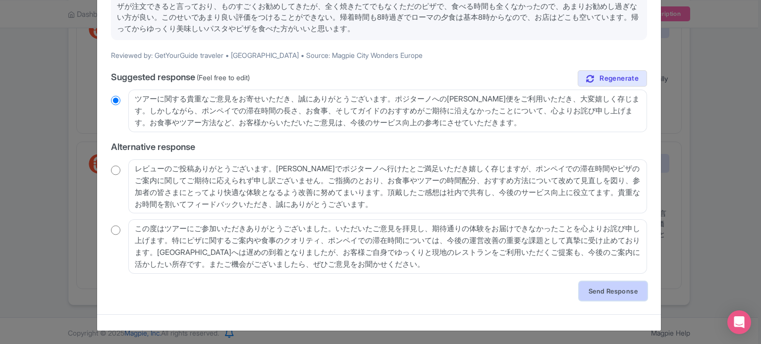
click at [602, 290] on link "Send Response" at bounding box center [613, 291] width 68 height 19
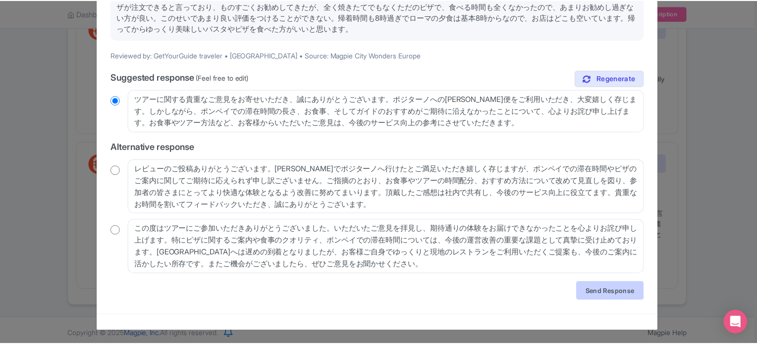
scroll to position [0, 0]
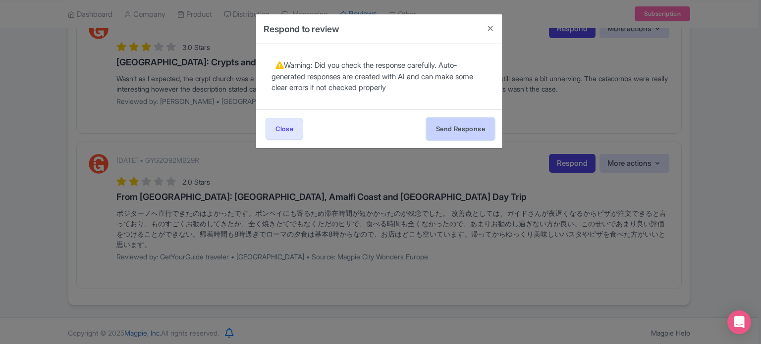
click at [462, 130] on button "Send Response" at bounding box center [460, 129] width 68 height 22
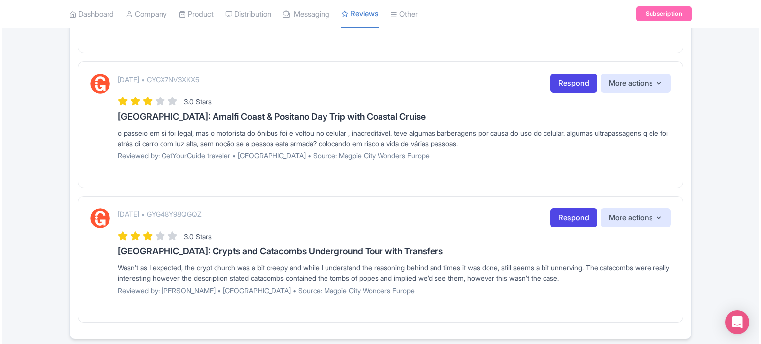
scroll to position [1139, 0]
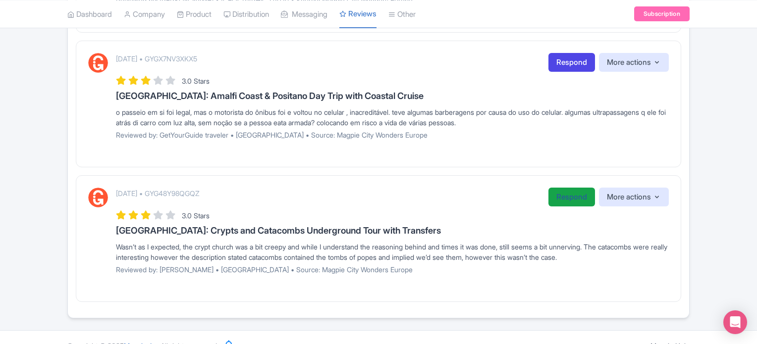
click at [555, 200] on link "Respond" at bounding box center [571, 197] width 47 height 19
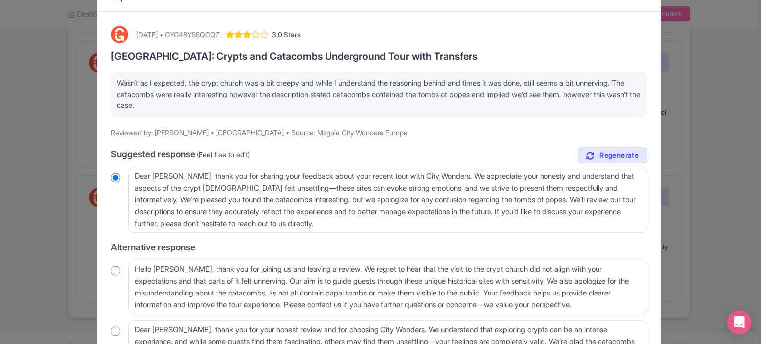
scroll to position [50, 0]
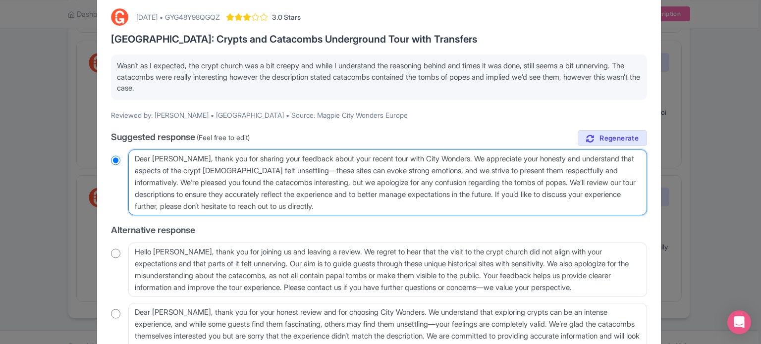
drag, startPoint x: 552, startPoint y: 180, endPoint x: 564, endPoint y: 207, distance: 28.8
click at [564, 207] on textarea "Dear Steve, thank you for sharing your feedback about your recent tour with Cit…" at bounding box center [387, 183] width 519 height 66
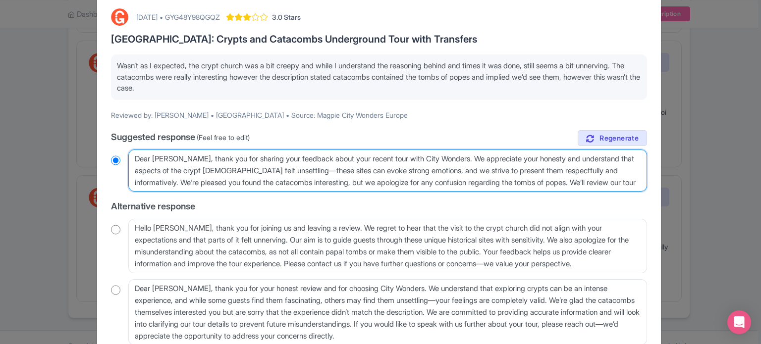
type textarea "Dear Steve, thank you for sharing your feedback about your recent tour with Cit…"
radio input "true"
type textarea "Dear Steve, thank you for sharing your feedback about your recent tour with Cit…"
radio input "true"
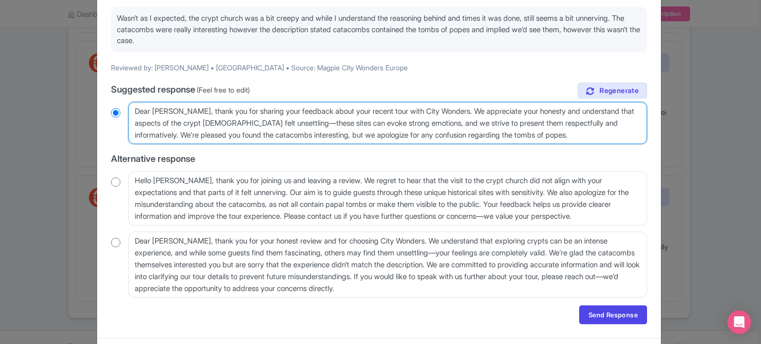
scroll to position [121, 0]
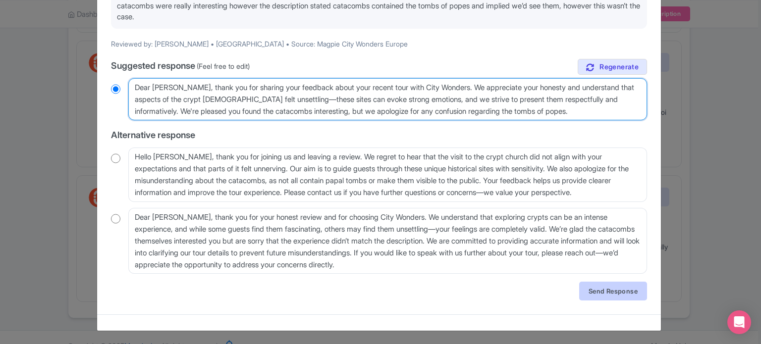
type textarea "Dear Steve, thank you for sharing your feedback about your recent tour with Cit…"
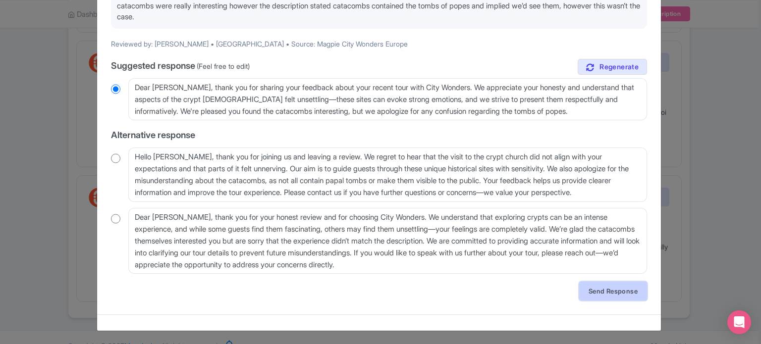
click at [610, 292] on link "Send Response" at bounding box center [613, 291] width 68 height 19
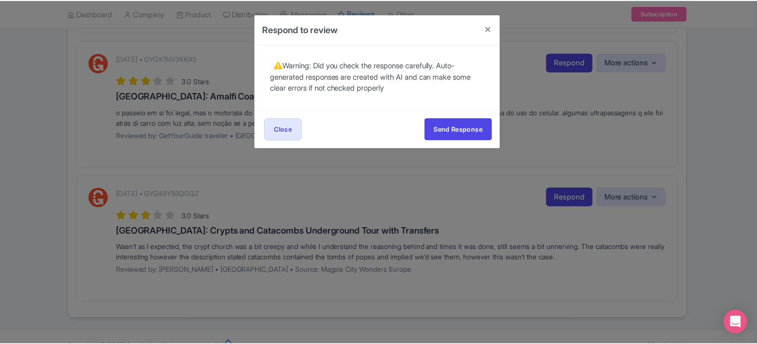
scroll to position [0, 0]
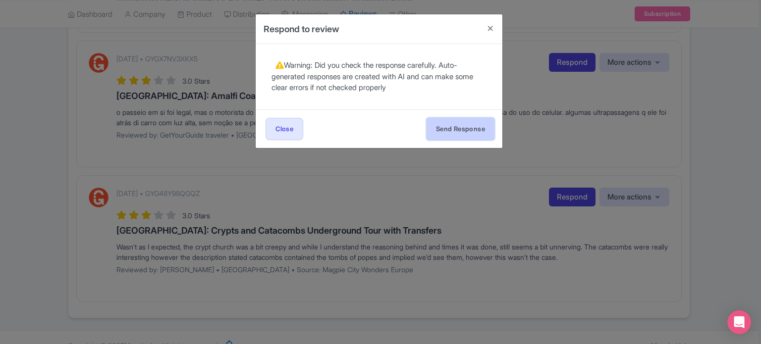
click at [468, 124] on button "Send Response" at bounding box center [460, 129] width 68 height 22
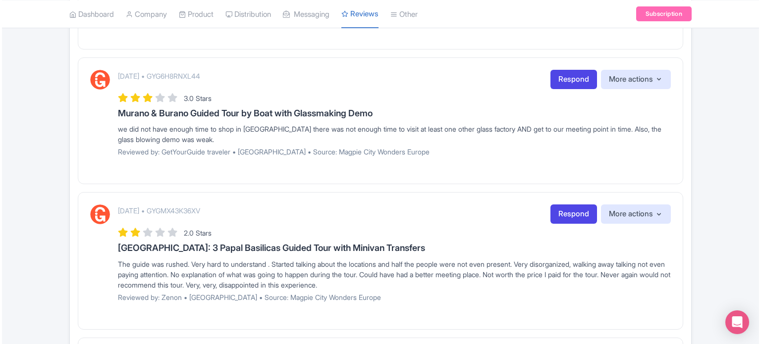
scroll to position [1018, 0]
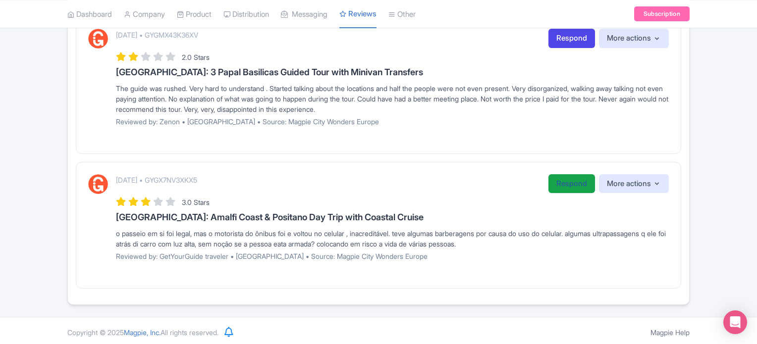
click at [553, 185] on link "Respond" at bounding box center [571, 183] width 47 height 19
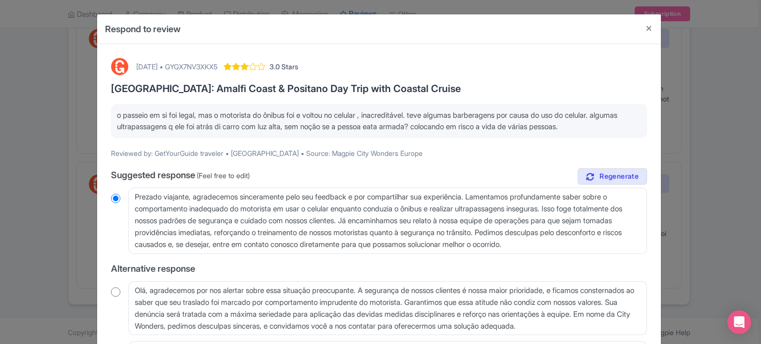
drag, startPoint x: 620, startPoint y: 124, endPoint x: 62, endPoint y: 108, distance: 557.9
click at [62, 108] on div "Respond to review [DATE] • GYGX7NV3XKX5 3.0 Stars [GEOGRAPHIC_DATA]: Amalfi Coa…" at bounding box center [380, 172] width 761 height 344
copy p "o passeio em si foi legal, mas o motorista do ônibus foi e voltou no celular , …"
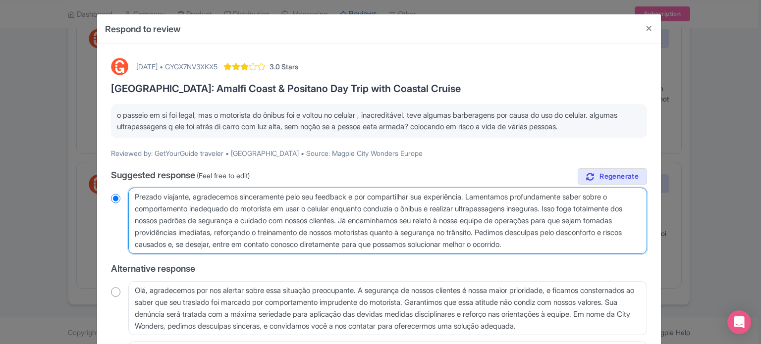
drag, startPoint x: 568, startPoint y: 229, endPoint x: 624, endPoint y: 245, distance: 58.2
click at [624, 245] on textarea "Prezado viajante, agradecemos sinceramente pelo seu feedback e por compartilhar…" at bounding box center [387, 221] width 519 height 66
type textarea "Prezado viajante, agradecemos sinceramente pelo seu feedback e por compartilhar…"
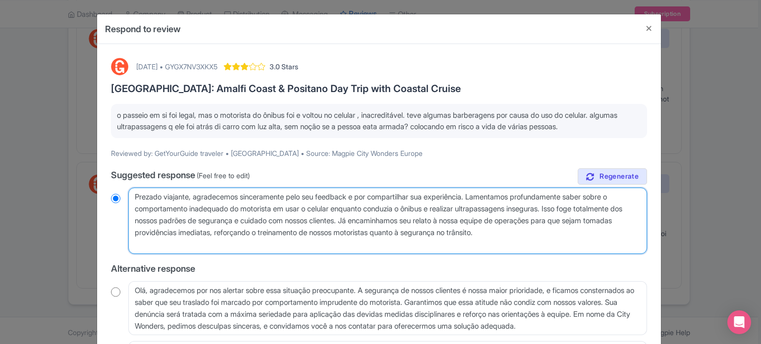
radio input "true"
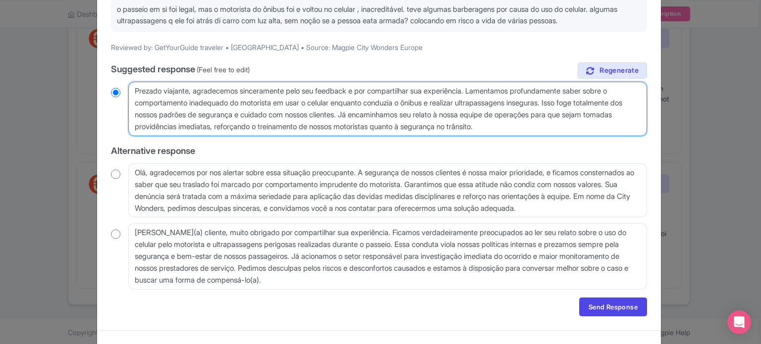
scroll to position [122, 0]
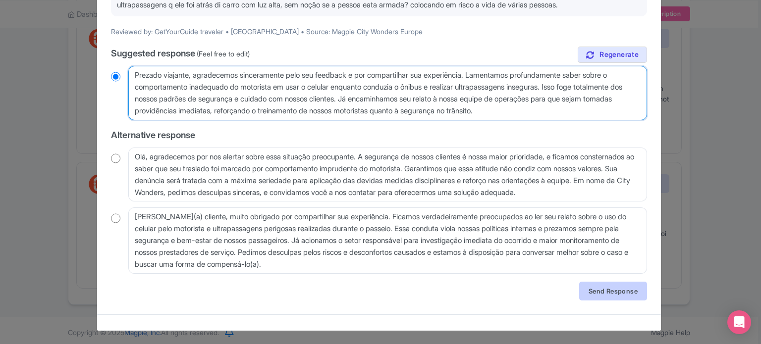
type textarea "Prezado viajante, agradecemos sinceramente pelo seu feedback e por compartilhar…"
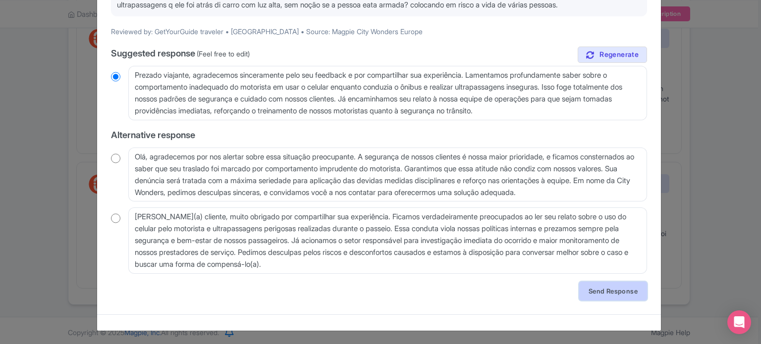
click at [616, 293] on link "Send Response" at bounding box center [613, 291] width 68 height 19
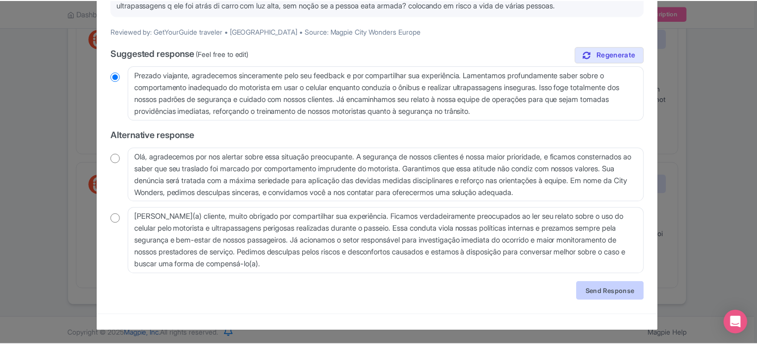
scroll to position [0, 0]
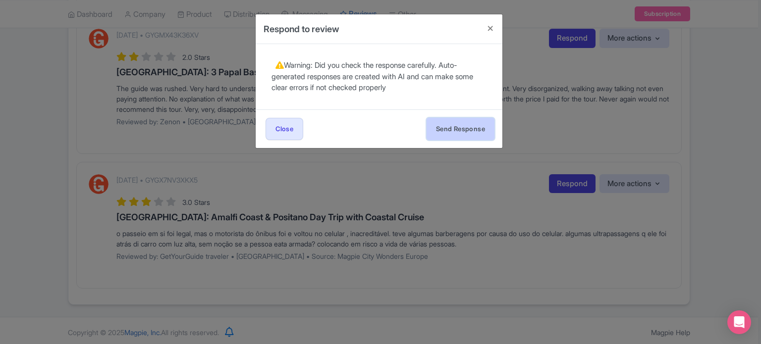
click at [452, 134] on button "Send Response" at bounding box center [460, 129] width 68 height 22
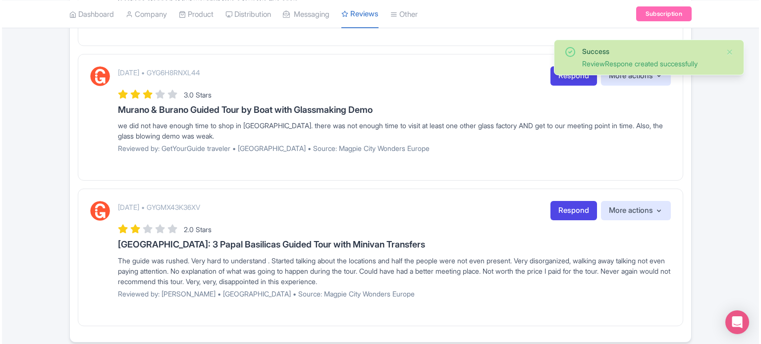
scroll to position [884, 0]
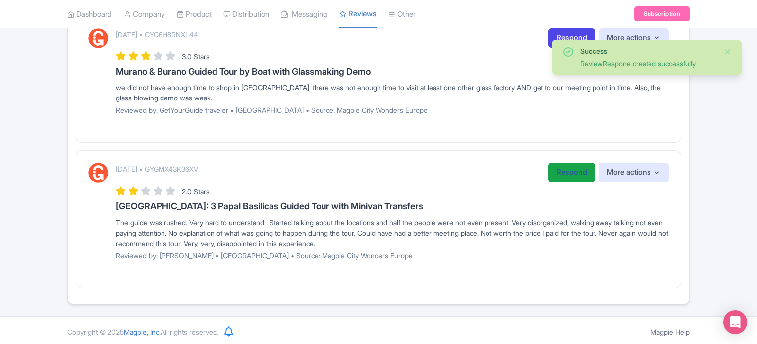
click at [553, 174] on link "Respond" at bounding box center [571, 172] width 47 height 19
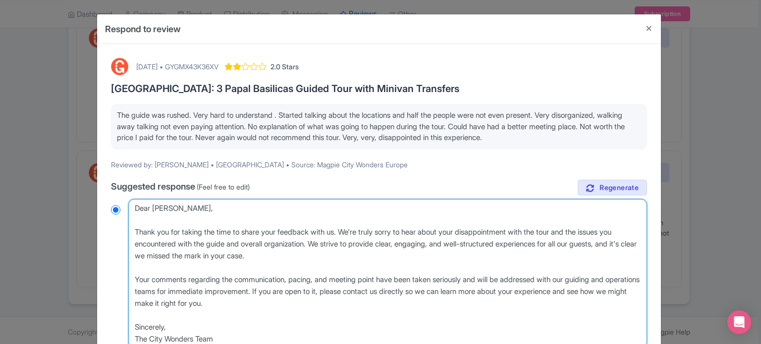
click at [130, 229] on textarea "Dear [PERSON_NAME], Thank you for taking the time to share your feedback with u…" at bounding box center [387, 274] width 519 height 150
type textarea "Dear [PERSON_NAME], Thank you for taking the time to share your feedback with u…"
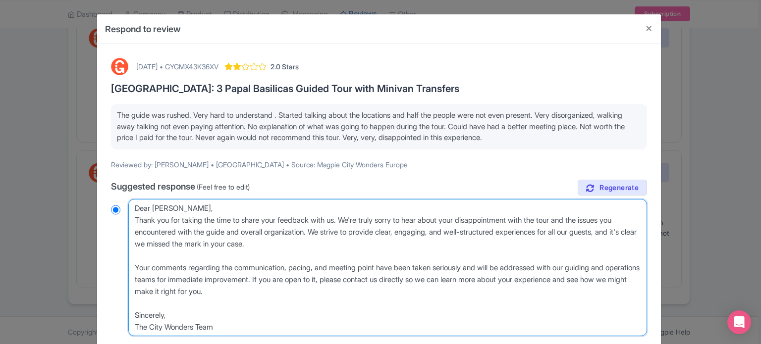
radio input "true"
type textarea "Dear [PERSON_NAME],Thank you for taking the time to share your feedback with us…"
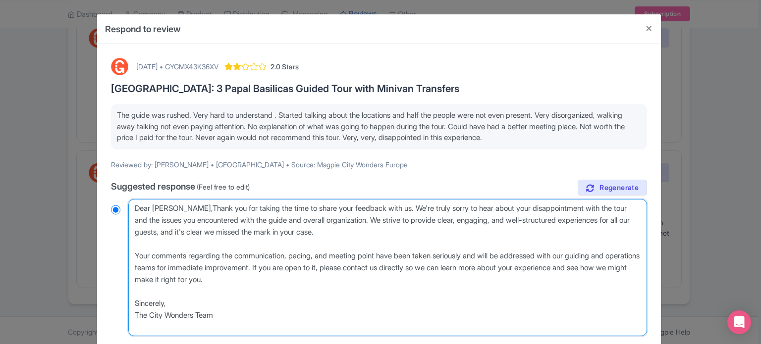
radio input "true"
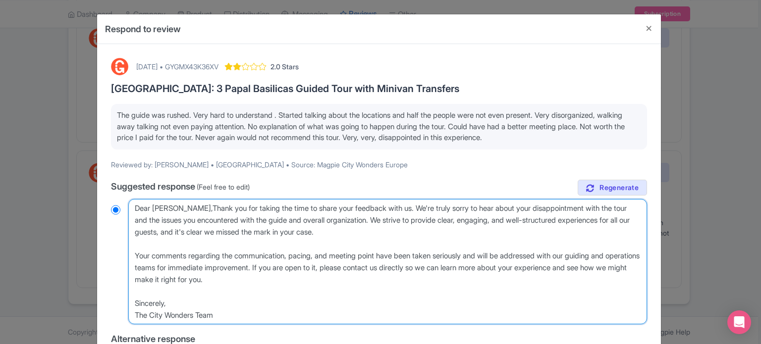
type textarea "Dear [PERSON_NAME], Thank you for taking the time to share your feedback with u…"
radio input "true"
drag, startPoint x: 228, startPoint y: 312, endPoint x: 135, endPoint y: 252, distance: 111.0
click at [135, 252] on textarea "Dear [PERSON_NAME], Thank you for taking the time to share your feedback with u…" at bounding box center [387, 262] width 519 height 126
type textarea "Dear [PERSON_NAME], Thank you for taking the time to share your feedback with u…"
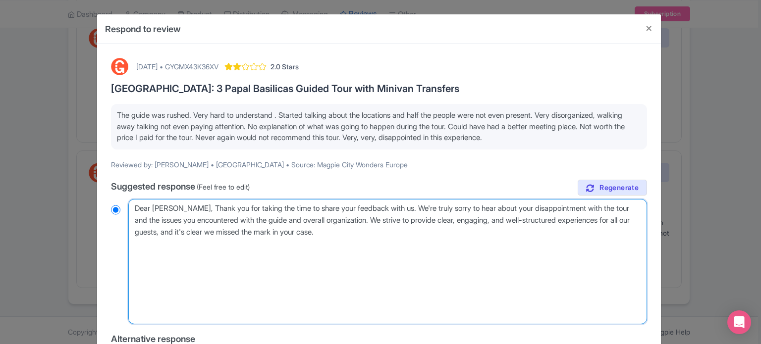
radio input "true"
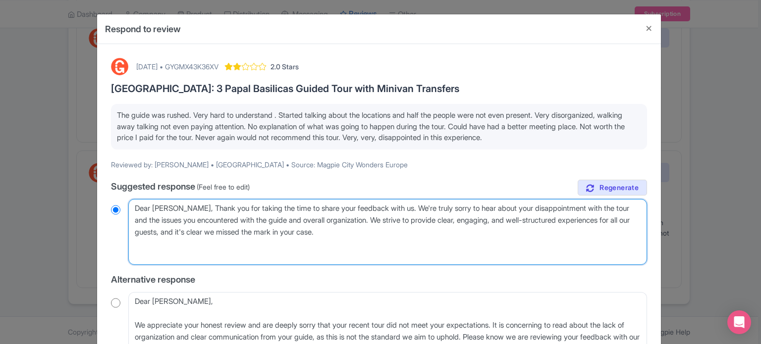
type textarea "Dear [PERSON_NAME], Thank you for taking the time to share your feedback with u…"
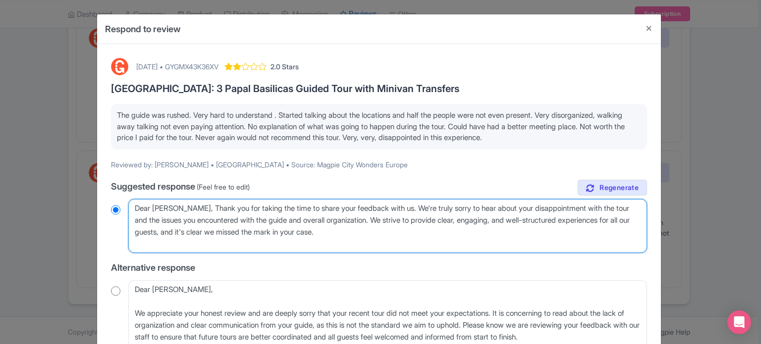
radio input "true"
type textarea "Dear [PERSON_NAME], Thank you for taking the time to share your feedback with u…"
radio input "true"
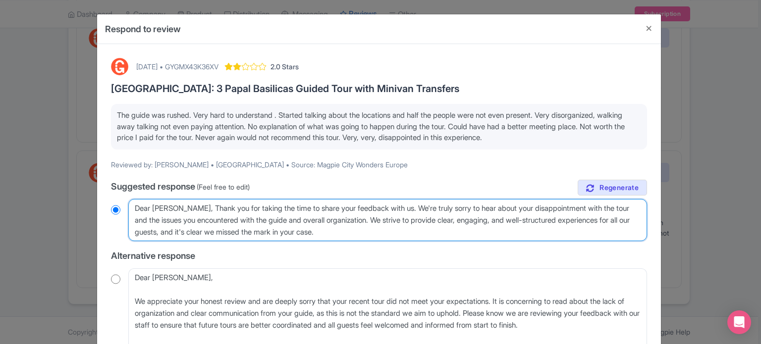
type textarea "Dear [PERSON_NAME], Thank you for taking the time to share your feedback with u…"
radio input "true"
type textarea "Dear [PERSON_NAME], Thank you for taking the time to share your feedback with u…"
radio input "true"
type textarea "Dear [PERSON_NAME], Thank you for taking the time to share your feedback with u…"
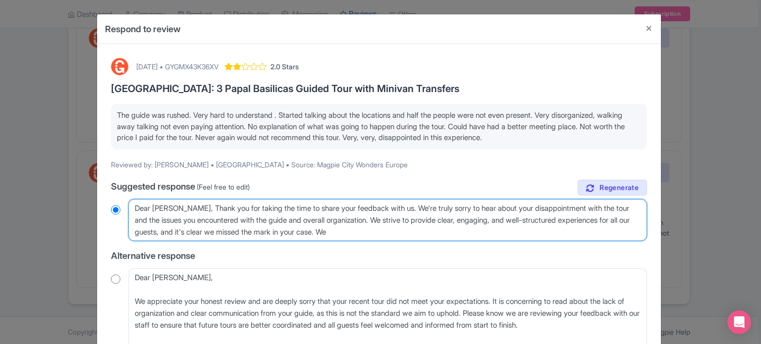
radio input "true"
type textarea "Dear [PERSON_NAME], Thank you for taking the time to share your feedback with u…"
radio input "true"
type textarea "Dear [PERSON_NAME], Thank you for taking the time to share your feedback with u…"
radio input "true"
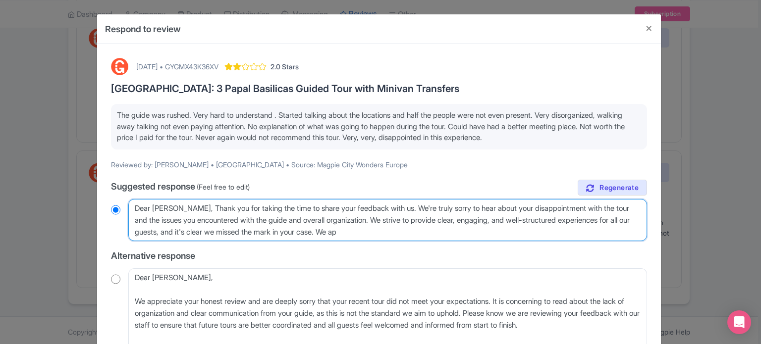
type textarea "Dear [PERSON_NAME], Thank you for taking the time to share your feedback with u…"
radio input "true"
type textarea "Dear [PERSON_NAME], Thank you for taking the time to share your feedback with u…"
radio input "true"
type textarea "Dear [PERSON_NAME], Thank you for taking the time to share your feedback with u…"
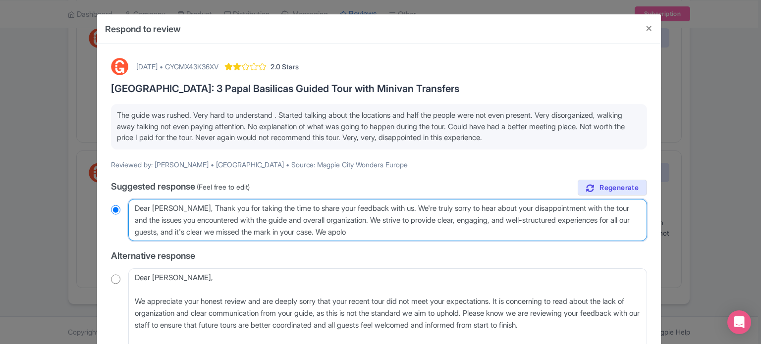
radio input "true"
type textarea "Dear [PERSON_NAME], Thank you for taking the time to share your feedback with u…"
radio input "true"
type textarea "Dear [PERSON_NAME], Thank you for taking the time to share your feedback with u…"
radio input "true"
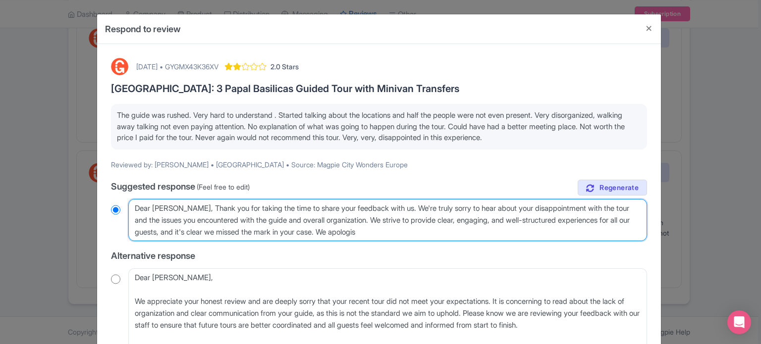
type textarea "Dear [PERSON_NAME], Thank you for taking the time to share your feedback with u…"
radio input "true"
type textarea "Dear [PERSON_NAME], Thank you for taking the time to share your feedback with u…"
radio input "true"
type textarea "Dear [PERSON_NAME], Thank you for taking the time to share your feedback with u…"
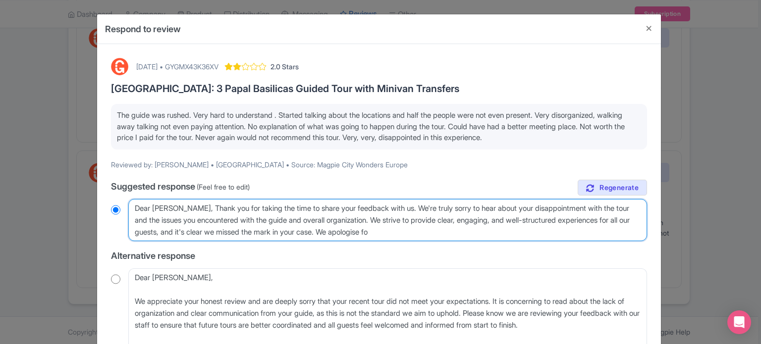
radio input "true"
type textarea "Dear [PERSON_NAME], Thank you for taking the time to share your feedback with u…"
radio input "true"
type textarea "Dear [PERSON_NAME], Thank you for taking the time to share your feedback with u…"
radio input "true"
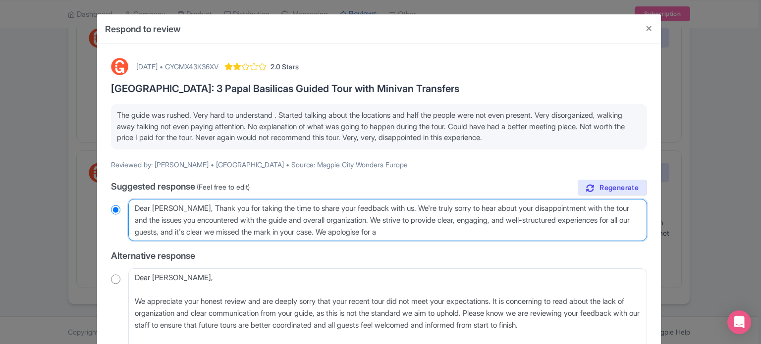
type textarea "Dear [PERSON_NAME], Thank you for taking the time to share your feedback with u…"
radio input "true"
type textarea "Dear [PERSON_NAME], Thank you for taking the time to share your feedback with u…"
radio input "true"
type textarea "Dear [PERSON_NAME], Thank you for taking the time to share your feedback with u…"
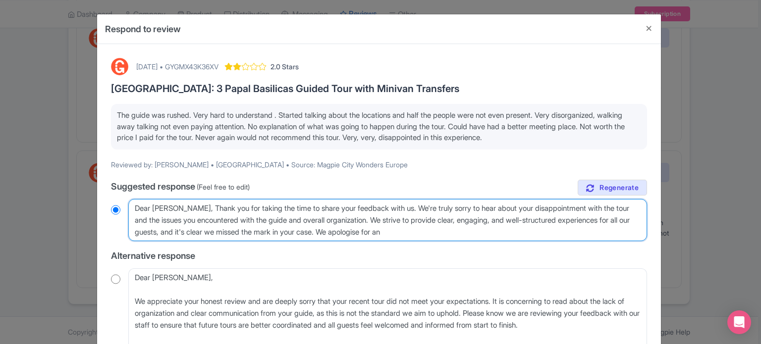
radio input "true"
type textarea "Dear [PERSON_NAME], Thank you for taking the time to share your feedback with u…"
radio input "true"
type textarea "Dear [PERSON_NAME], Thank you for taking the time to share your feedback with u…"
radio input "true"
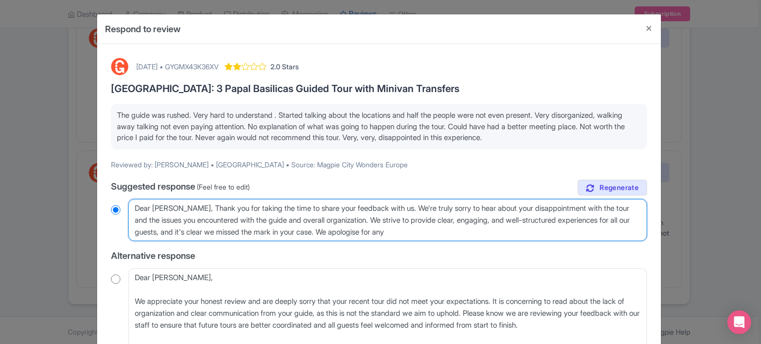
type textarea "Dear [PERSON_NAME], Thank you for taking the time to share your feedback with u…"
radio input "true"
type textarea "Dear [PERSON_NAME], Thank you for taking the time to share your feedback with u…"
radio input "true"
type textarea "Dear [PERSON_NAME], Thank you for taking the time to share your feedback with u…"
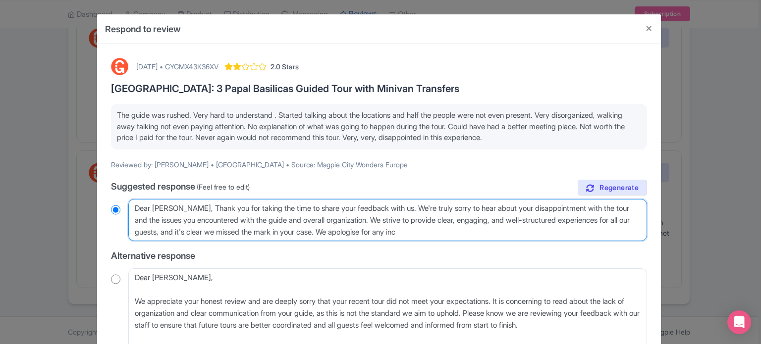
radio input "true"
type textarea "Dear [PERSON_NAME], Thank you for taking the time to share your feedback with u…"
radio input "true"
type textarea "Dear [PERSON_NAME], Thank you for taking the time to share your feedback with u…"
radio input "true"
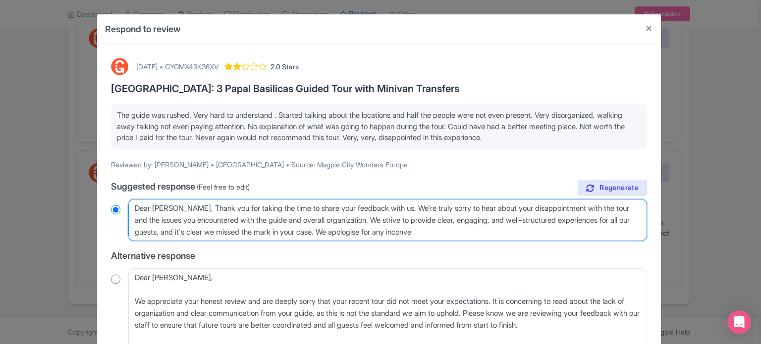
type textarea "Dear [PERSON_NAME], Thank you for taking the time to share your feedback with u…"
radio input "true"
type textarea "Dear [PERSON_NAME], Thank you for taking the time to share your feedback with u…"
radio input "true"
type textarea "Dear [PERSON_NAME], Thank you for taking the time to share your feedback with u…"
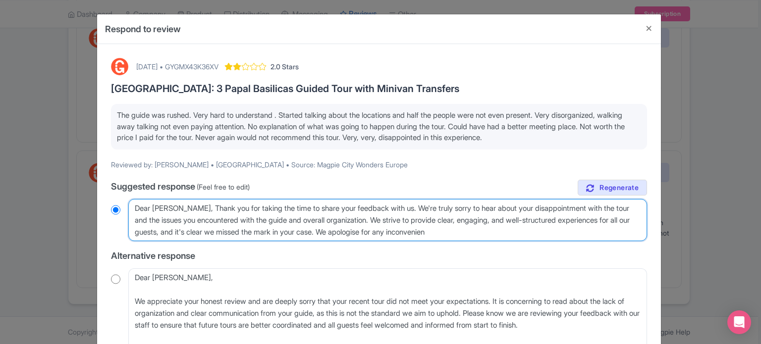
radio input "true"
type textarea "Dear [PERSON_NAME], Thank you for taking the time to share your feedback with u…"
radio input "true"
type textarea "Dear [PERSON_NAME], Thank you for taking the time to share your feedback with u…"
radio input "true"
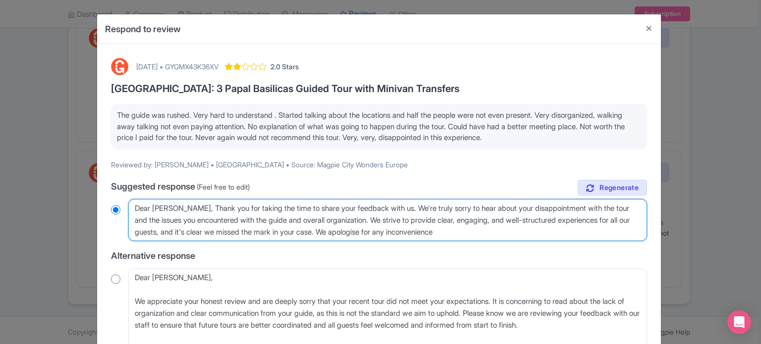
type textarea "Dear [PERSON_NAME], Thank you for taking the time to share your feedback with u…"
radio input "true"
type textarea "Dear [PERSON_NAME], Thank you for taking the time to share your feedback with u…"
radio input "true"
type textarea "Dear [PERSON_NAME], Thank you for taking the time to share your feedback with u…"
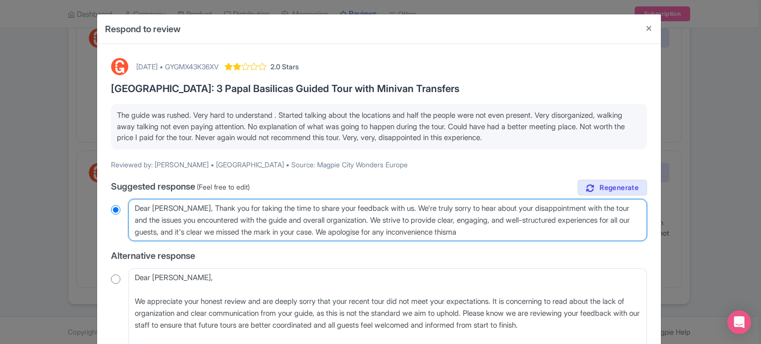
radio input "true"
type textarea "Dear [PERSON_NAME], Thank you for taking the time to share your feedback with u…"
radio input "true"
type textarea "Dear [PERSON_NAME], Thank you for taking the time to share your feedback with u…"
radio input "true"
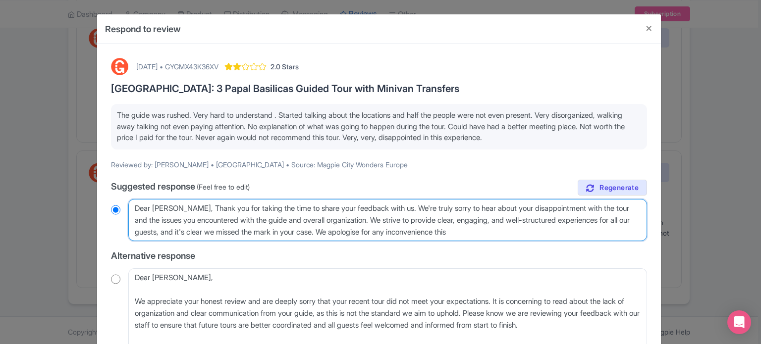
type textarea "Dear [PERSON_NAME], Thank you for taking the time to share your feedback with u…"
radio input "true"
type textarea "Dear [PERSON_NAME], Thank you for taking the time to share your feedback with u…"
radio input "true"
type textarea "Dear [PERSON_NAME], Thank you for taking the time to share your feedback with u…"
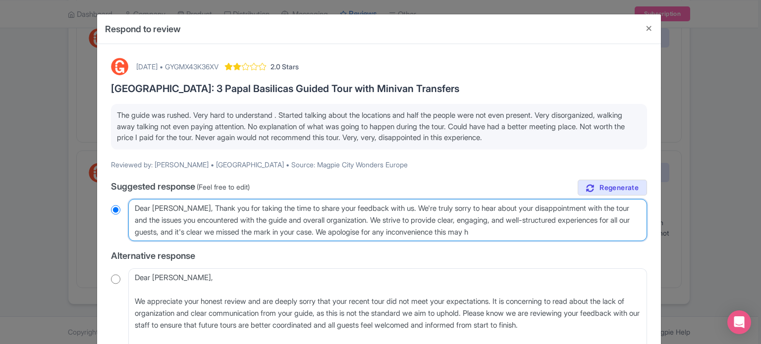
radio input "true"
type textarea "Dear [PERSON_NAME], Thank you for taking the time to share your feedback with u…"
radio input "true"
type textarea "Dear [PERSON_NAME], Thank you for taking the time to share your feedback with u…"
radio input "true"
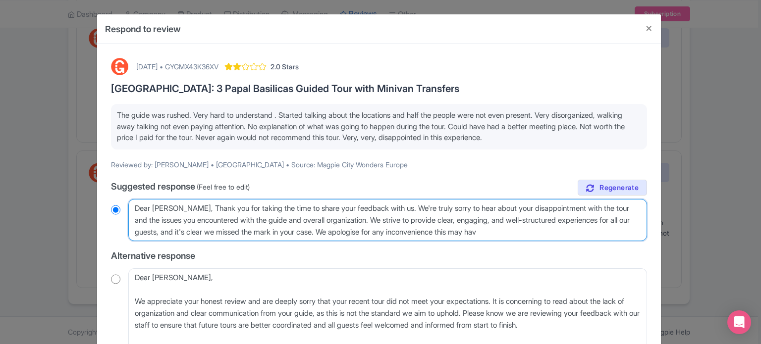
type textarea "Dear [PERSON_NAME], Thank you for taking the time to share your feedback with u…"
radio input "true"
type textarea "Dear [PERSON_NAME], Thank you for taking the time to share your feedback with u…"
radio input "true"
type textarea "Dear [PERSON_NAME], Thank you for taking the time to share your feedback with u…"
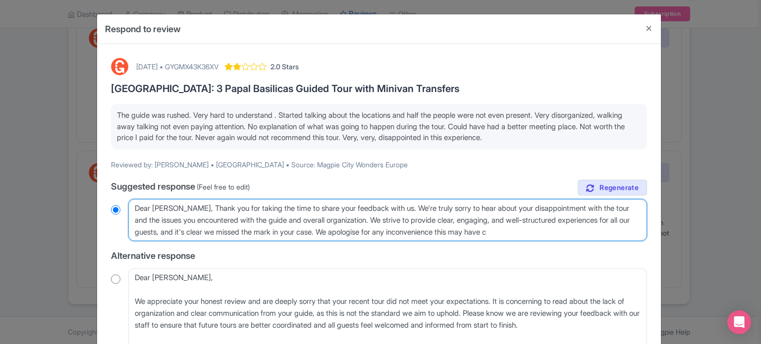
radio input "true"
type textarea "Dear [PERSON_NAME], Thank you for taking the time to share your feedback with u…"
radio input "true"
type textarea "Dear [PERSON_NAME], Thank you for taking the time to share your feedback with u…"
radio input "true"
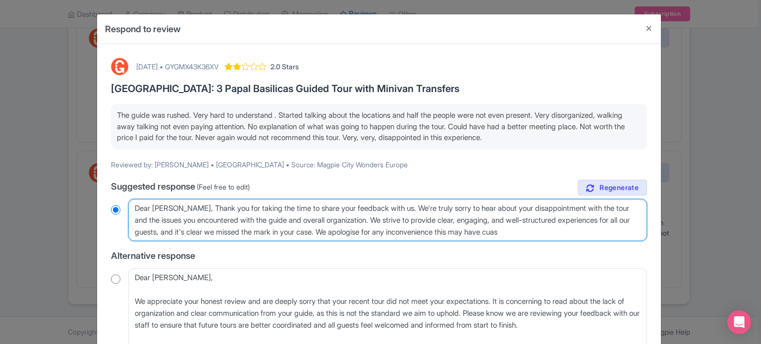
type textarea "Dear [PERSON_NAME], Thank you for taking the time to share your feedback with u…"
radio input "true"
type textarea "Dear [PERSON_NAME], Thank you for taking the time to share your feedback with u…"
radio input "true"
type textarea "Dear [PERSON_NAME], Thank you for taking the time to share your feedback with u…"
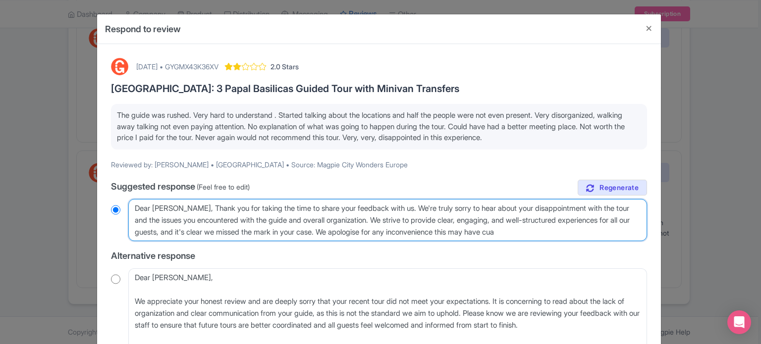
radio input "true"
type textarea "Dear [PERSON_NAME], Thank you for taking the time to share your feedback with u…"
radio input "true"
type textarea "Dear [PERSON_NAME], Thank you for taking the time to share your feedback with u…"
radio input "true"
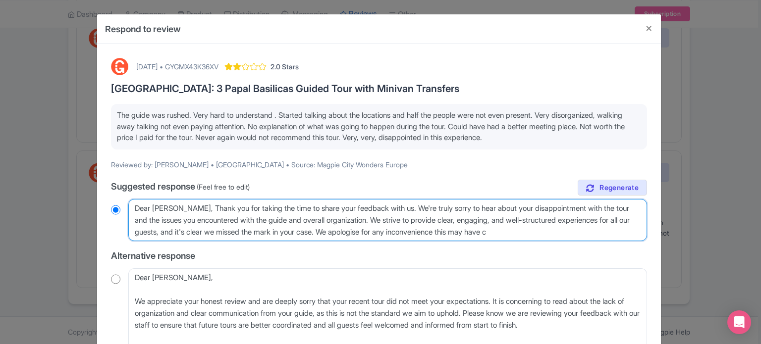
type textarea "Dear [PERSON_NAME], Thank you for taking the time to share your feedback with u…"
radio input "true"
type textarea "Dear [PERSON_NAME], Thank you for taking the time to share your feedback with u…"
radio input "true"
type textarea "Dear [PERSON_NAME], Thank you for taking the time to share your feedback with u…"
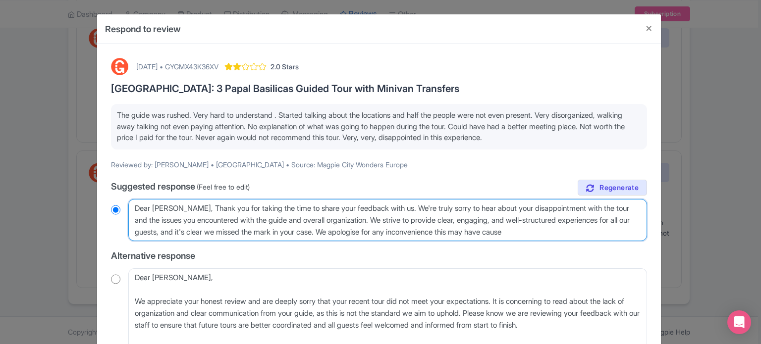
radio input "true"
type textarea "Dear [PERSON_NAME], Thank you for taking the time to share your feedback with u…"
radio input "true"
type textarea "Dear Zenon, Thank you for taking the time to share your feedback with us. We're…"
radio input "true"
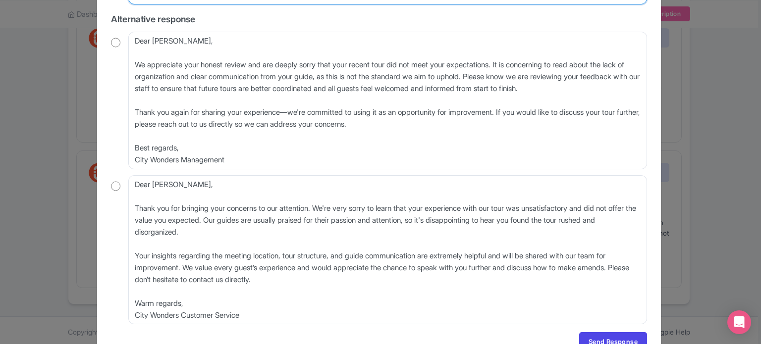
scroll to position [248, 0]
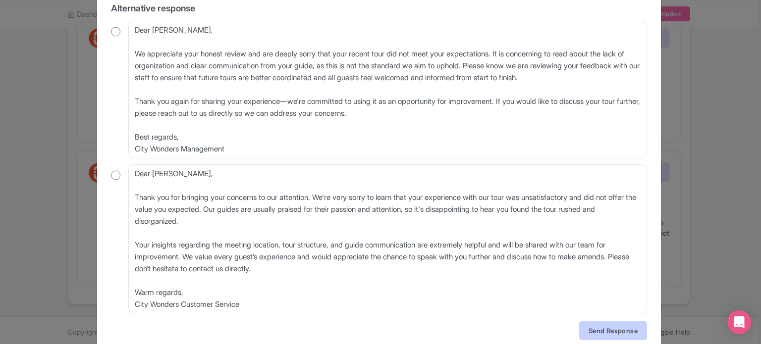
type textarea "Dear Zenon, Thank you for taking the time to share your feedback with us. We're…"
click at [604, 328] on link "Send Response" at bounding box center [613, 330] width 68 height 19
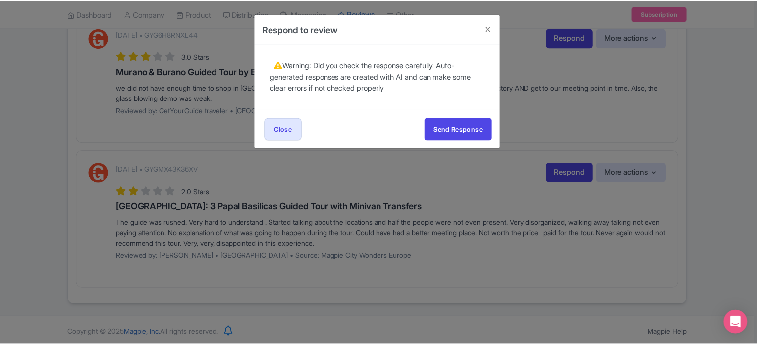
scroll to position [0, 0]
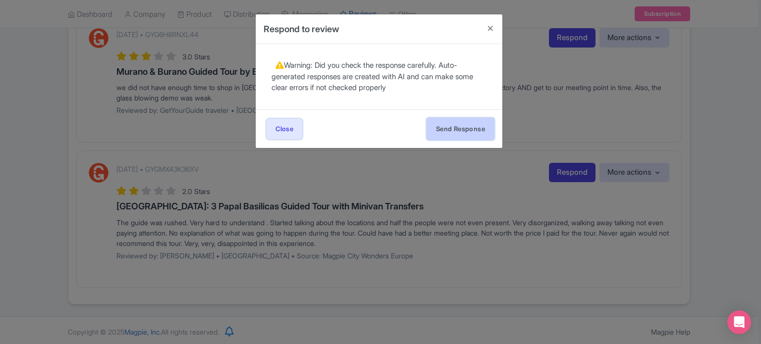
click at [444, 128] on button "Send Response" at bounding box center [460, 129] width 68 height 22
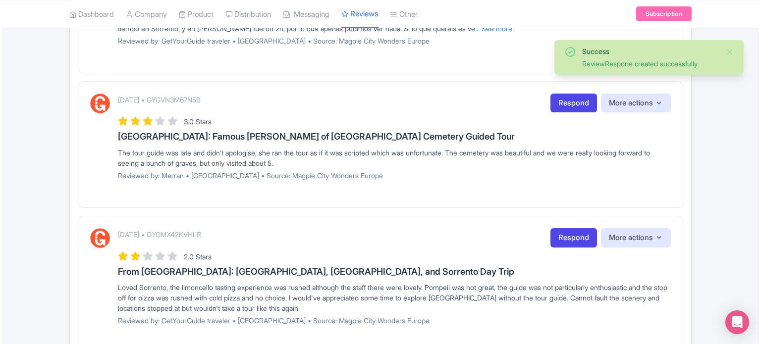
scroll to position [738, 0]
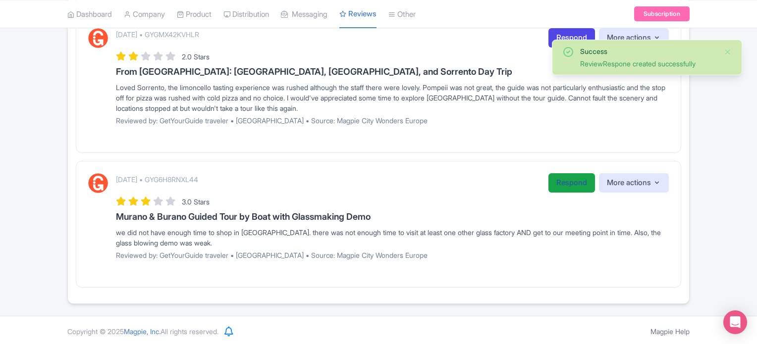
click at [557, 176] on link "Respond" at bounding box center [571, 182] width 47 height 19
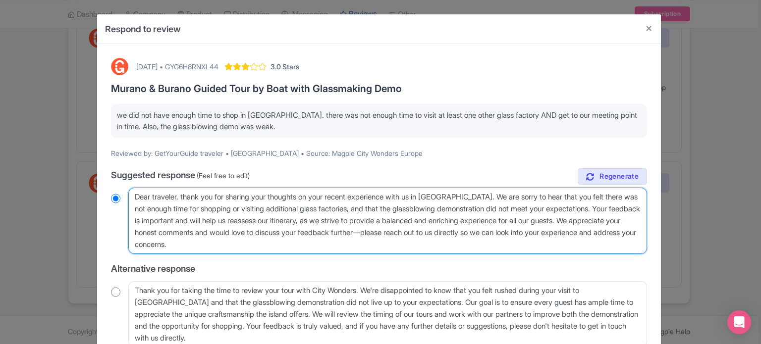
drag, startPoint x: 621, startPoint y: 219, endPoint x: 632, endPoint y: 245, distance: 28.0
click at [632, 245] on textarea "Dear traveler, thank you for sharing your thoughts on your recent experience wi…" at bounding box center [387, 221] width 519 height 66
type textarea "Dear traveler, thank you for sharing your thoughts on your recent experience wi…"
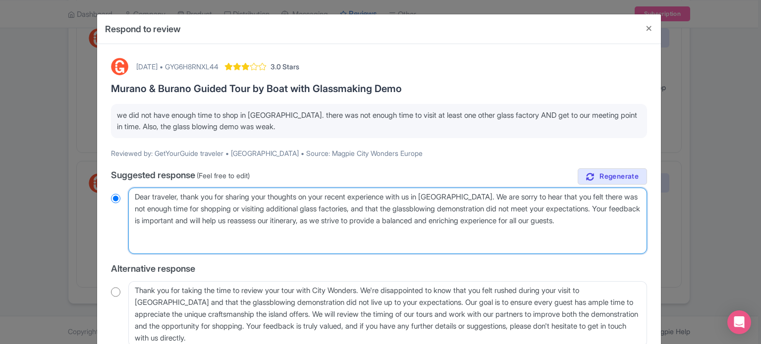
radio input "true"
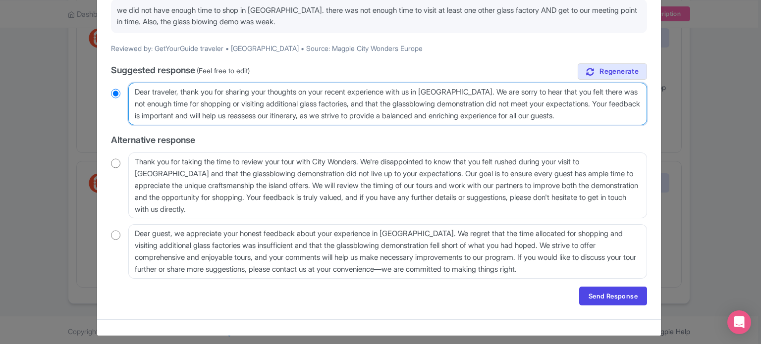
scroll to position [110, 0]
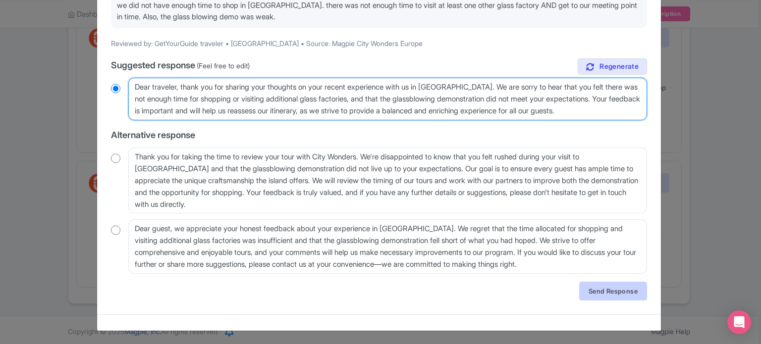
type textarea "Dear traveler, thank you for sharing your thoughts on your recent experience wi…"
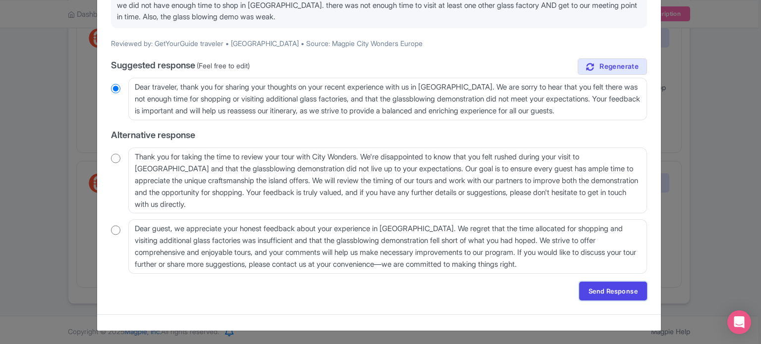
click at [610, 289] on link "Send Response" at bounding box center [613, 291] width 68 height 19
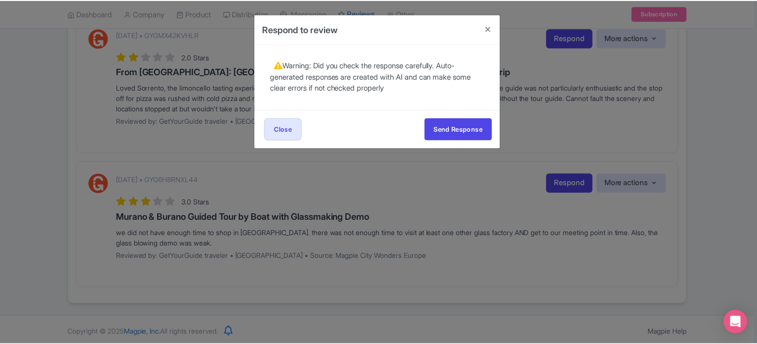
scroll to position [0, 0]
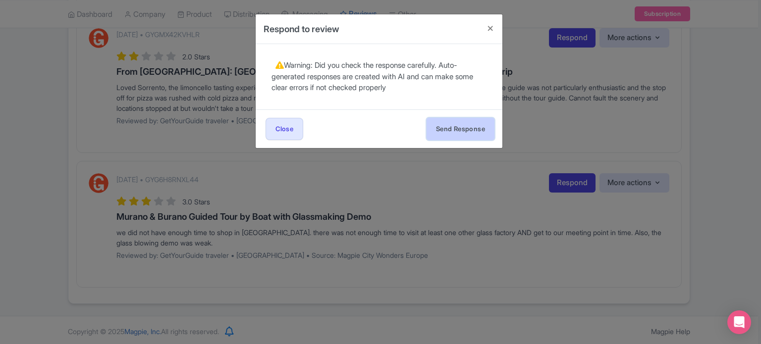
click at [451, 129] on button "Send Response" at bounding box center [460, 129] width 68 height 22
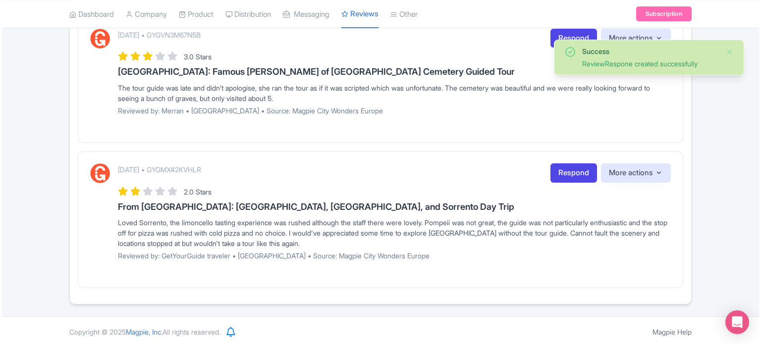
scroll to position [604, 0]
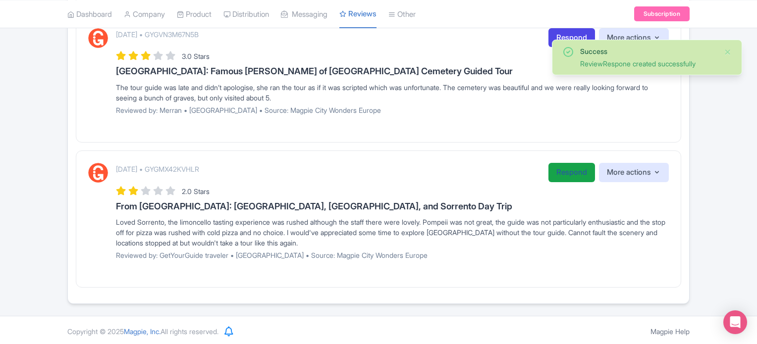
click at [560, 173] on link "Respond" at bounding box center [571, 172] width 47 height 19
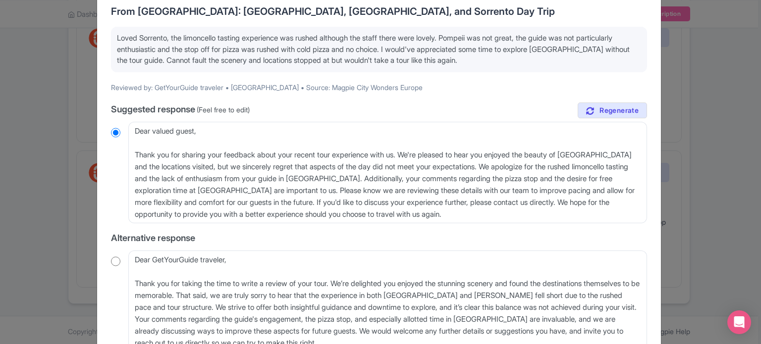
scroll to position [99, 0]
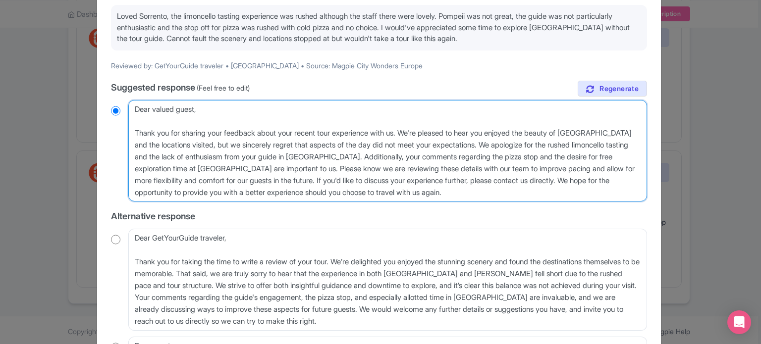
click at [133, 127] on textarea "Dear valued guest, Thank you for sharing your feedback about your recent tour e…" at bounding box center [387, 151] width 519 height 102
type textarea "Dear valued guest, Thank you for sharing your feedback about your recent tour e…"
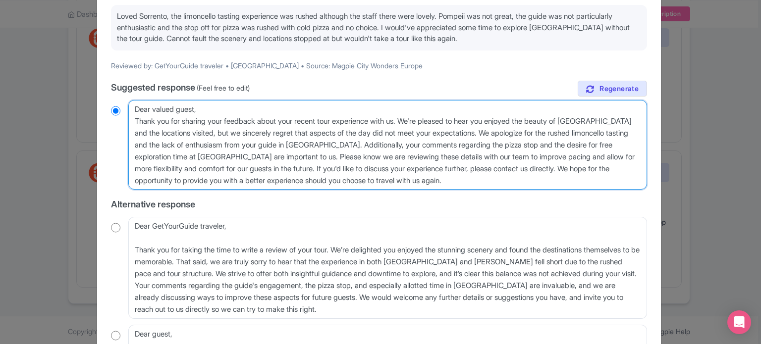
radio input "true"
type textarea "Dear valued guest,Thank you for sharing your feedback about your recent tour ex…"
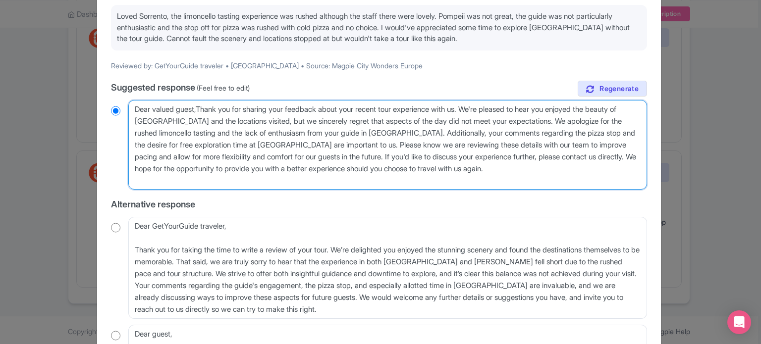
radio input "true"
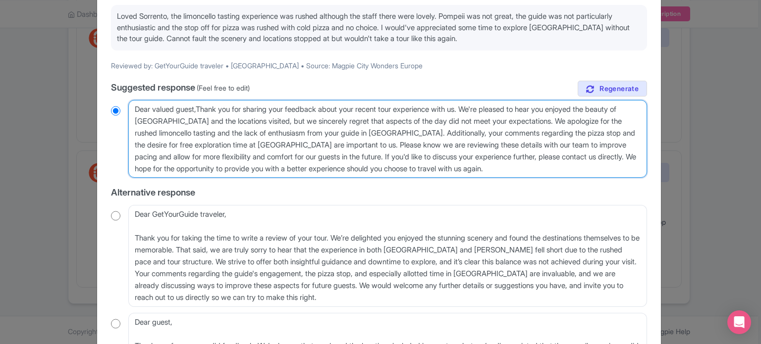
type textarea "Dear valued guestThank you for sharing your feedback about your recent tour exp…"
radio input "true"
type textarea "Dear vaThank you for sharing your feedback about your recent tour experience wi…"
radio input "true"
type textarea "Dear vThank you for sharing your feedback about your recent tour experience wit…"
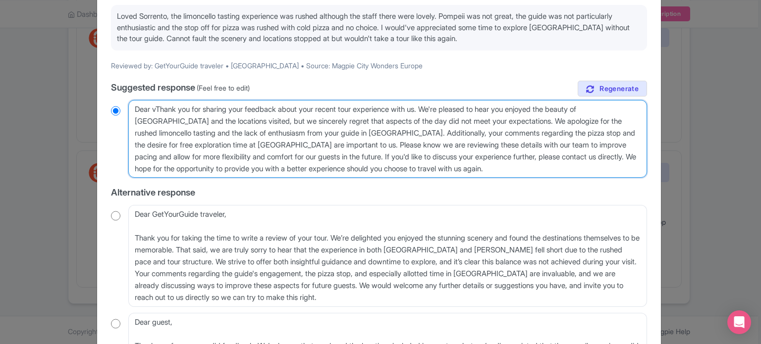
radio input "true"
type textarea "Dear Thank you for sharing your feedback about your recent tour experience with…"
radio input "true"
type textarea "Dear GThank you for sharing your feedback about your recent tour experience wit…"
radio input "true"
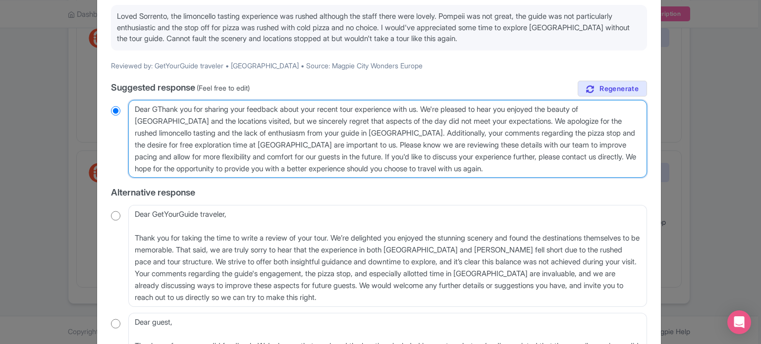
type textarea "Dear GuThank you for sharing your feedback about your recent tour experience wi…"
radio input "true"
type textarea "Dear GueThank you for sharing your feedback about your recent tour experience w…"
radio input "true"
type textarea "Dear GuesThank you for sharing your feedback about your recent tour experience …"
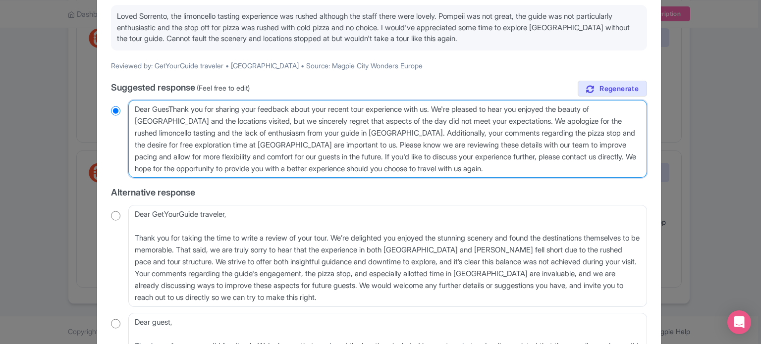
radio input "true"
type textarea "Dear GuestThank you for sharing your feedback about your recent tour experience…"
radio input "true"
type textarea "Dear Guest,Thank you for sharing your feedback about your recent tour experienc…"
radio input "true"
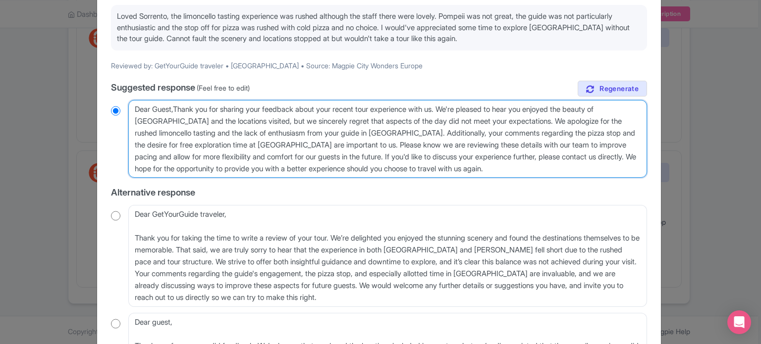
type textarea "Dear Guest, Thank you for sharing your feedback about your recent tour experien…"
radio input "true"
drag, startPoint x: 327, startPoint y: 144, endPoint x: 512, endPoint y: 162, distance: 185.6
click at [509, 168] on textarea "Dear valued guest, Thank you for sharing your feedback about your recent tour e…" at bounding box center [387, 139] width 519 height 78
type textarea "Dear Guest, Thank you for sharing your feedback about your recent tour experien…"
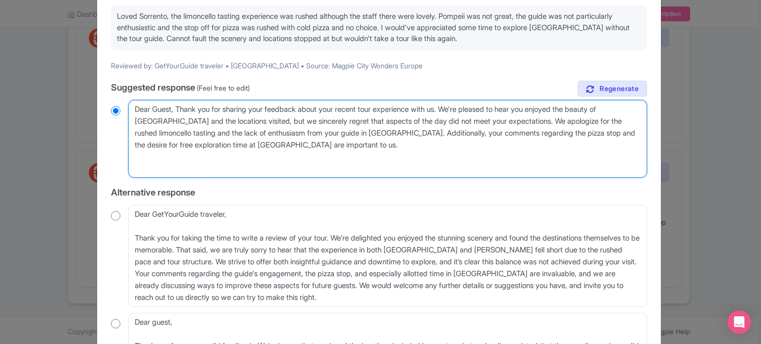
radio input "true"
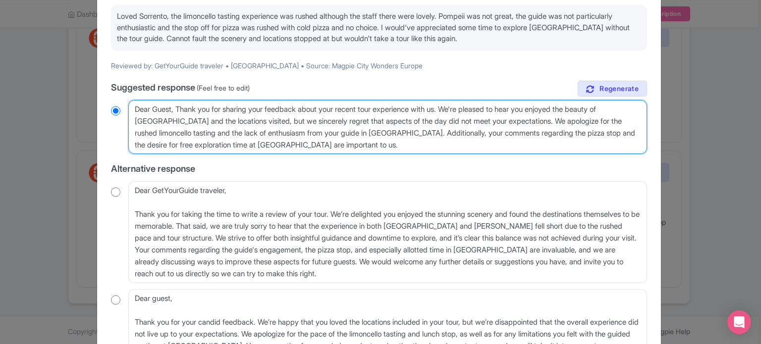
scroll to position [204, 0]
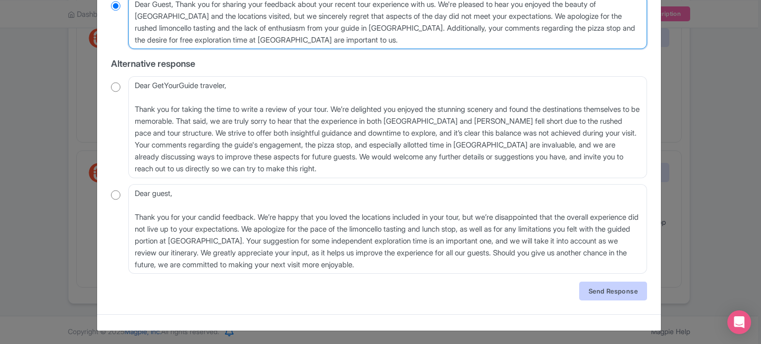
type textarea "Dear Guest, Thank you for sharing your feedback about your recent tour experien…"
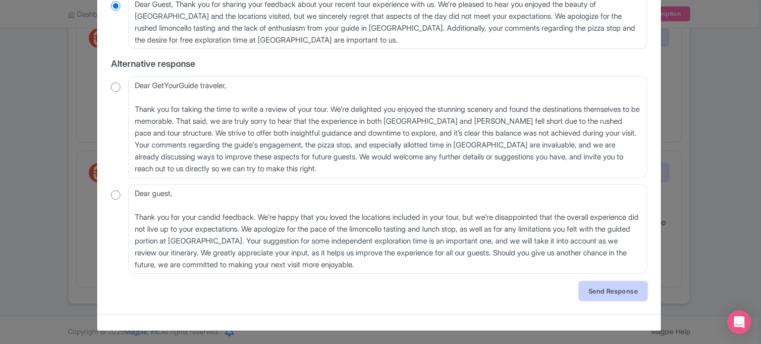
click at [596, 287] on link "Send Response" at bounding box center [613, 291] width 68 height 19
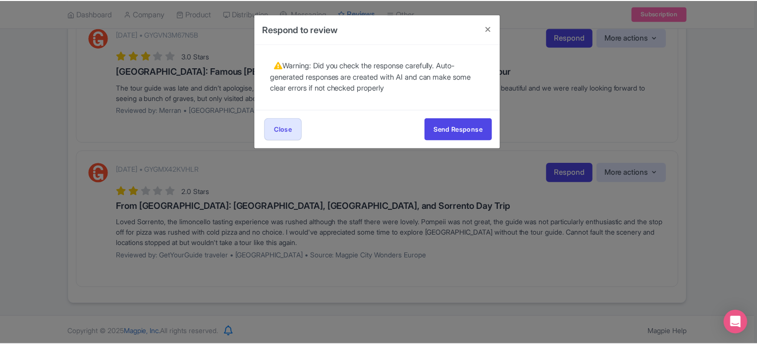
scroll to position [0, 0]
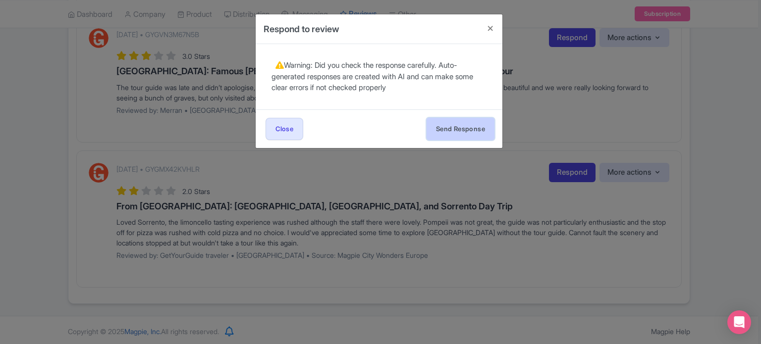
click at [469, 128] on button "Send Response" at bounding box center [460, 129] width 68 height 22
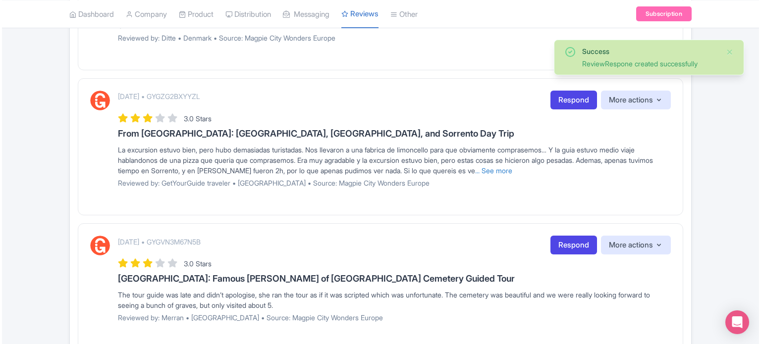
scroll to position [459, 0]
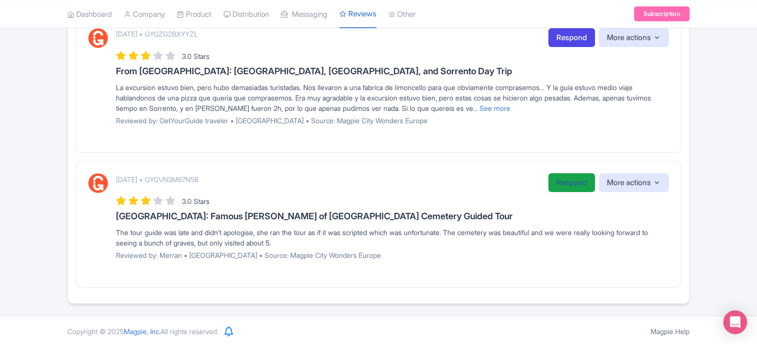
click at [575, 178] on link "Respond" at bounding box center [571, 182] width 47 height 19
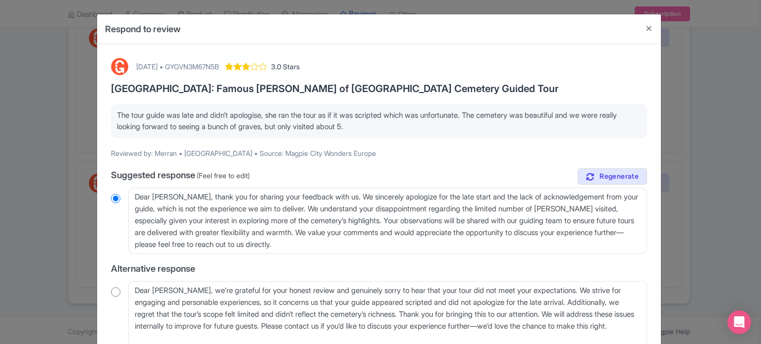
click at [219, 67] on div "[DATE] • GYGVN3M67N5B" at bounding box center [177, 66] width 83 height 10
click at [219, 66] on div "[DATE] • GYGVN3M67N5B" at bounding box center [177, 66] width 83 height 10
copy div "GYGVN3M67N5B"
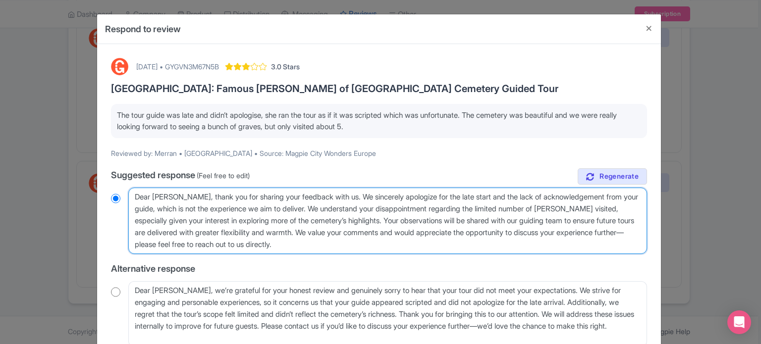
drag, startPoint x: 346, startPoint y: 233, endPoint x: 360, endPoint y: 246, distance: 18.9
click at [360, 246] on textarea "Dear Merran, thank you for sharing your feedback with us. We sincerely apologiz…" at bounding box center [387, 221] width 519 height 66
type textarea "Dear Merran, thank you for sharing your feedback with us. We sincerely apologiz…"
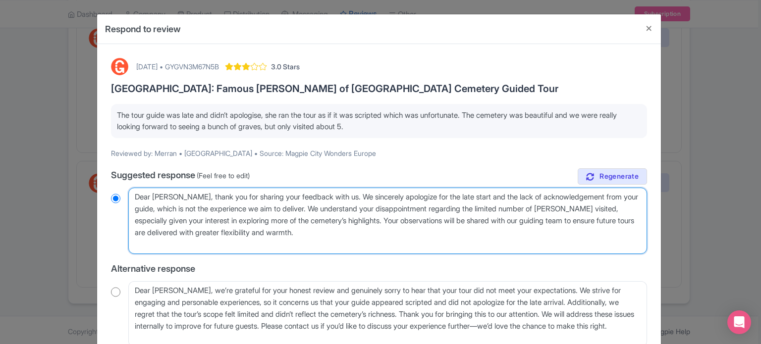
radio input "true"
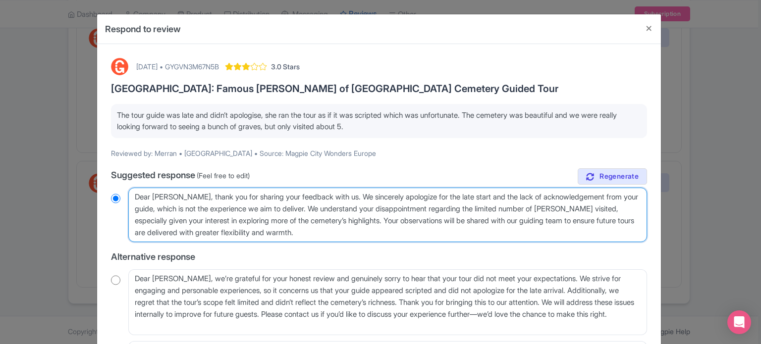
scroll to position [134, 0]
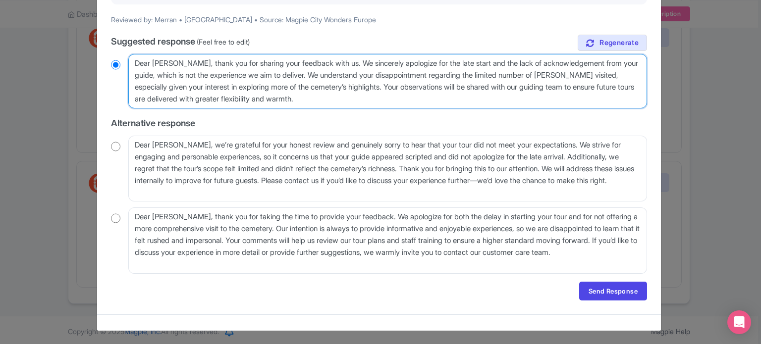
type textarea "Dear Merran, thank you for sharing your feedback with us. We sincerely apologiz…"
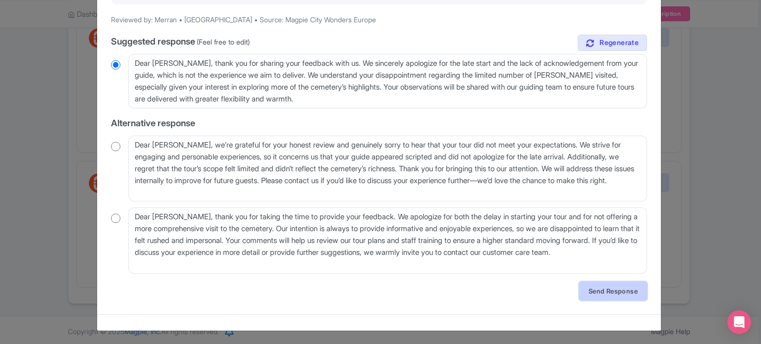
click at [615, 291] on link "Send Response" at bounding box center [613, 291] width 68 height 19
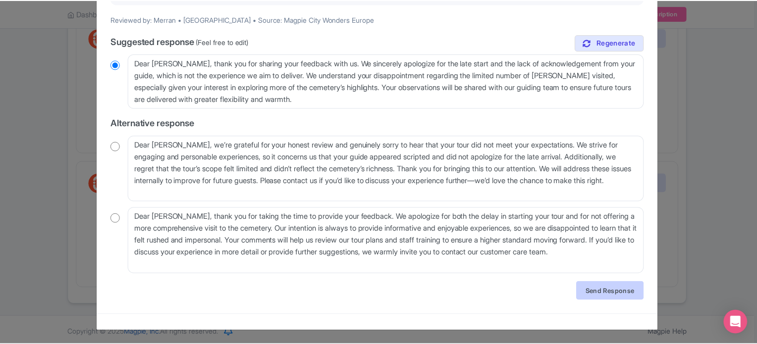
scroll to position [0, 0]
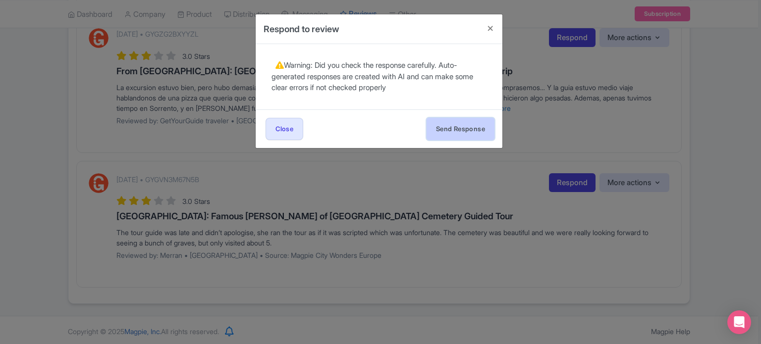
click at [459, 129] on button "Send Response" at bounding box center [460, 129] width 68 height 22
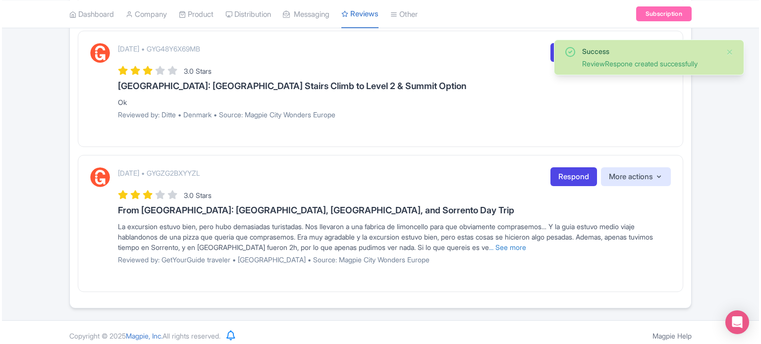
scroll to position [324, 0]
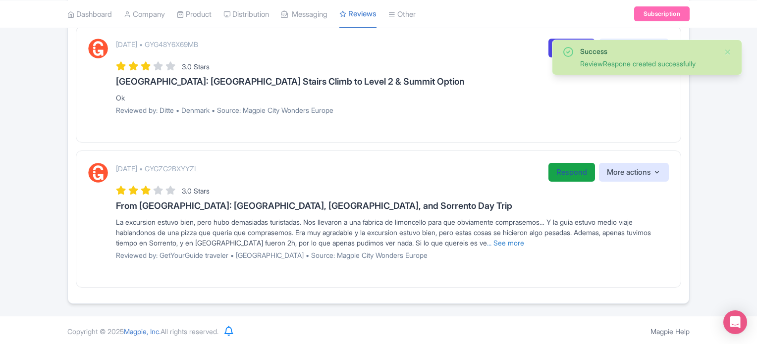
click at [555, 170] on link "Respond" at bounding box center [571, 172] width 47 height 19
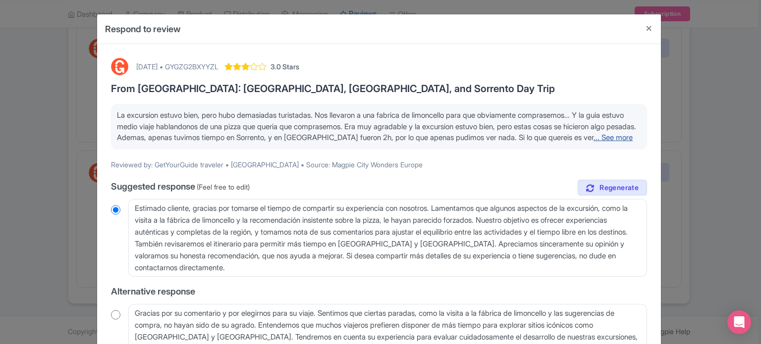
click at [593, 142] on link "... See more" at bounding box center [612, 137] width 39 height 9
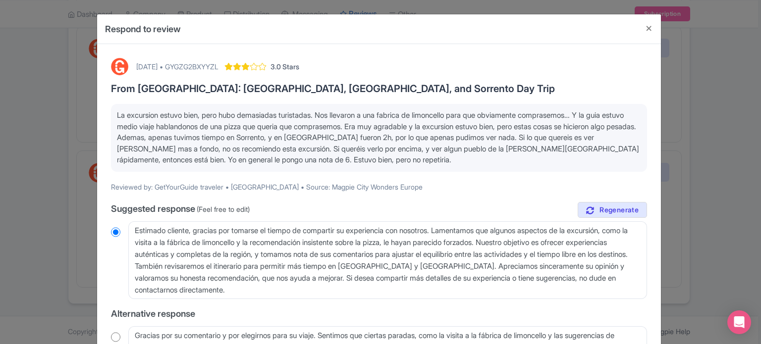
scroll to position [50, 0]
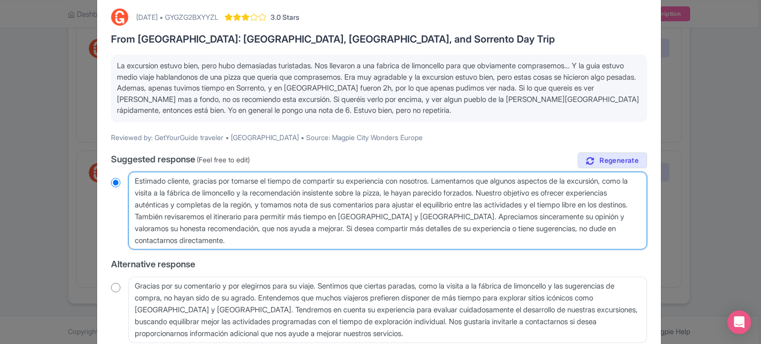
drag, startPoint x: 500, startPoint y: 215, endPoint x: 519, endPoint y: 239, distance: 30.2
click at [519, 239] on textarea "Estimado cliente, gracias por tomarse el tiempo de compartir su experiencia con…" at bounding box center [387, 211] width 519 height 78
type textarea "Estimado cliente, gracias por tomarse el tiempo de compartir su experiencia con…"
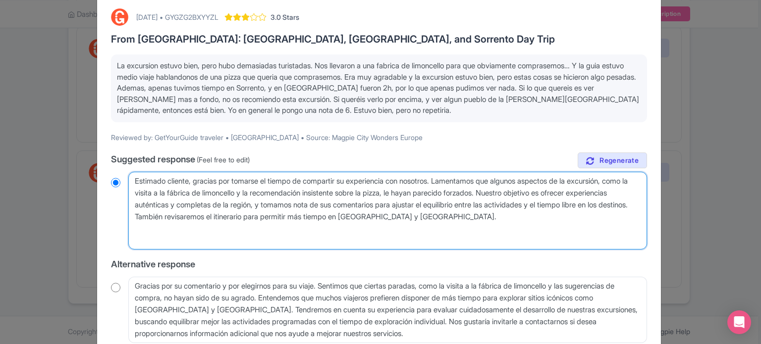
radio input "true"
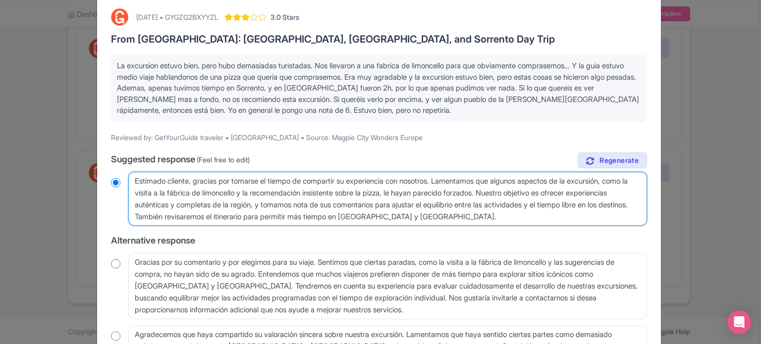
scroll to position [167, 0]
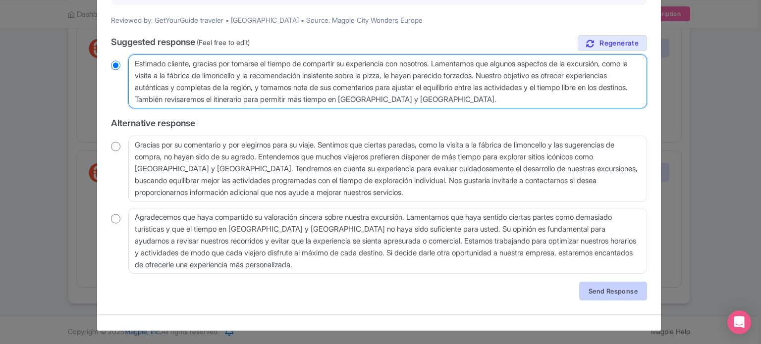
type textarea "Estimado cliente, gracias por tomarse el tiempo de compartir su experiencia con…"
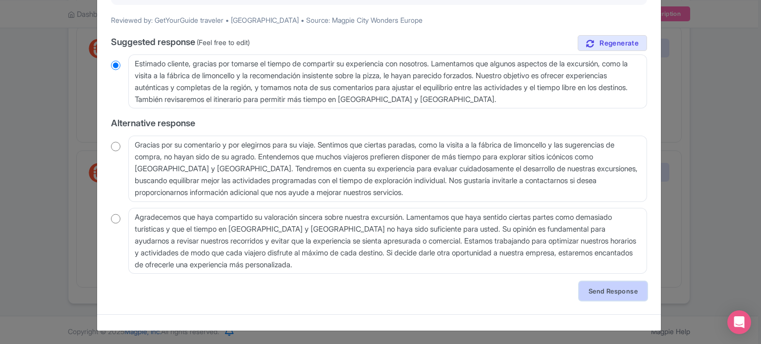
click at [596, 286] on link "Send Response" at bounding box center [613, 291] width 68 height 19
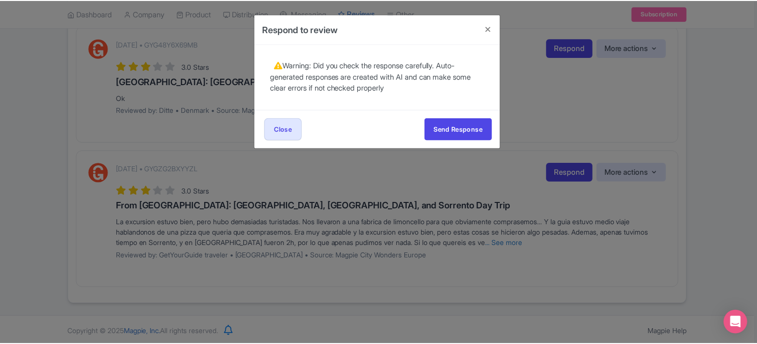
scroll to position [0, 0]
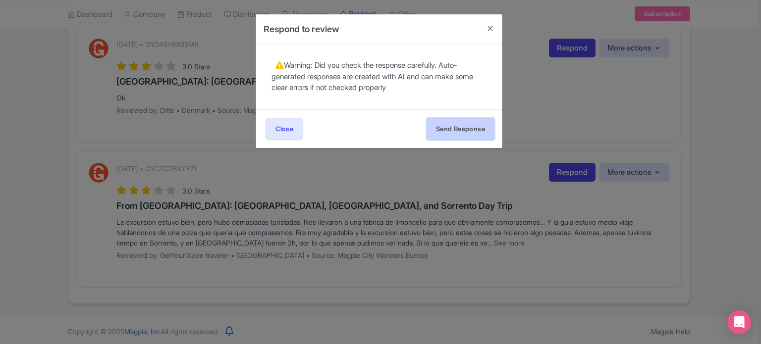
click at [462, 131] on button "Send Response" at bounding box center [460, 129] width 68 height 22
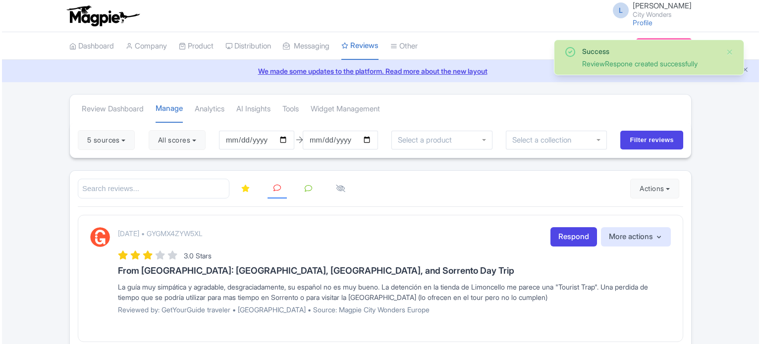
scroll to position [179, 0]
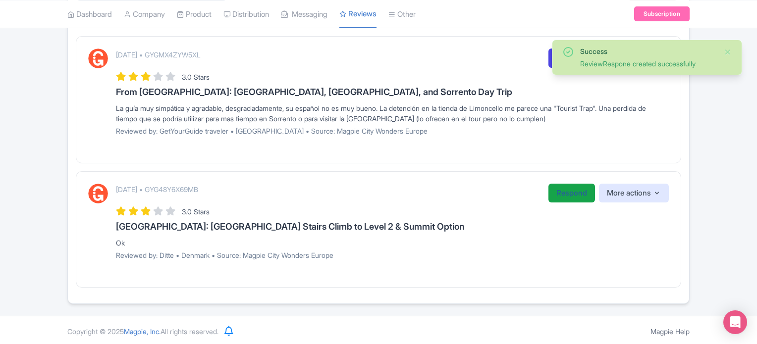
click at [553, 184] on link "Respond" at bounding box center [571, 193] width 47 height 19
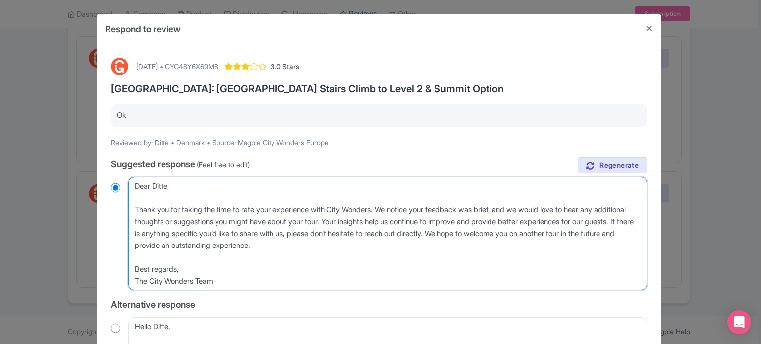
click at [133, 208] on textarea "Dear Ditte, Thank you for taking the time to rate your experience with City Won…" at bounding box center [387, 234] width 519 height 114
type textarea "Dear Ditte, Thank you for taking the time to rate your experience with City Won…"
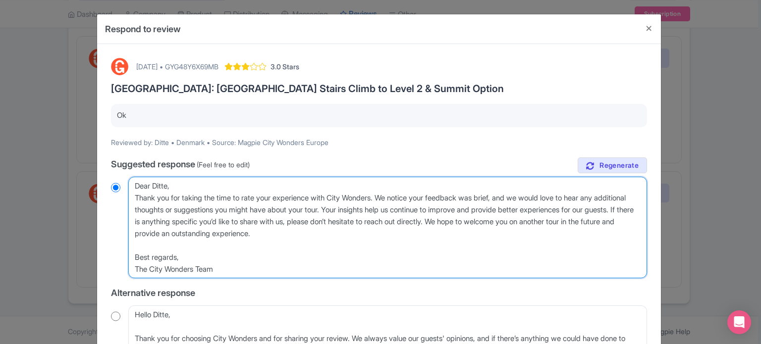
radio input "true"
type textarea "Dear Ditte,Thank you for taking the time to rate your experience with City Wond…"
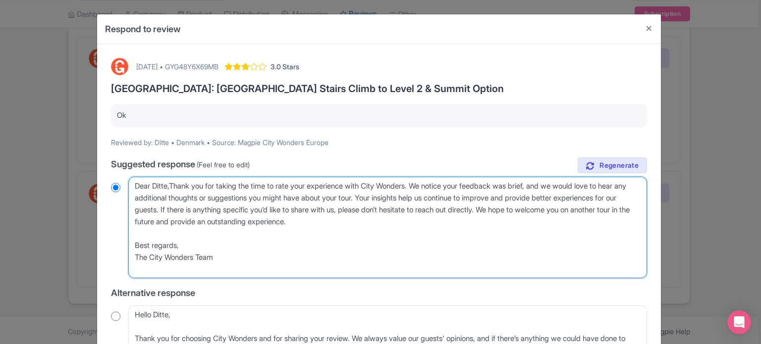
radio input "true"
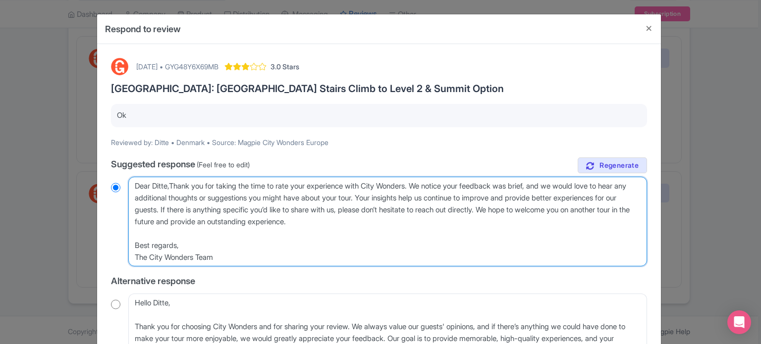
type textarea "Dear Ditte, Thank you for taking the time to rate your experience with City Won…"
radio input "true"
drag, startPoint x: 572, startPoint y: 210, endPoint x: 594, endPoint y: 258, distance: 53.6
click at [594, 258] on textarea "Dear Ditte, Thank you for taking the time to rate your experience with City Won…" at bounding box center [387, 222] width 519 height 90
type textarea "Dear Ditte, Thank you for taking the time to rate your experience with City Won…"
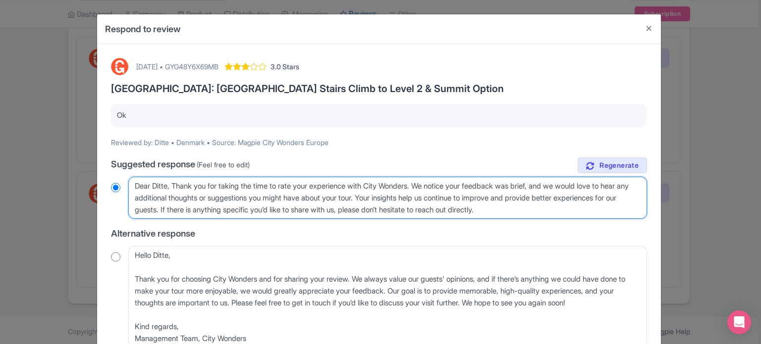
radio input "true"
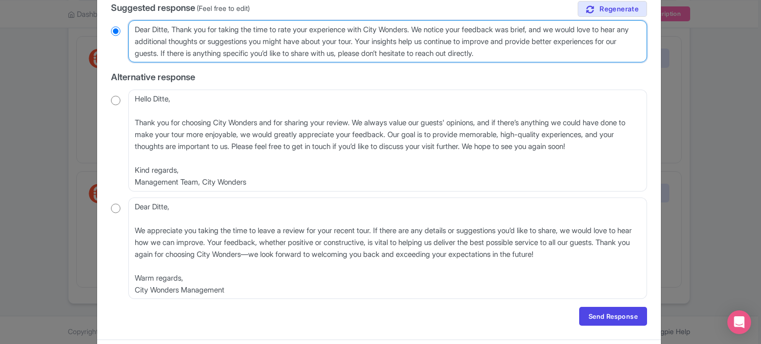
scroll to position [133, 0]
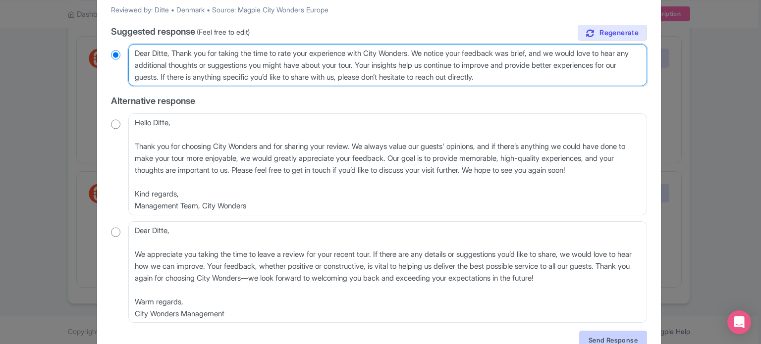
type textarea "Dear Ditte, Thank you for taking the time to rate your experience with City Won…"
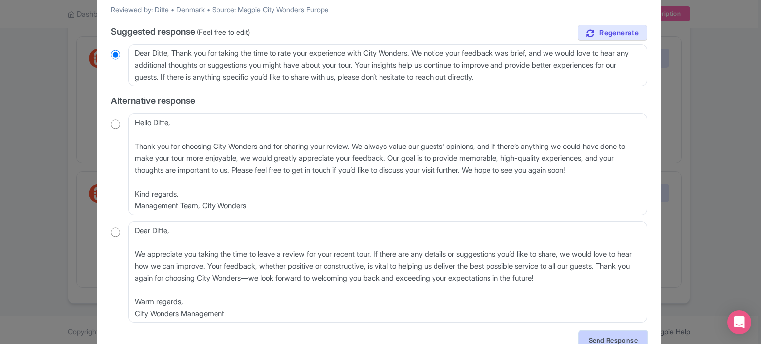
click at [600, 335] on link "Send Response" at bounding box center [613, 340] width 68 height 19
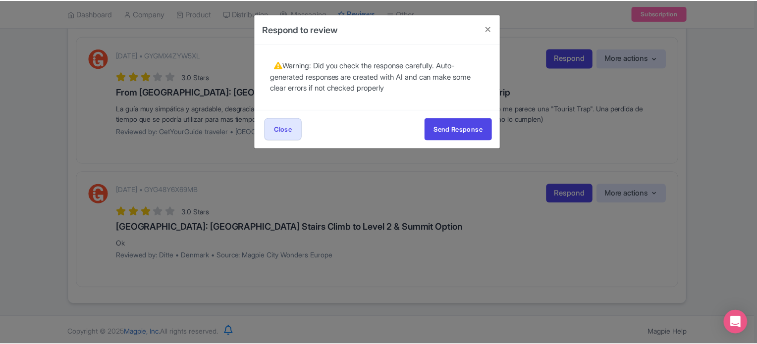
scroll to position [0, 0]
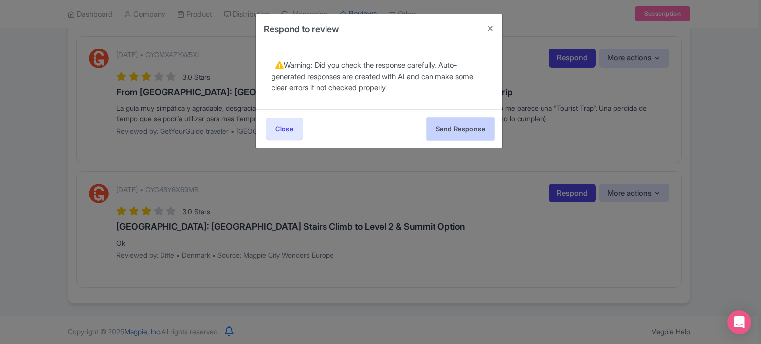
click at [449, 131] on button "Send Response" at bounding box center [460, 129] width 68 height 22
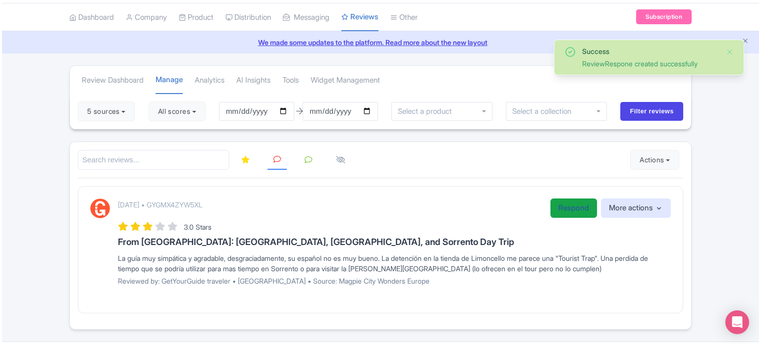
scroll to position [55, 0]
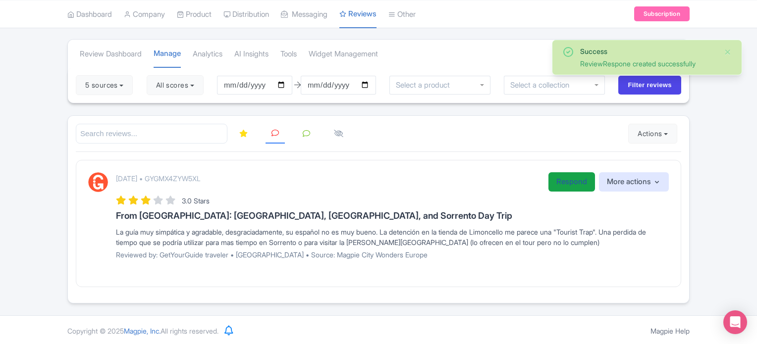
click at [559, 182] on link "Respond" at bounding box center [571, 181] width 47 height 19
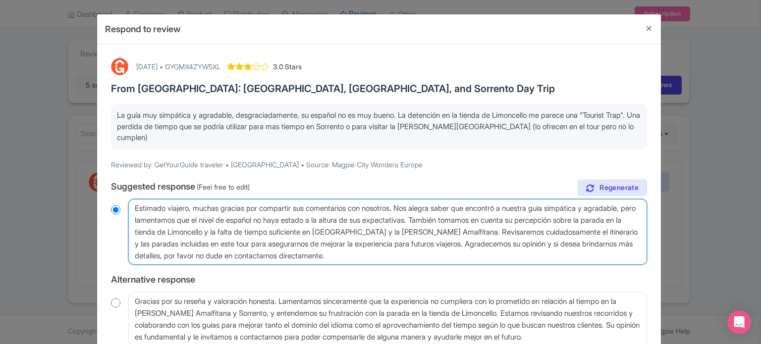
drag, startPoint x: 524, startPoint y: 241, endPoint x: 536, endPoint y: 258, distance: 21.6
click at [536, 258] on textarea "Estimado viajero, muchas gracias por compartir sus comentarios con nosotros. No…" at bounding box center [387, 232] width 519 height 66
type textarea "Estimado viajero, muchas gracias por compartir sus comentarios con nosotros. No…"
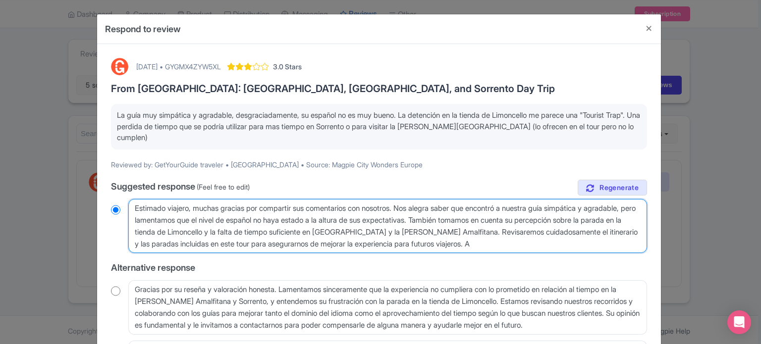
radio input "true"
type textarea "Estimado viajero, muchas gracias por compartir sus comentarios con nosotros. No…"
radio input "true"
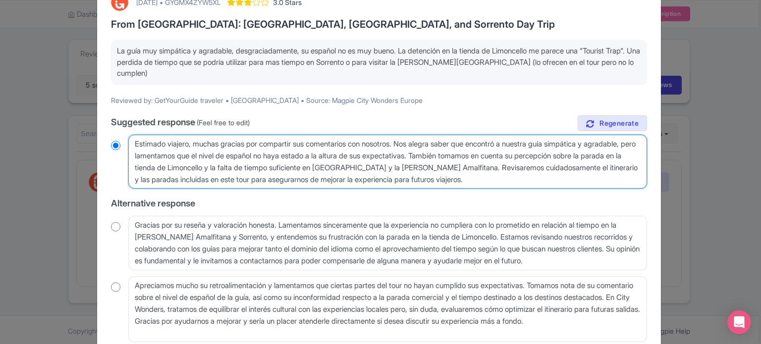
scroll to position [133, 0]
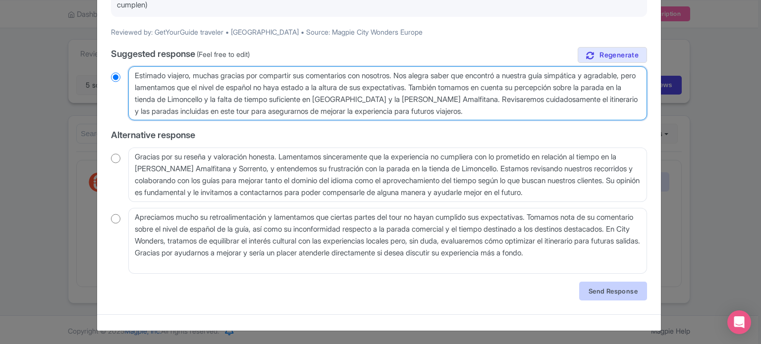
type textarea "Estimado viajero, muchas gracias por compartir sus comentarios con nosotros. No…"
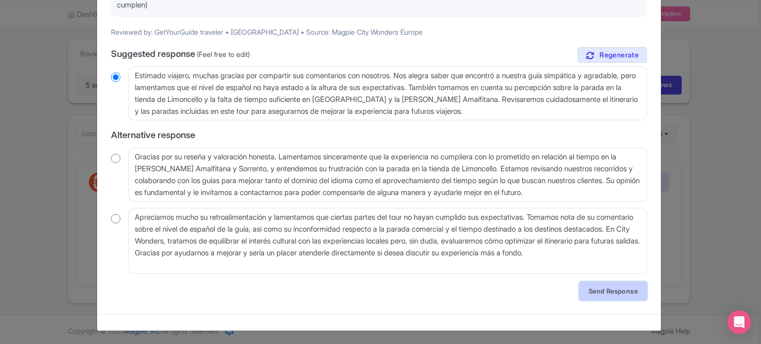
click at [610, 289] on link "Send Response" at bounding box center [613, 291] width 68 height 19
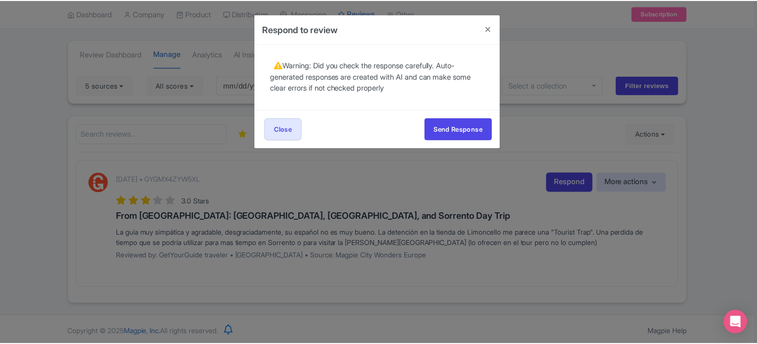
scroll to position [0, 0]
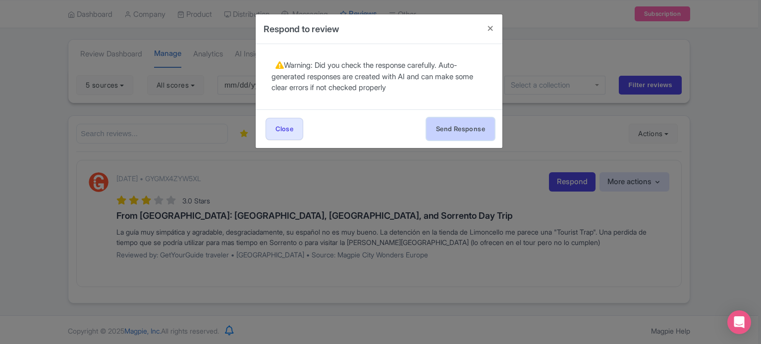
click at [464, 120] on button "Send Response" at bounding box center [460, 129] width 68 height 22
